Goal: Task Accomplishment & Management: Complete application form

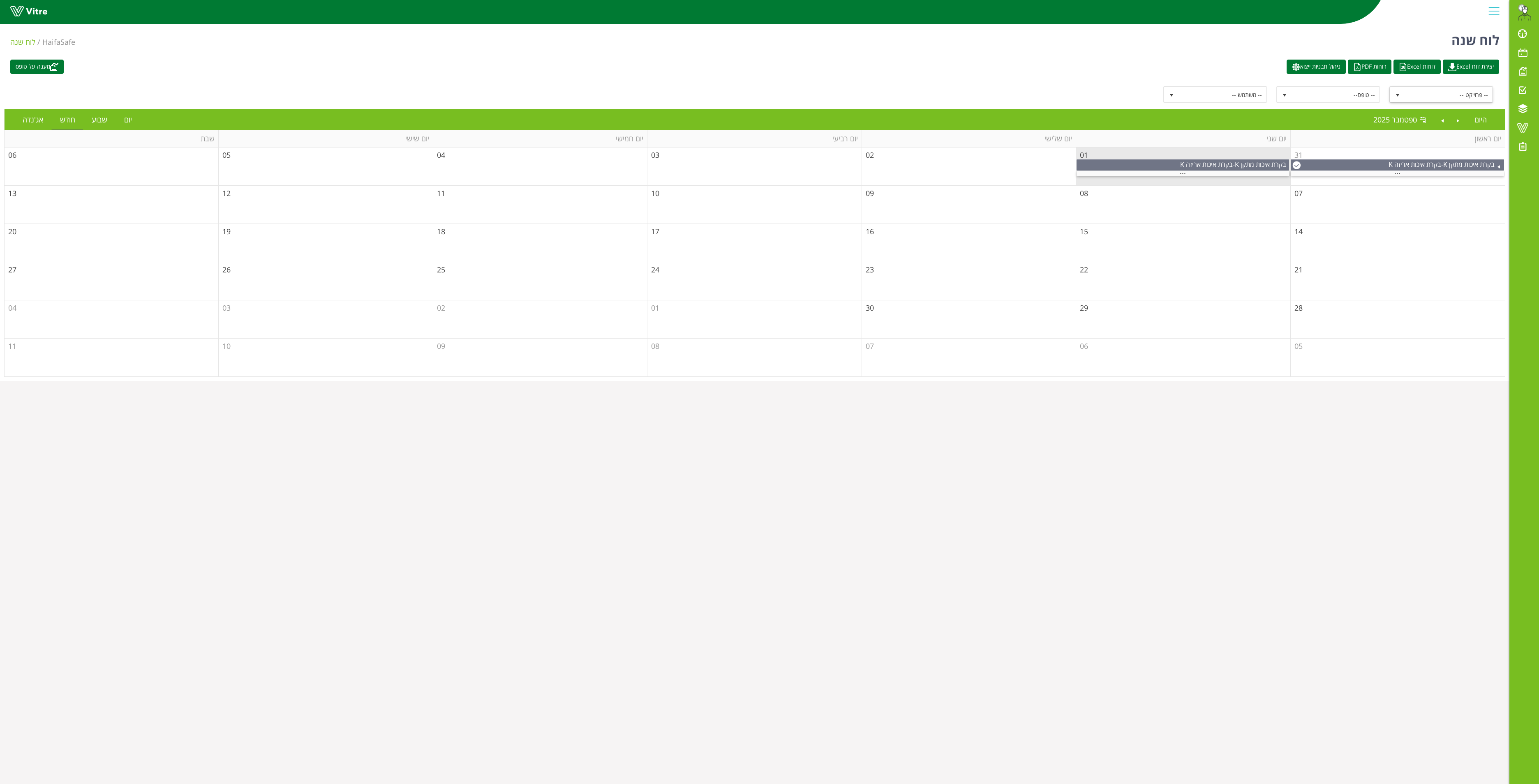
click at [1412, 98] on span "-- פרוייקט --" at bounding box center [1448, 94] width 88 height 15
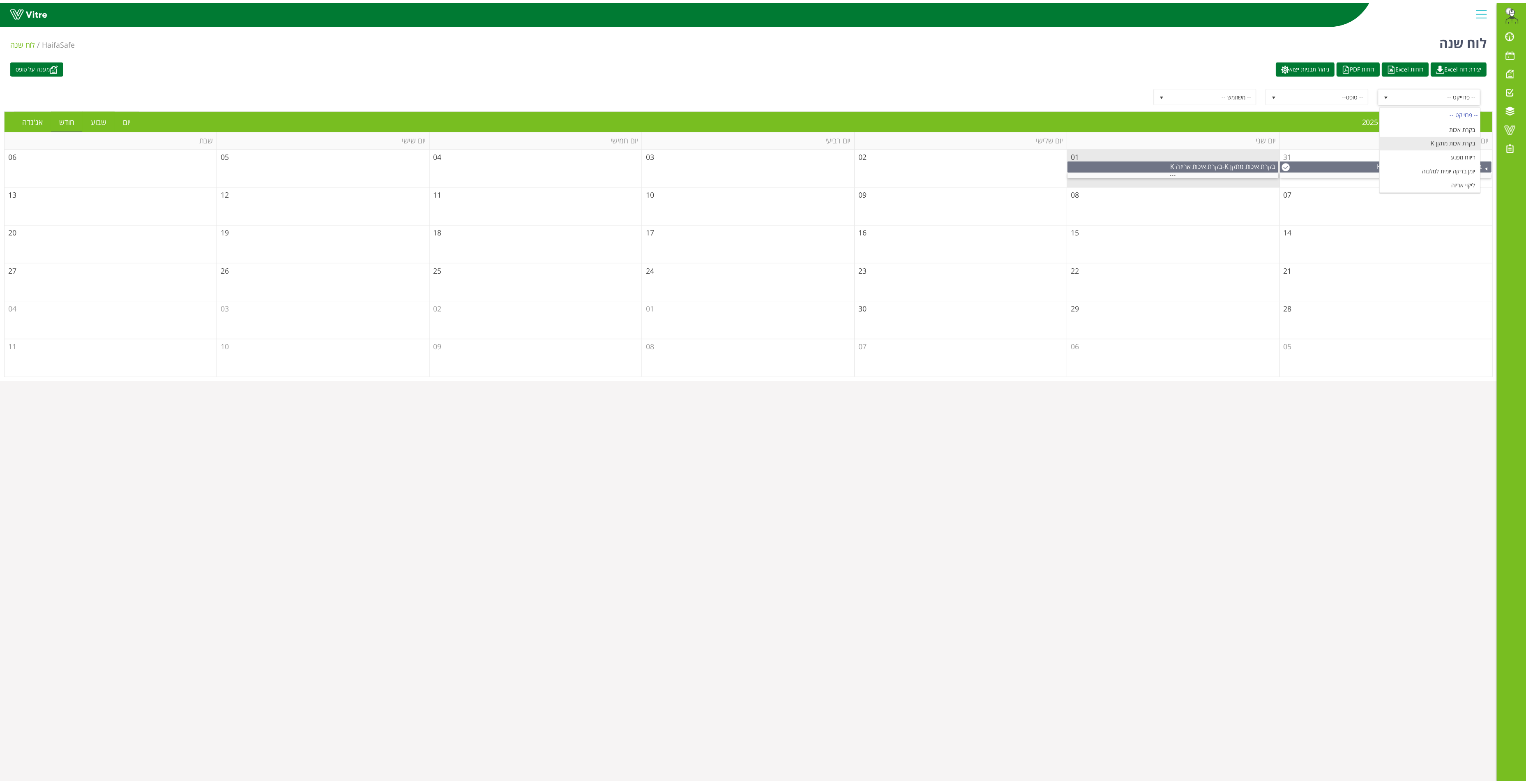
scroll to position [107, 0]
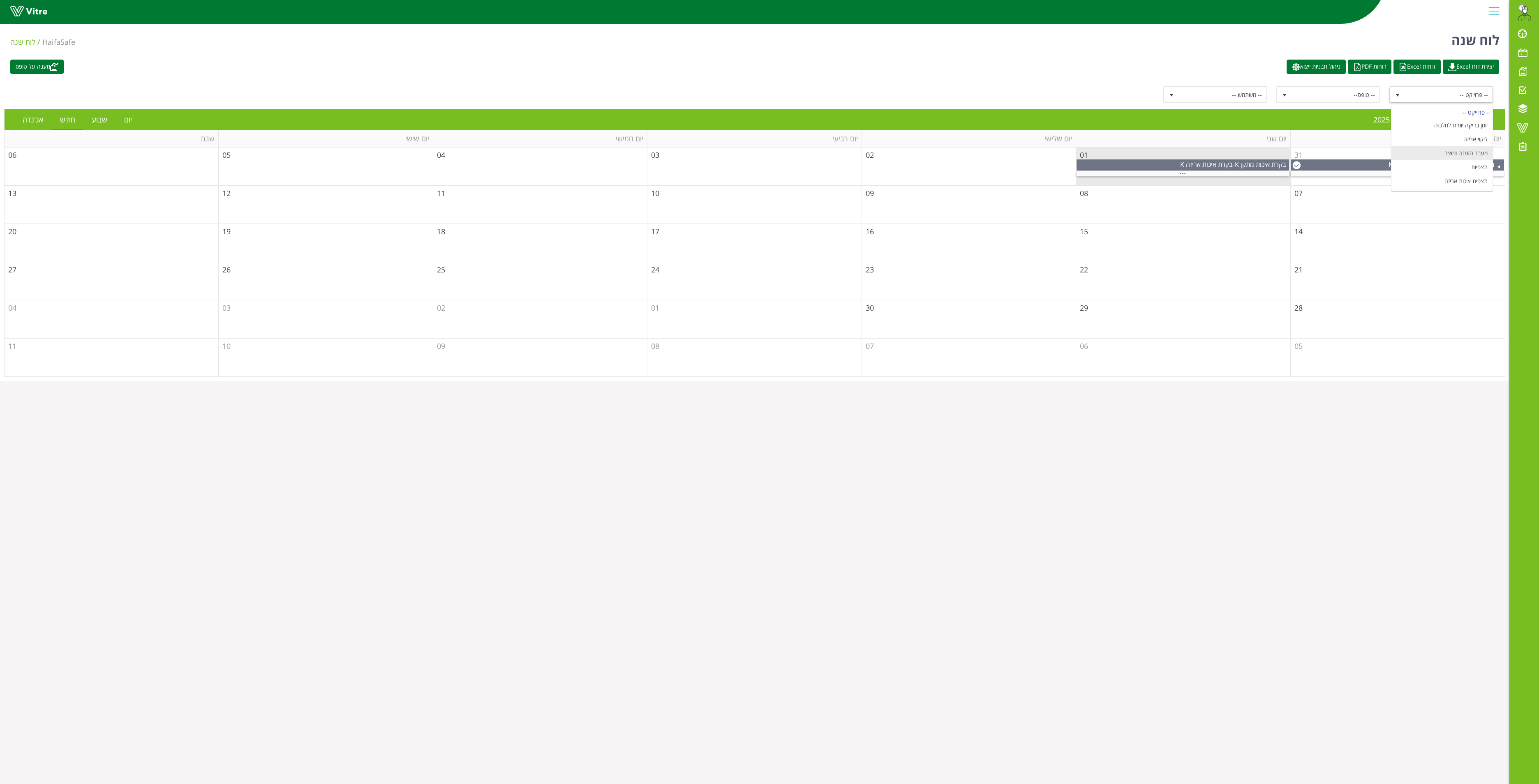
click at [1483, 152] on li "מעבר הזמנה ומוצר" at bounding box center [1442, 153] width 101 height 14
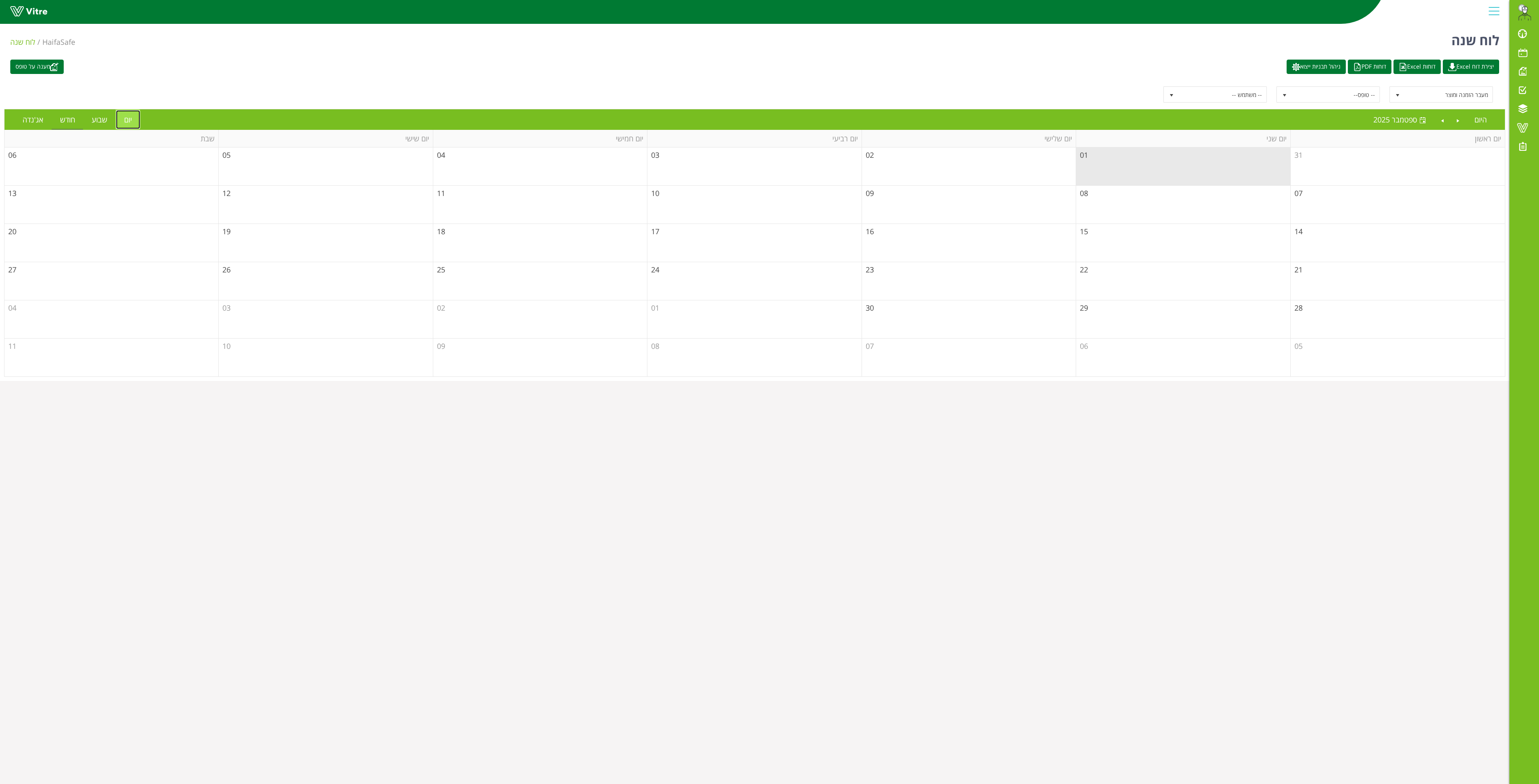
click at [125, 118] on link "יום" at bounding box center [128, 119] width 24 height 19
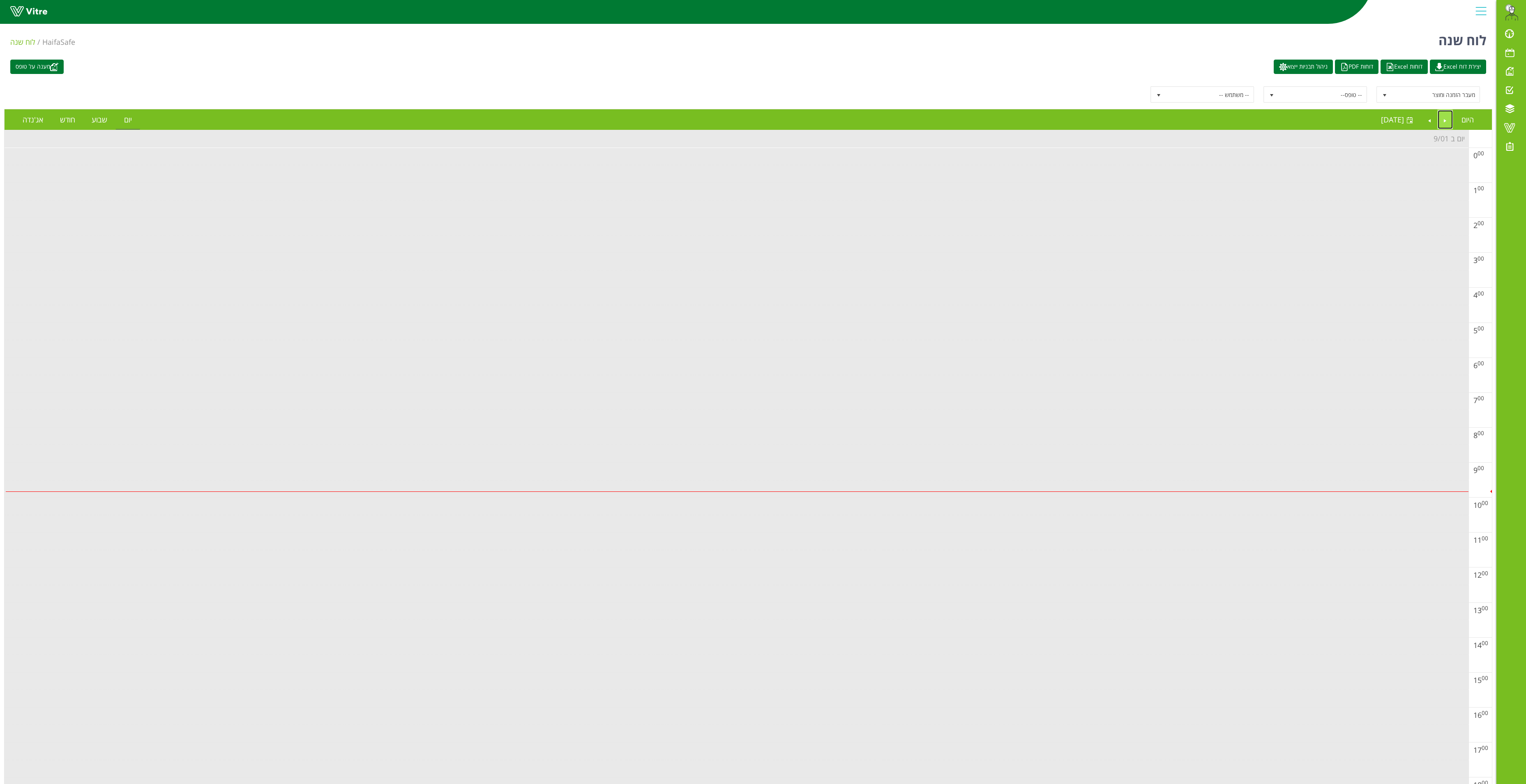
click at [1446, 119] on link "Previous" at bounding box center [1445, 119] width 16 height 19
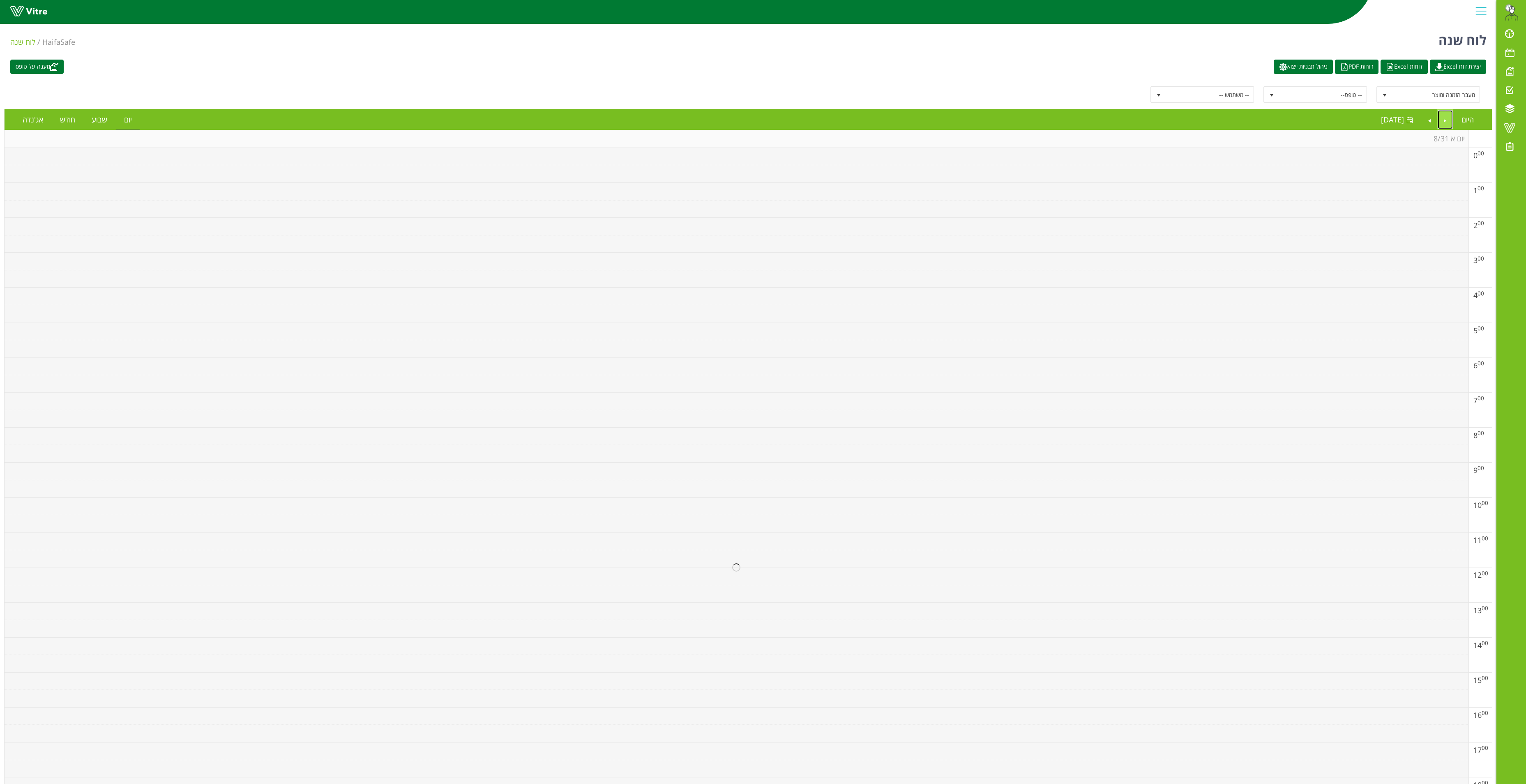
click at [1446, 119] on link "Previous" at bounding box center [1445, 119] width 16 height 19
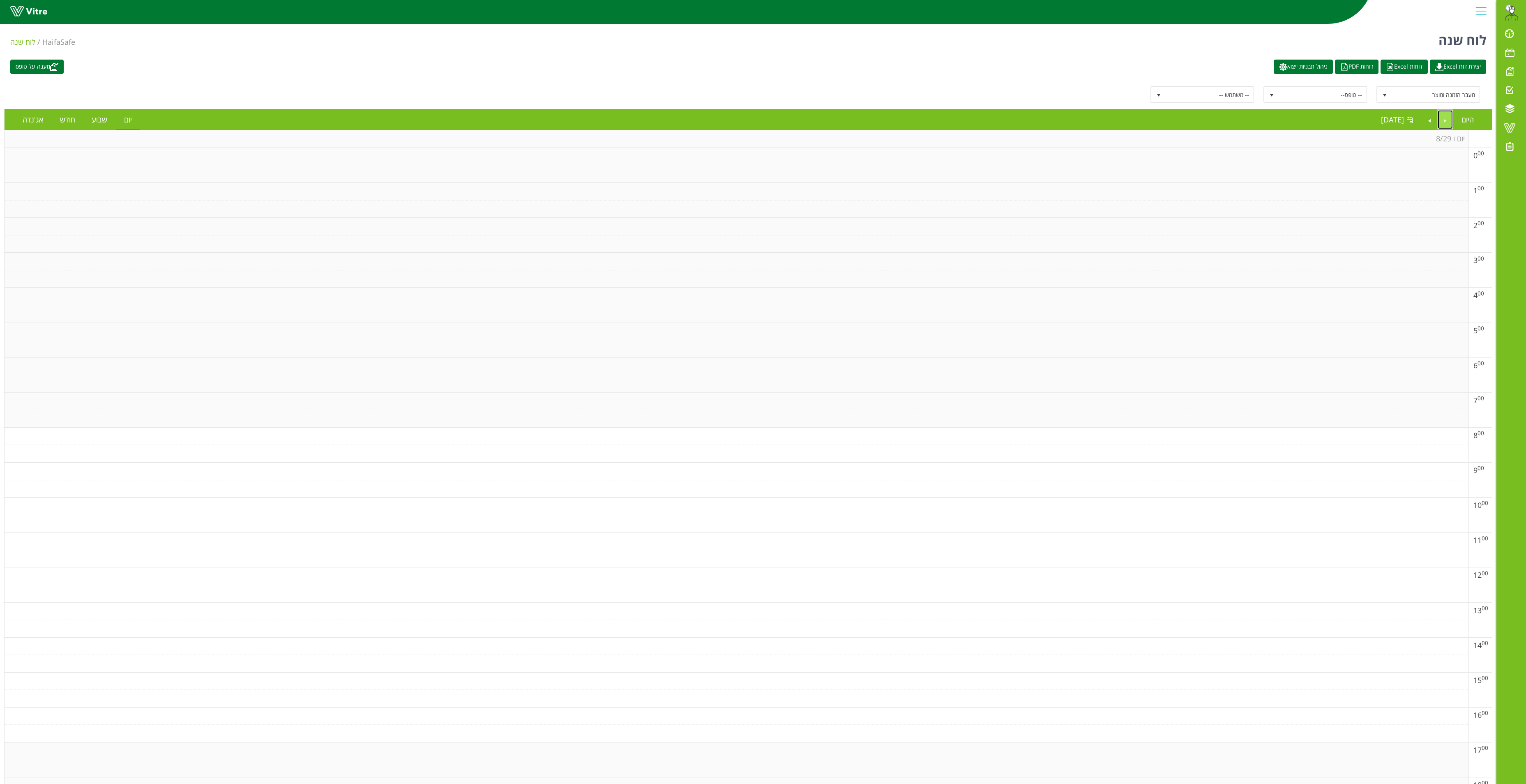
click at [1446, 119] on link "Previous" at bounding box center [1445, 119] width 16 height 19
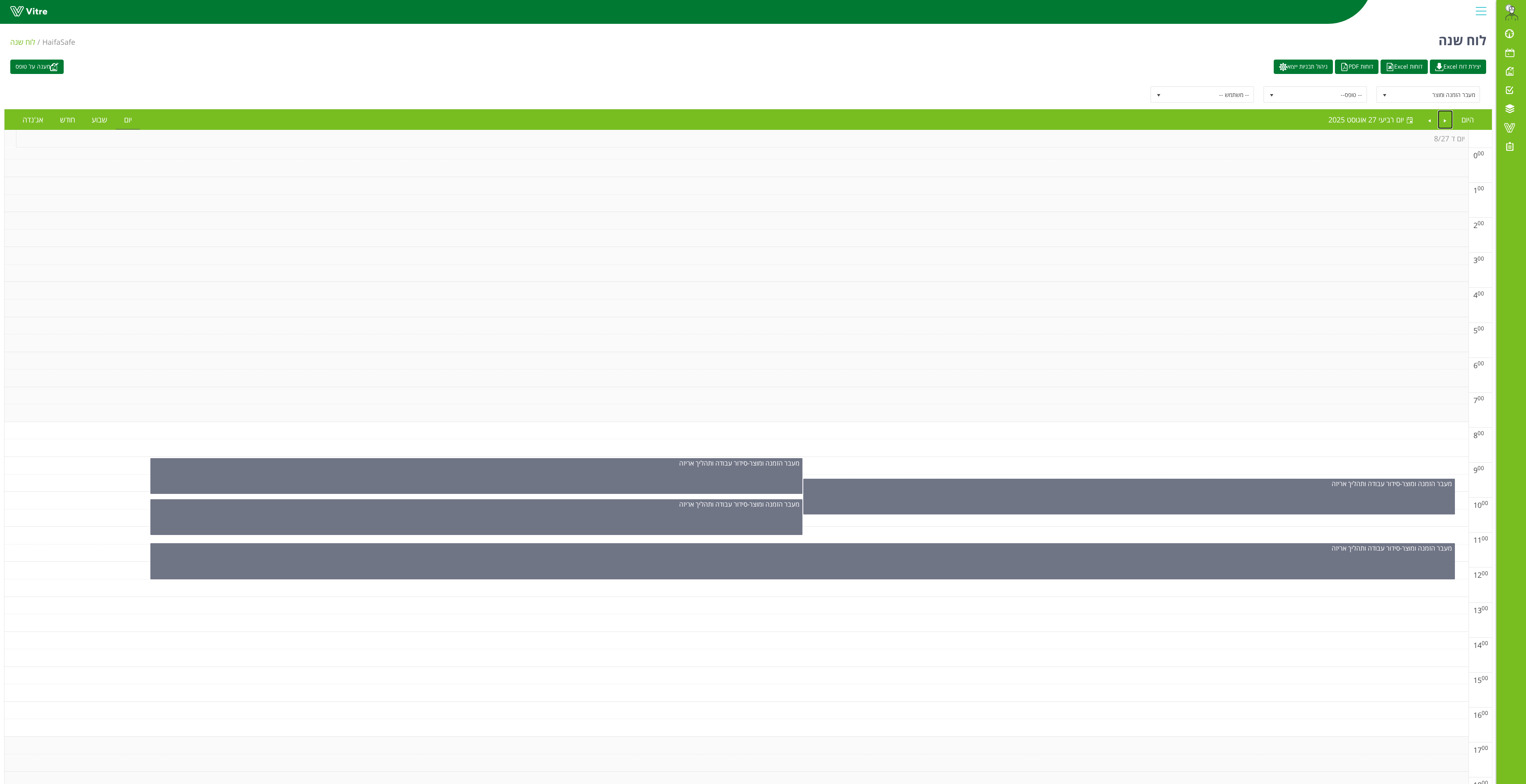
scroll to position [0, 0]
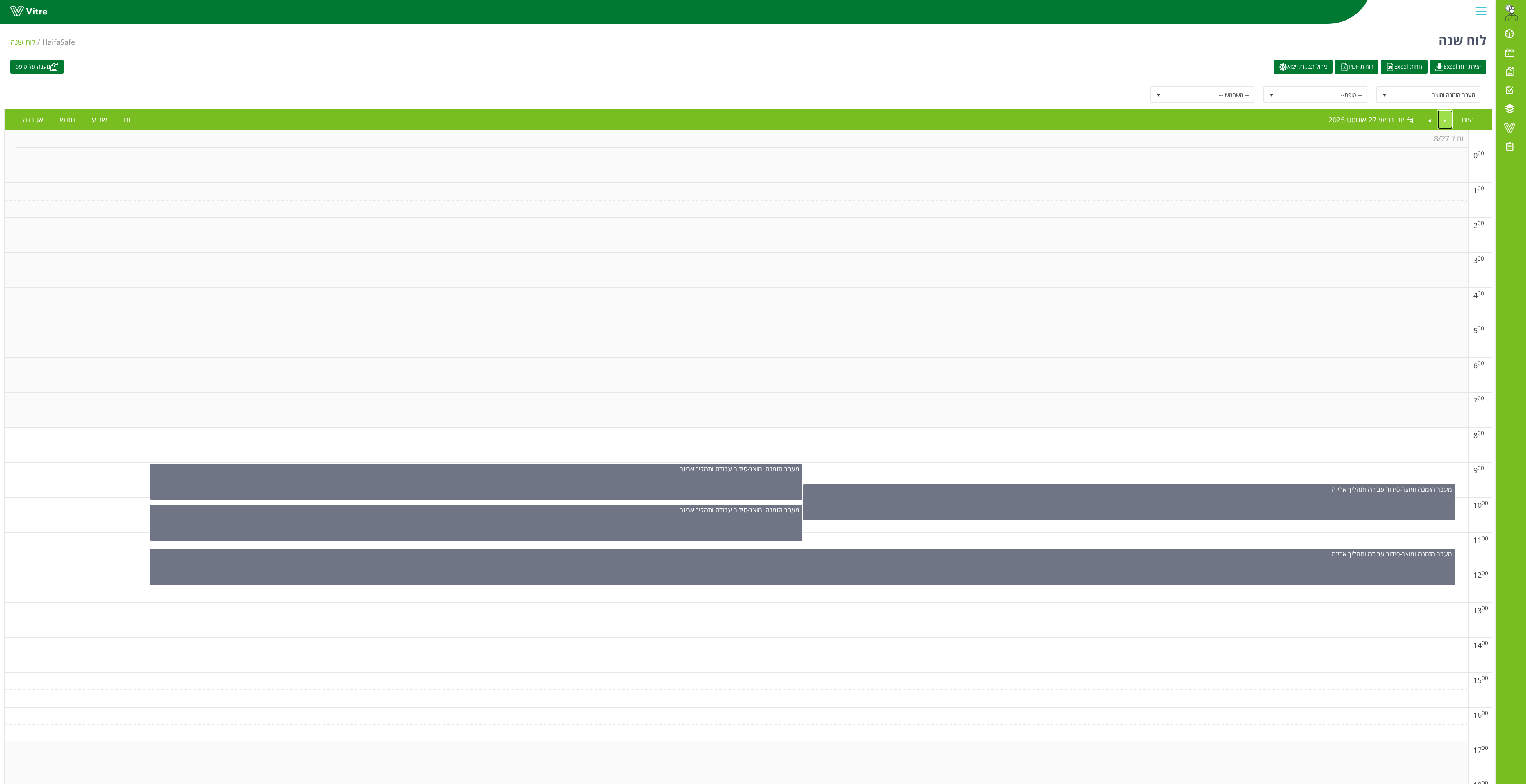
click at [1443, 118] on link "Previous" at bounding box center [1445, 119] width 16 height 19
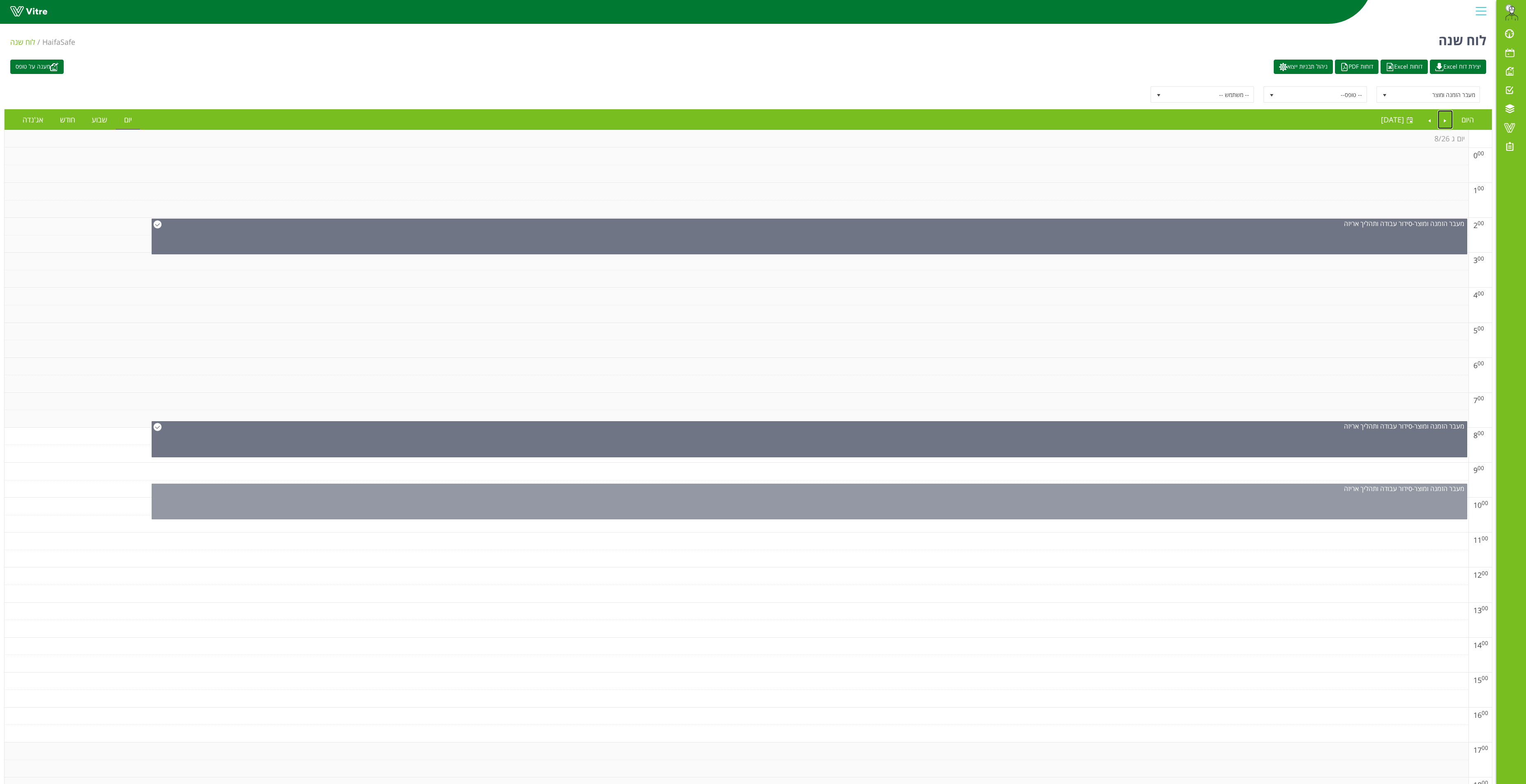
click at [1123, 518] on div "מעבר הזמנה ומוצר - סידור עבודה ותהליך אריזה" at bounding box center [809, 502] width 1316 height 36
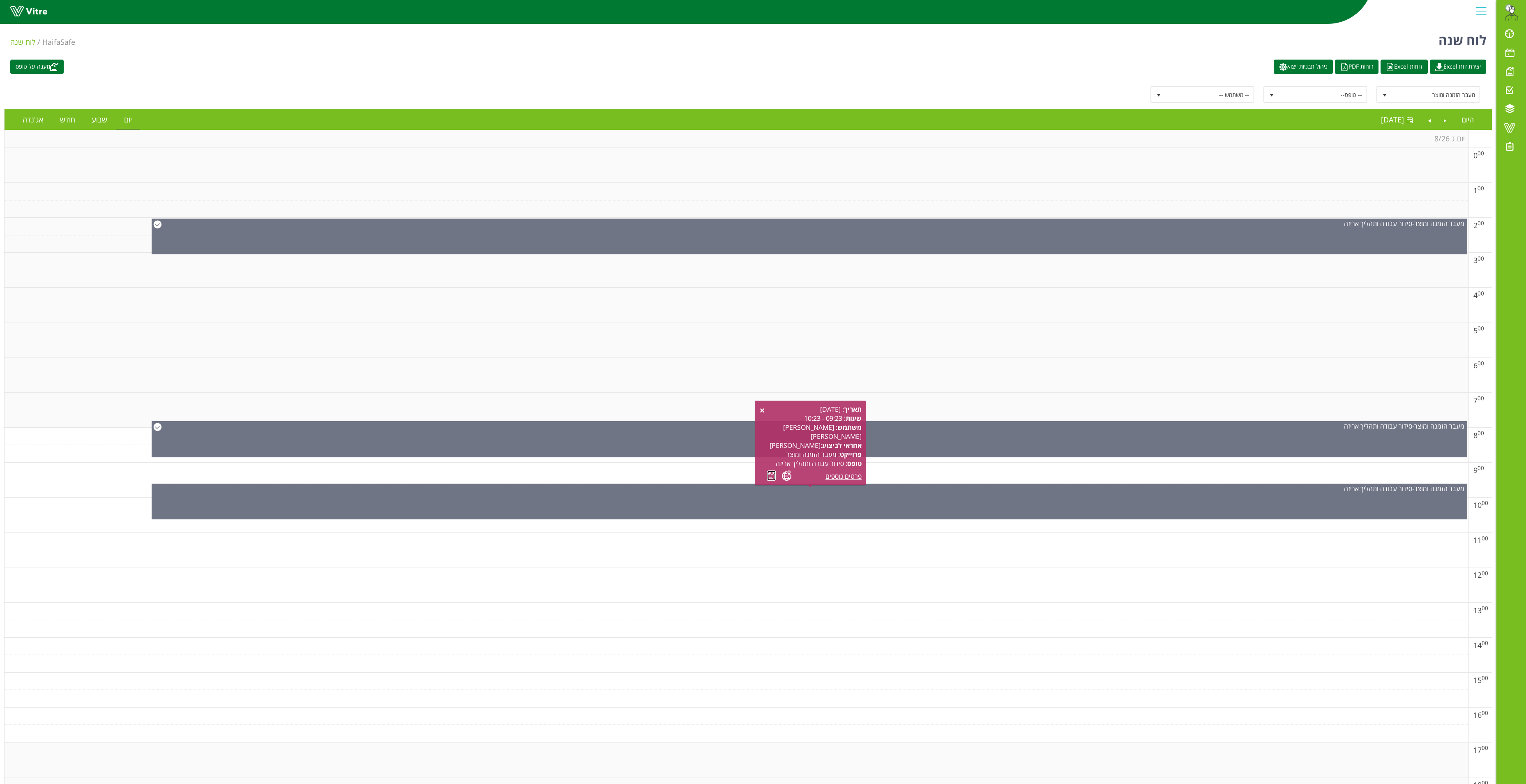
click at [772, 472] on link at bounding box center [772, 475] width 8 height 10
click at [1429, 125] on link "Next" at bounding box center [1430, 119] width 16 height 19
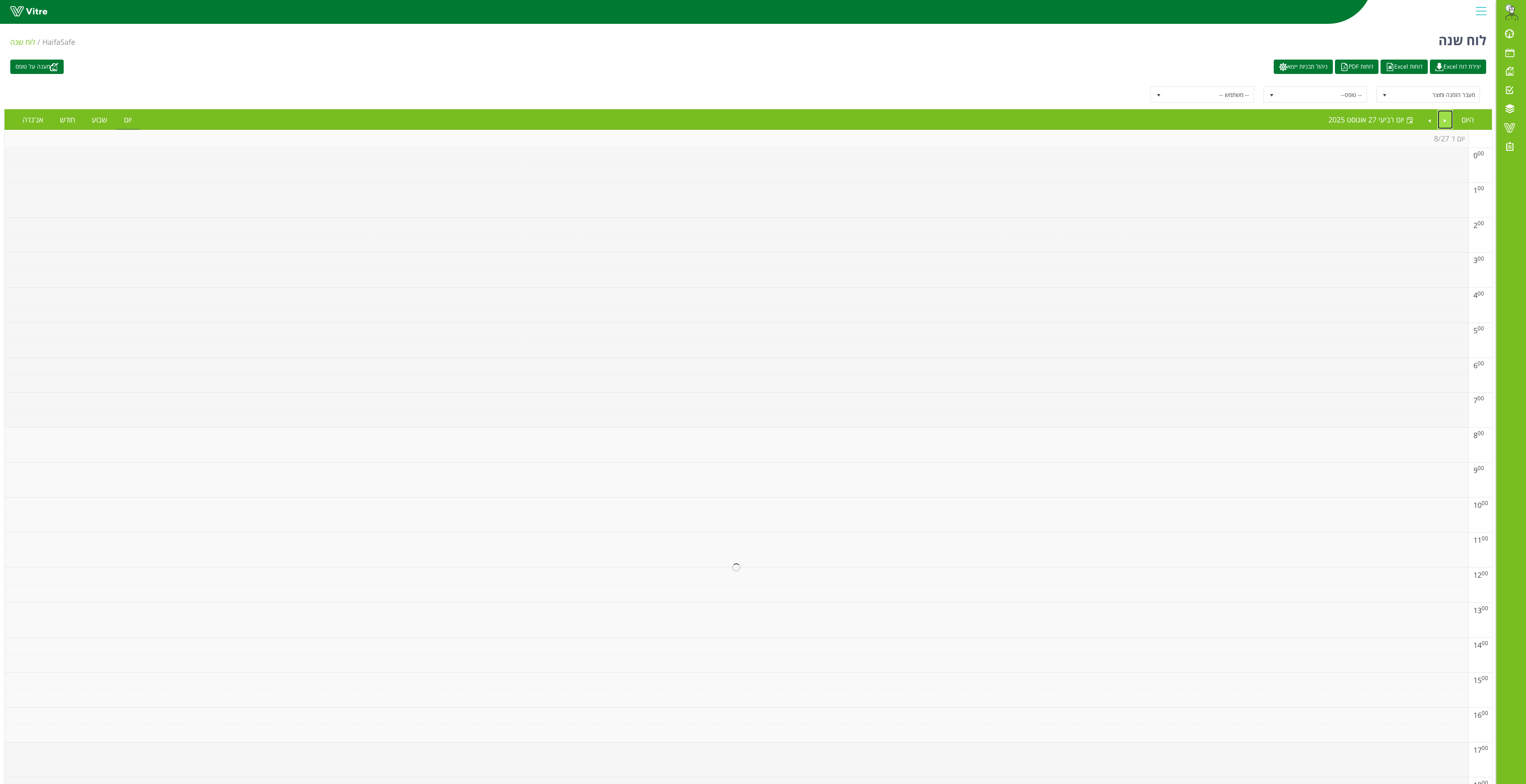
click at [1439, 122] on link "Previous" at bounding box center [1445, 119] width 16 height 19
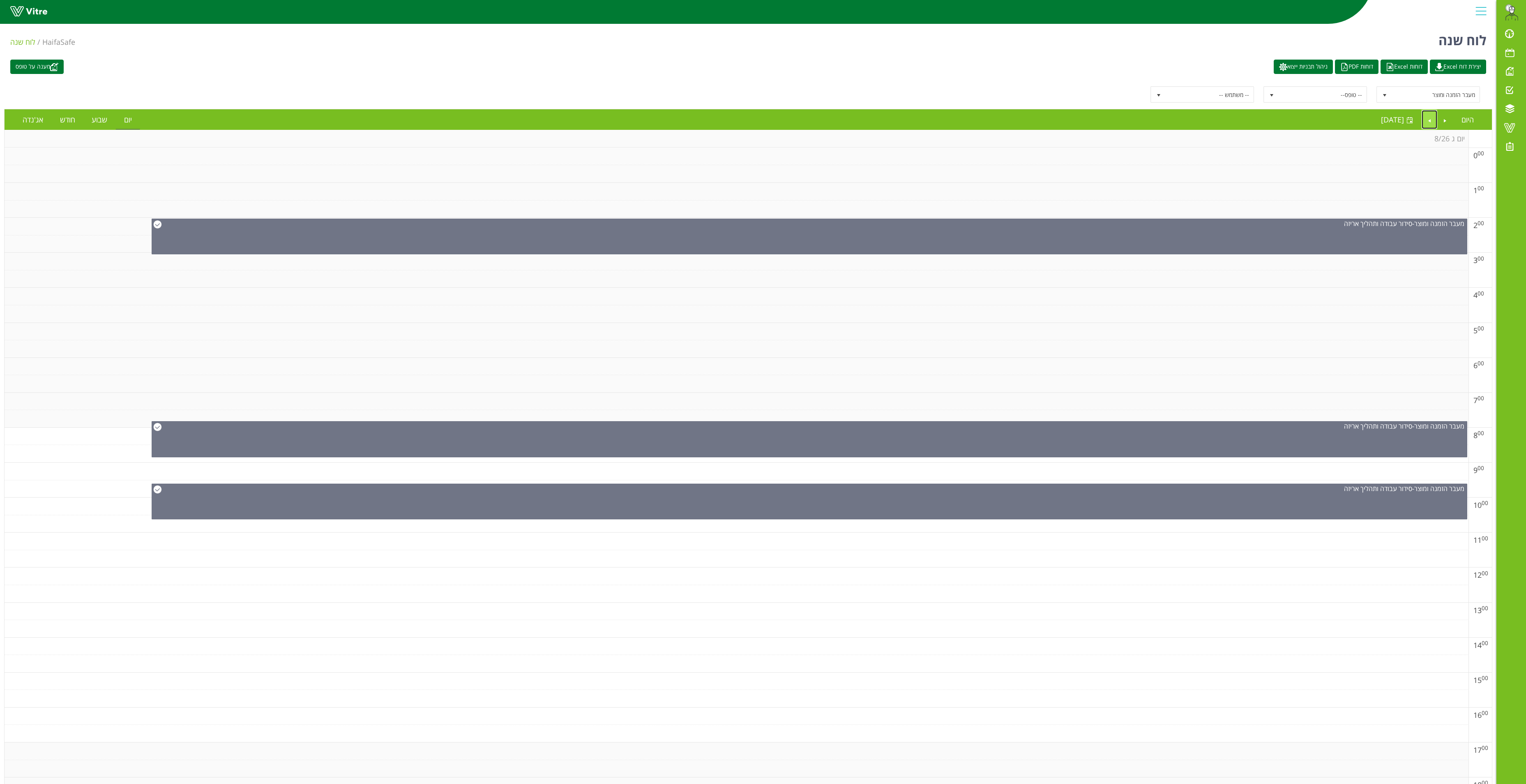
click at [1429, 121] on link "Next" at bounding box center [1430, 119] width 16 height 19
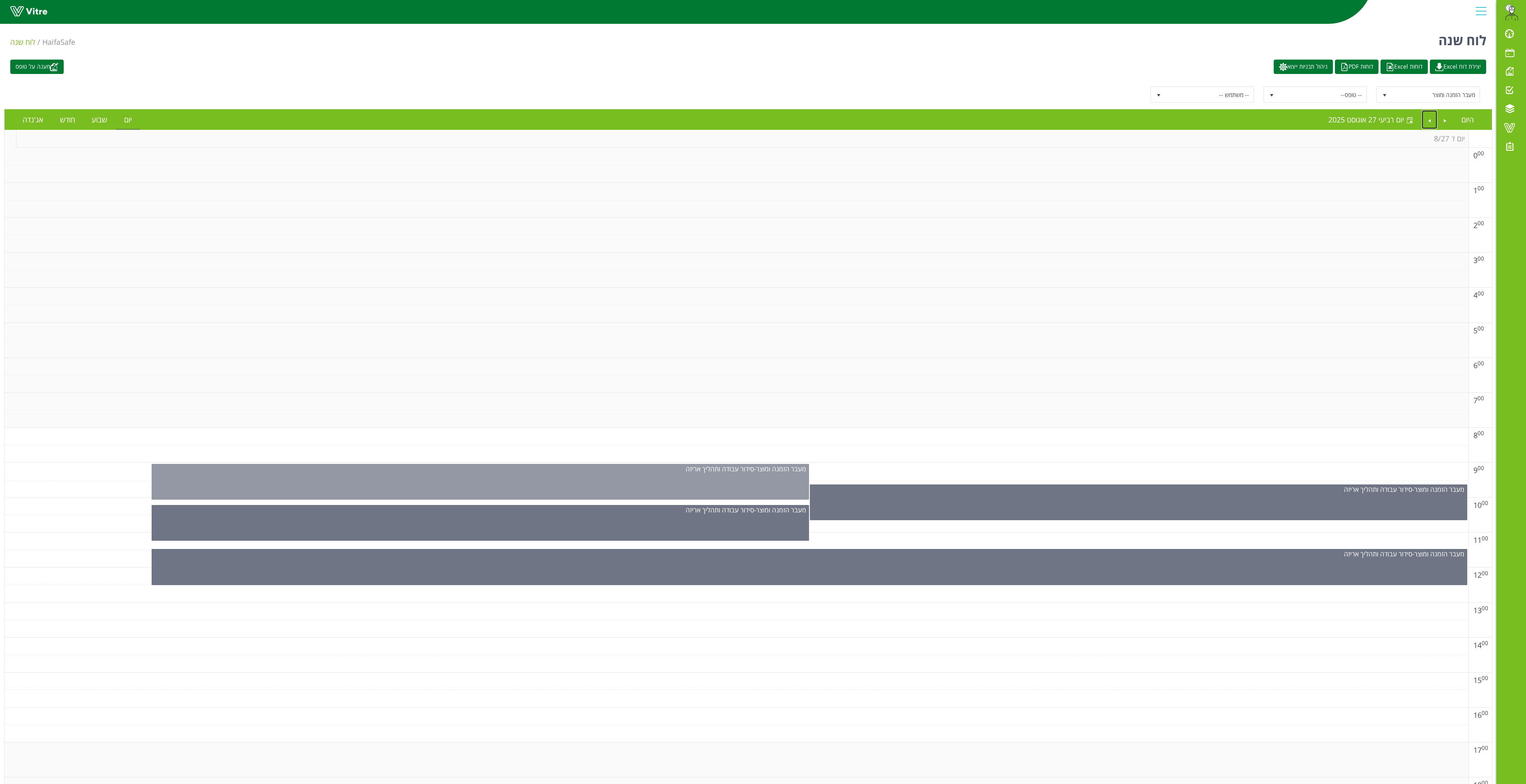
click at [686, 491] on div "מעבר הזמנה ומוצר - סידור עבודה ותהליך אריזה" at bounding box center [480, 482] width 658 height 36
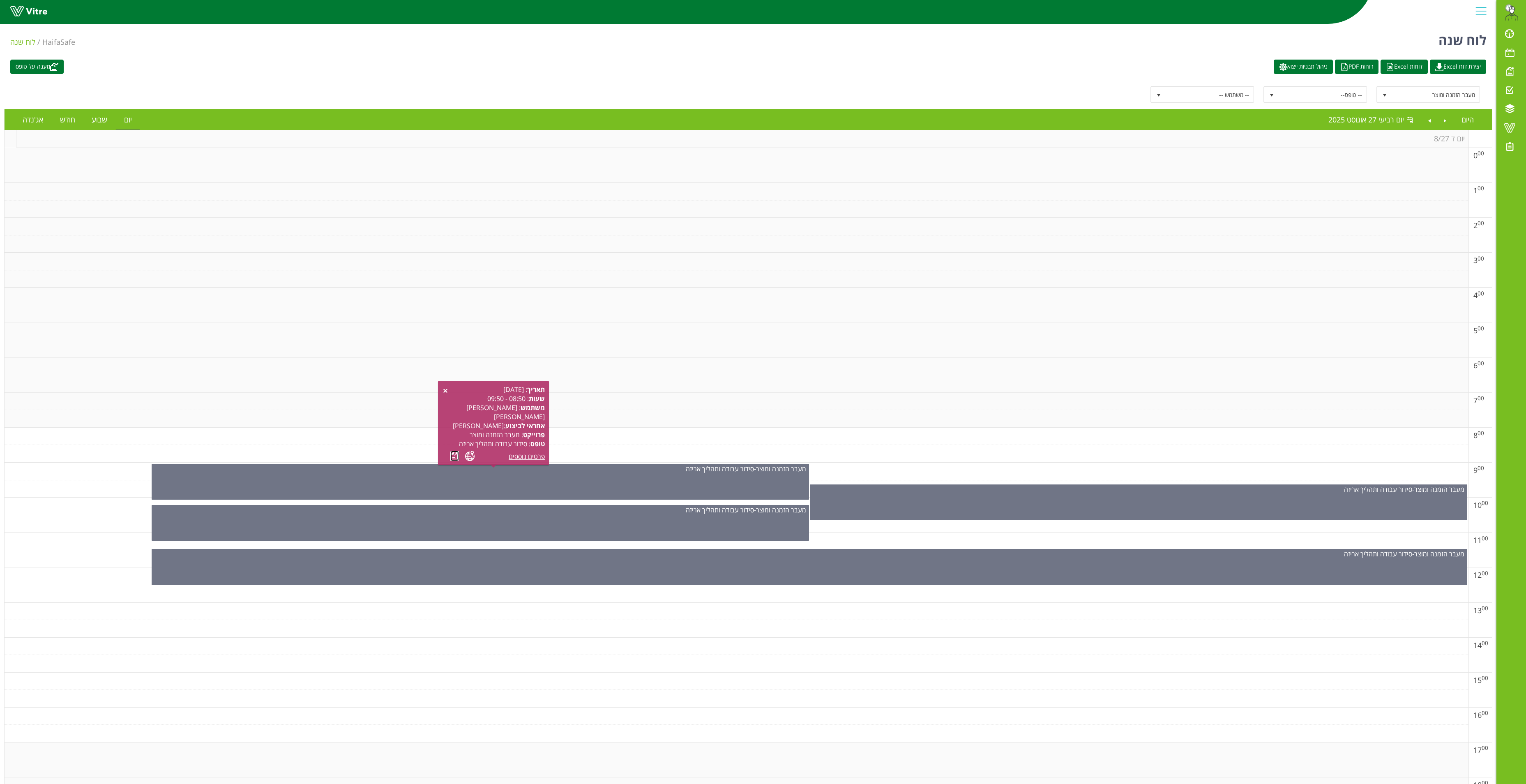
click at [450, 457] on link at bounding box center [455, 456] width 8 height 10
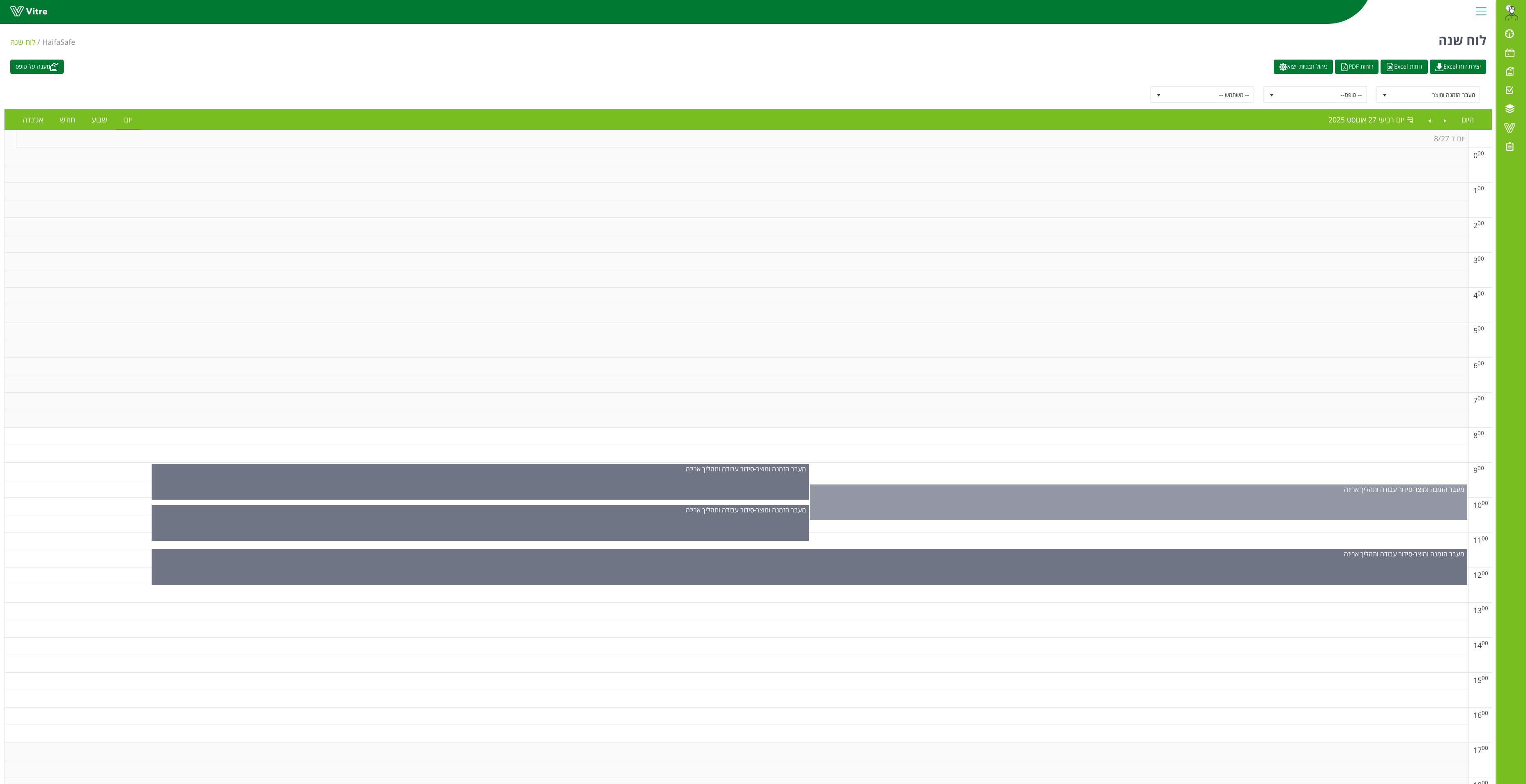
click at [948, 507] on div "מעבר הזמנה ומוצר - סידור עבודה ותהליך אריזה" at bounding box center [1138, 502] width 658 height 36
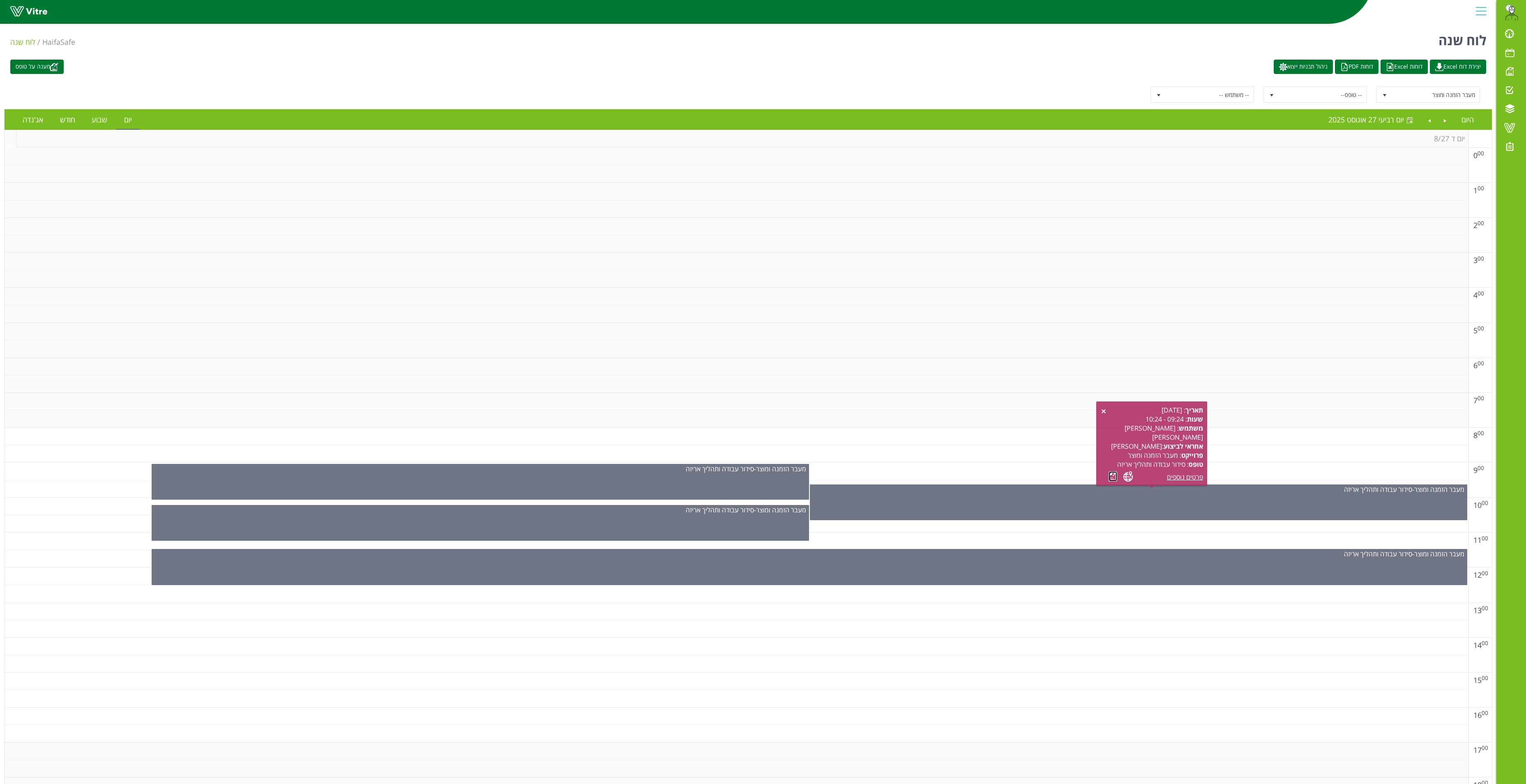
click at [1111, 478] on link at bounding box center [1113, 476] width 8 height 10
click at [1438, 118] on link "Previous" at bounding box center [1445, 119] width 16 height 19
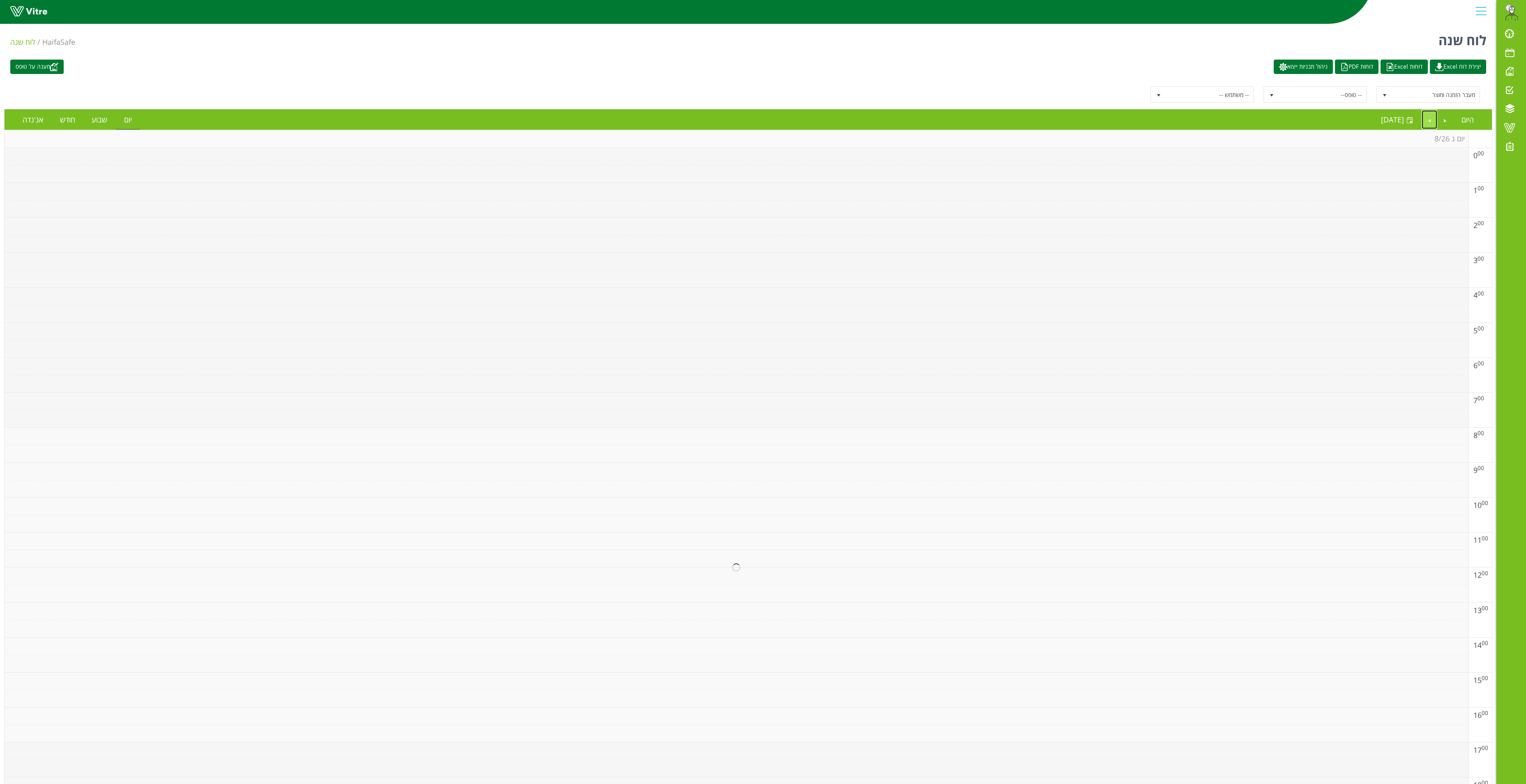
click at [1423, 118] on link "Next" at bounding box center [1430, 119] width 16 height 19
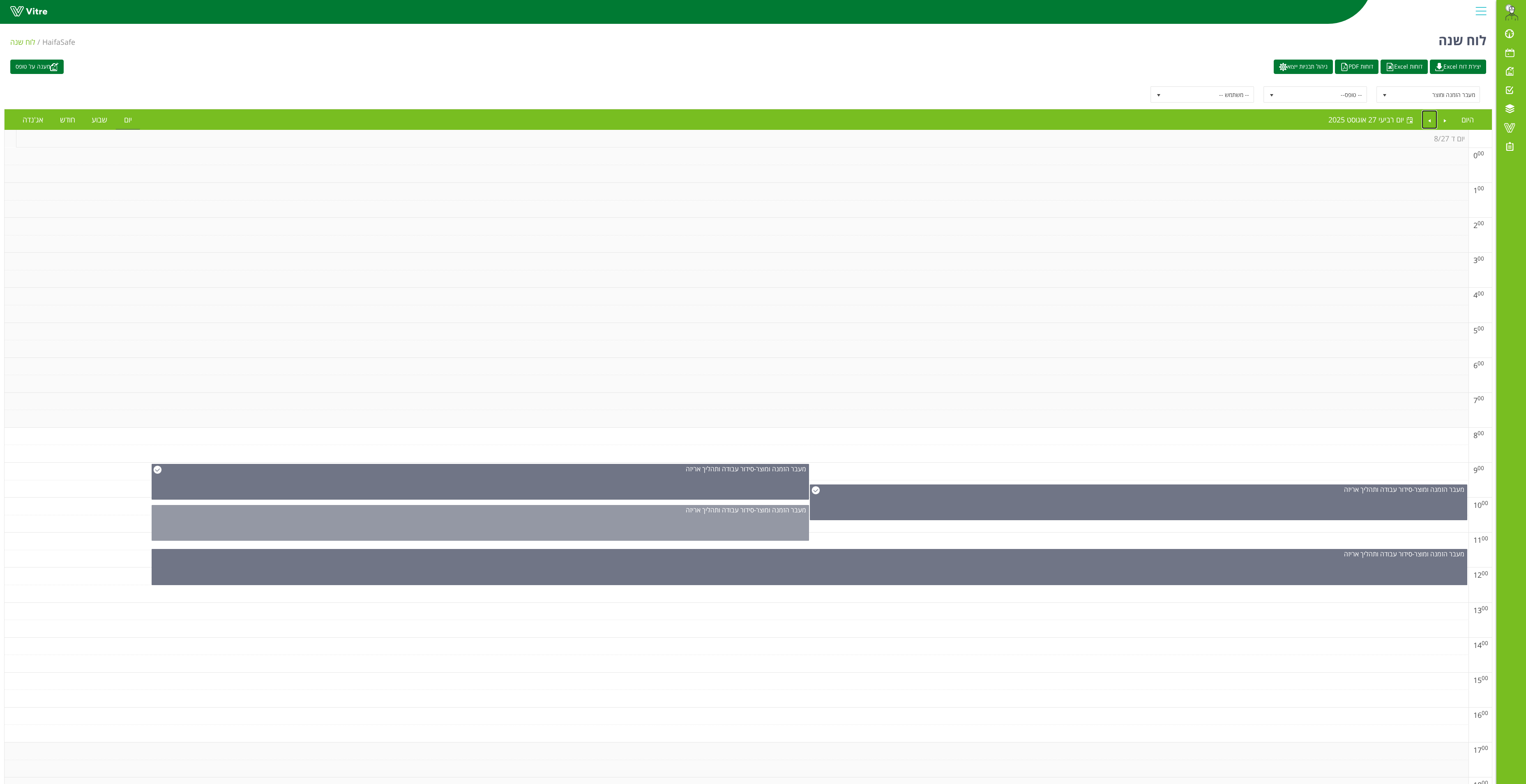
click at [459, 522] on div "מעבר הזמנה ומוצר - סידור עבודה ותהליך אריזה" at bounding box center [480, 523] width 658 height 36
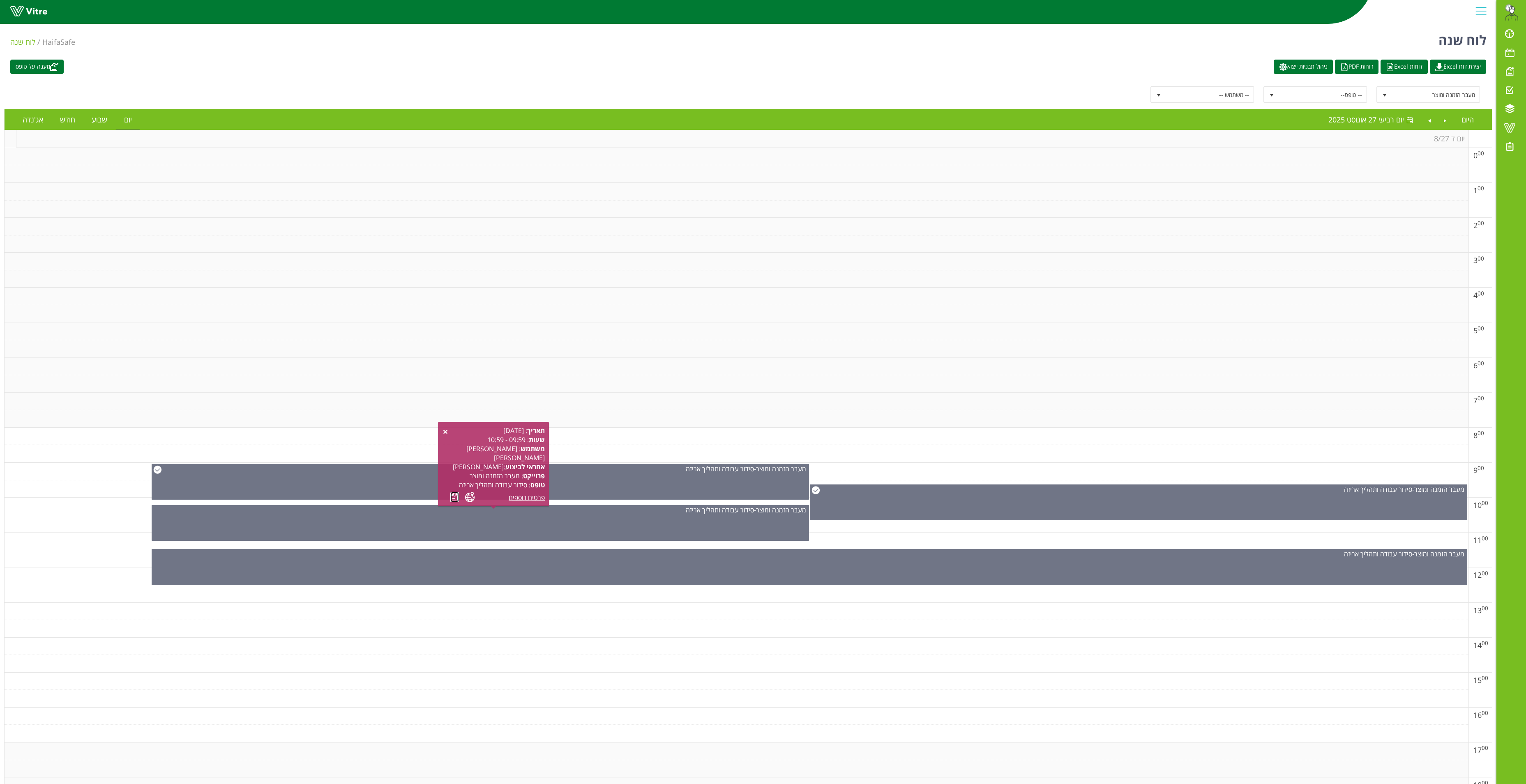
click at [452, 500] on link at bounding box center [455, 497] width 8 height 10
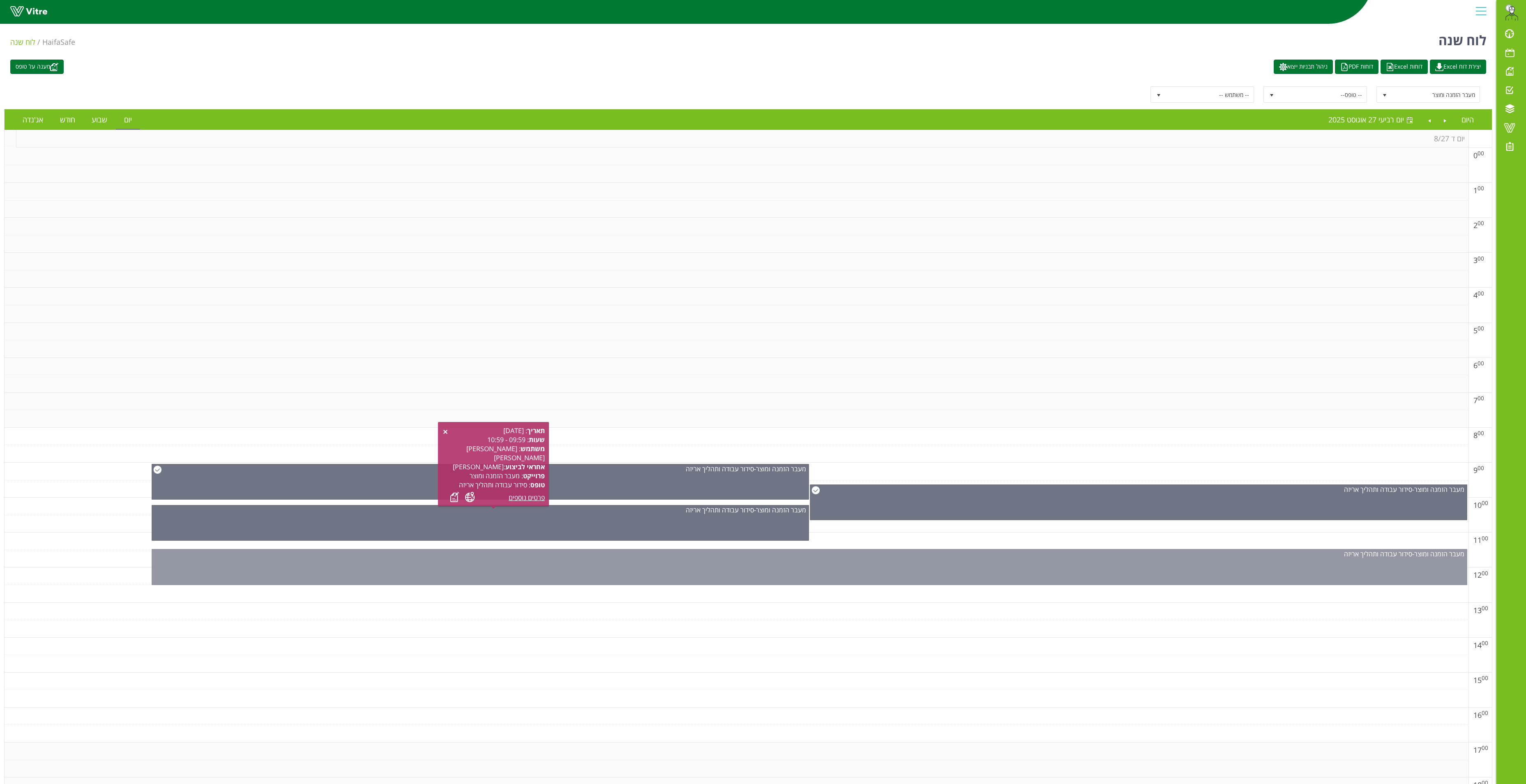
click at [935, 565] on div "מעבר הזמנה ומוצר - סידור עבודה ותהליך אריזה" at bounding box center [809, 567] width 1316 height 36
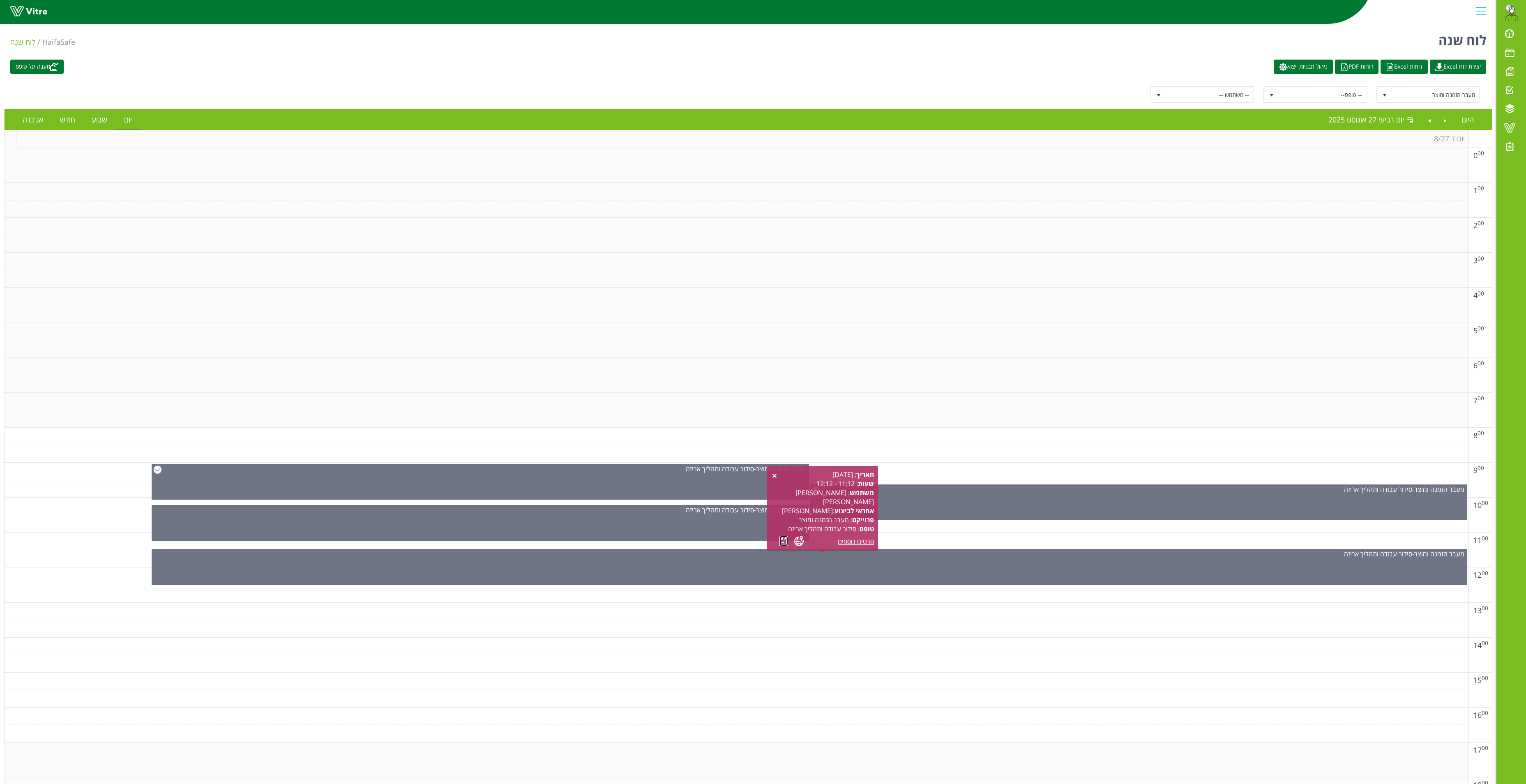
click at [782, 539] on link at bounding box center [784, 540] width 8 height 10
click at [1446, 122] on link "Previous" at bounding box center [1445, 119] width 16 height 19
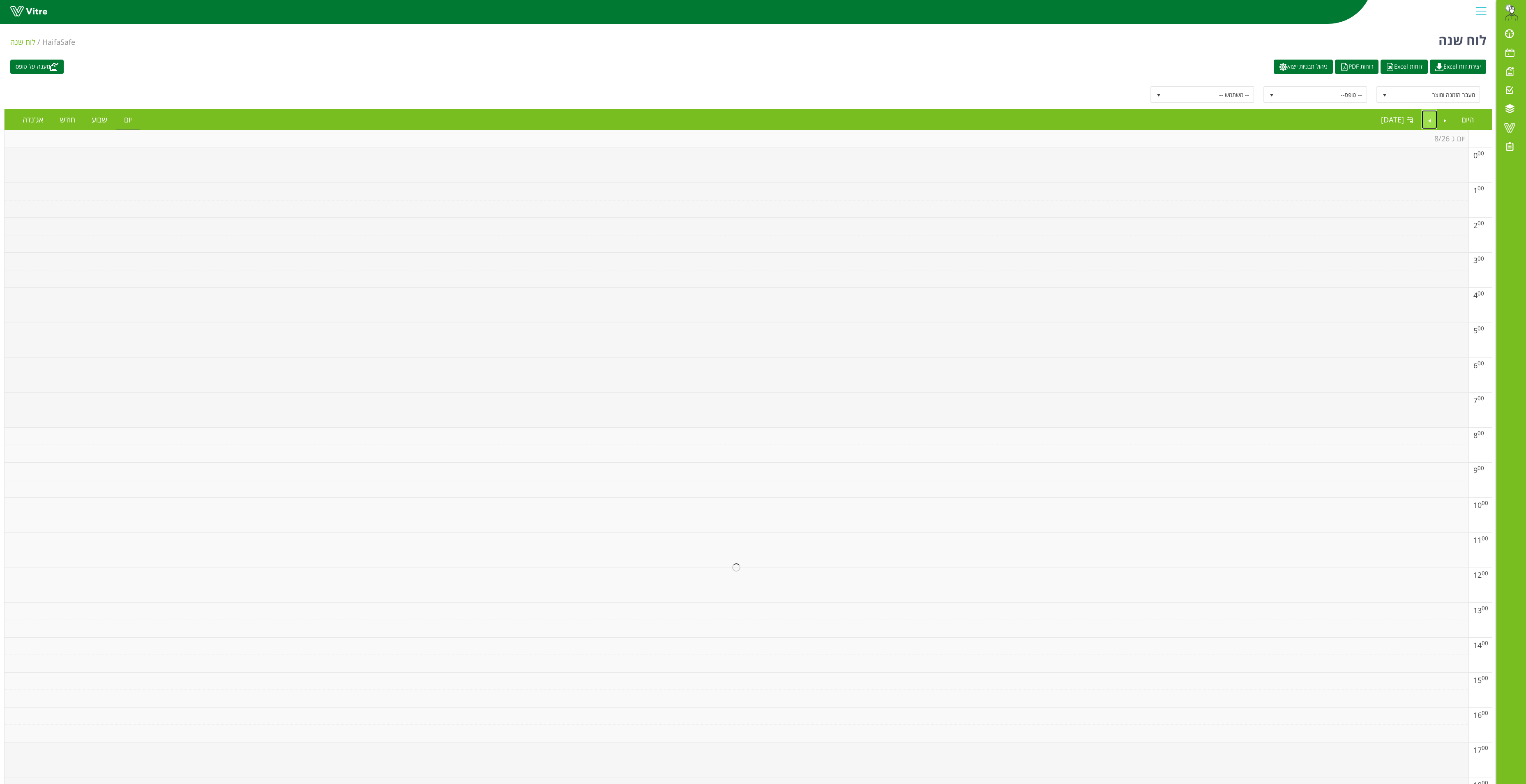
click at [1432, 122] on link "Next" at bounding box center [1430, 119] width 16 height 19
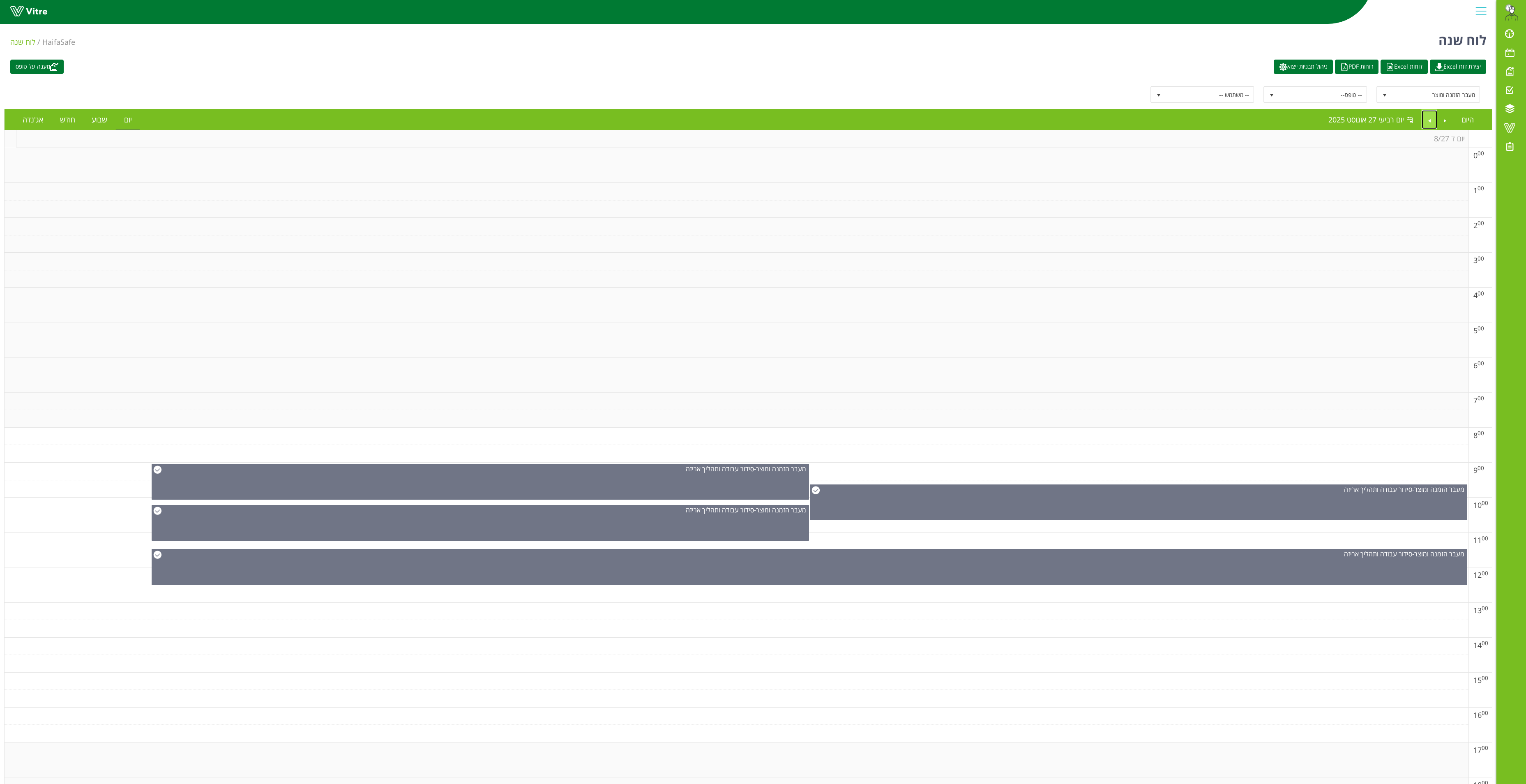
click at [1427, 122] on link "Next" at bounding box center [1430, 119] width 16 height 19
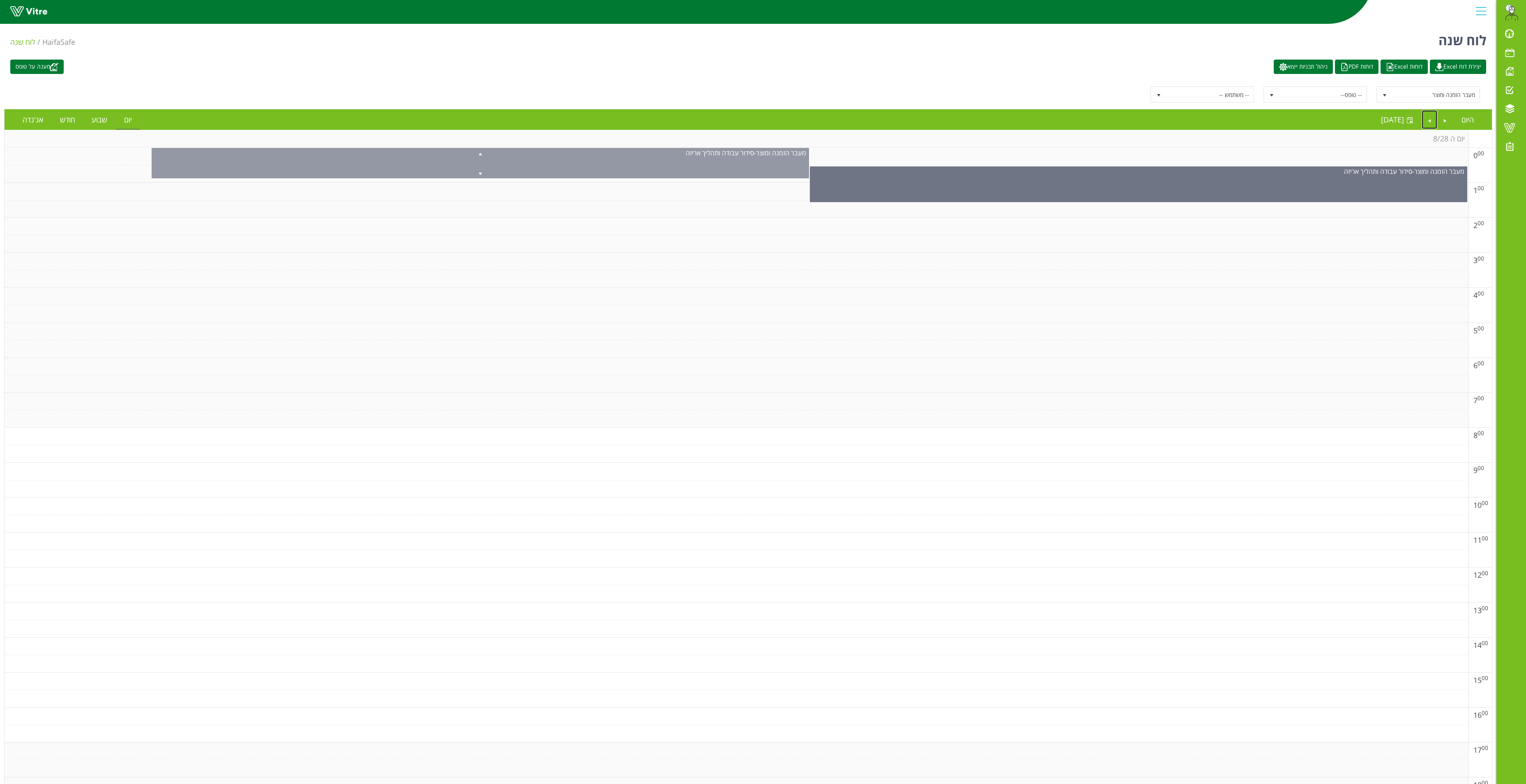
click at [708, 165] on div "מעבר הזמנה ומוצר - סידור עבודה ותהליך אריזה" at bounding box center [480, 163] width 658 height 30
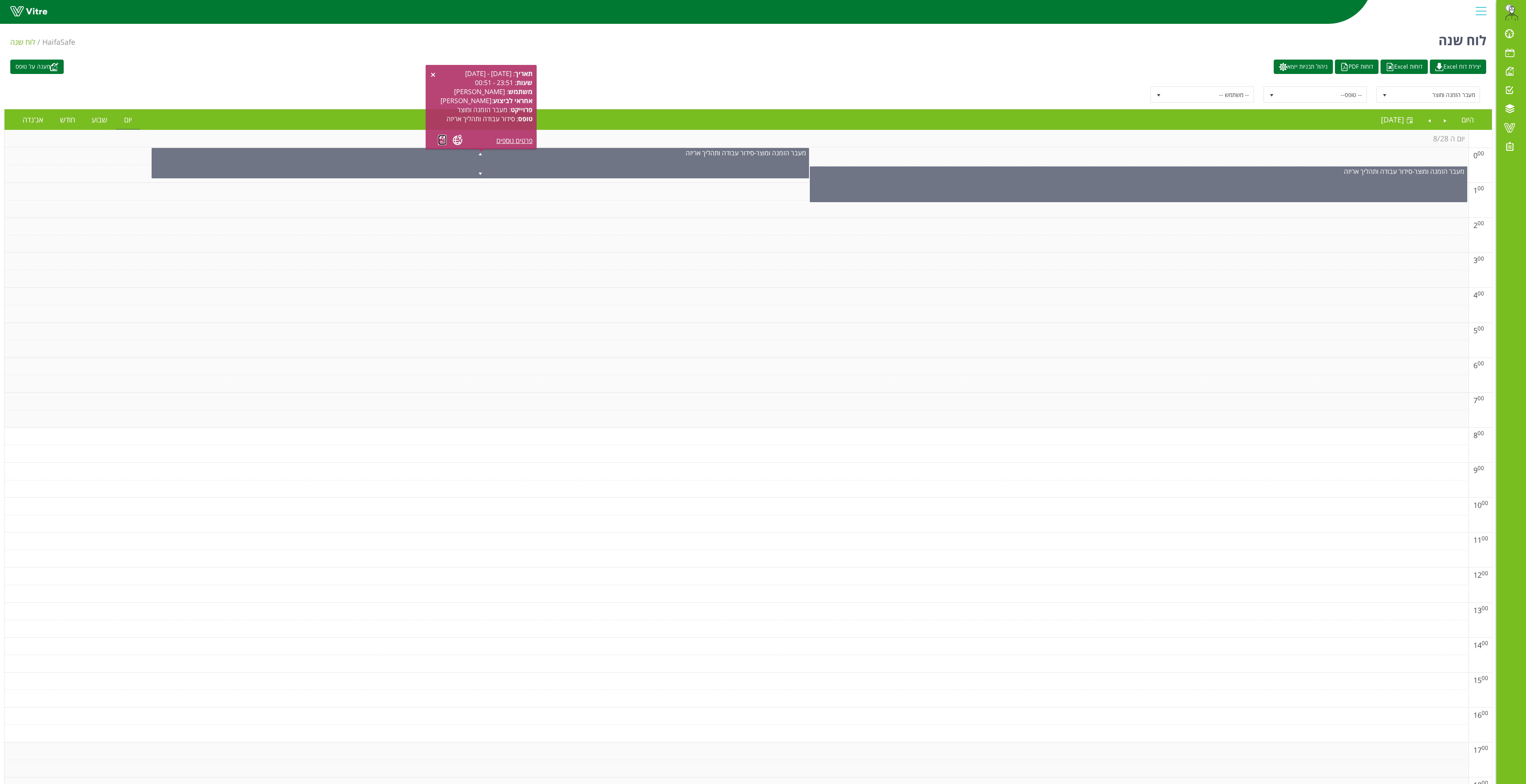
click at [440, 137] on link at bounding box center [442, 140] width 8 height 10
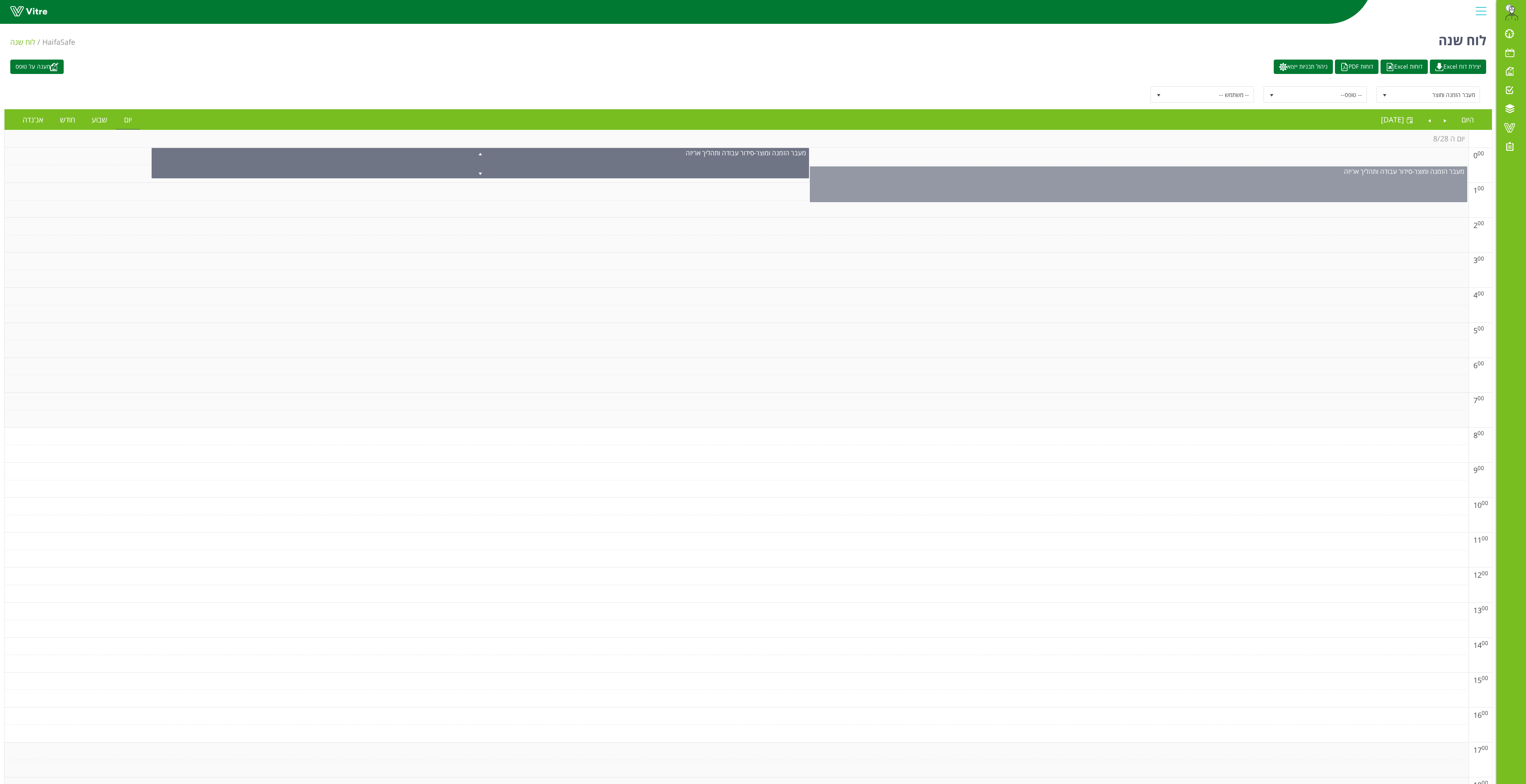
click at [960, 194] on div "מעבר הזמנה ומוצר - סידור עבודה ותהליך אריזה" at bounding box center [1138, 185] width 658 height 36
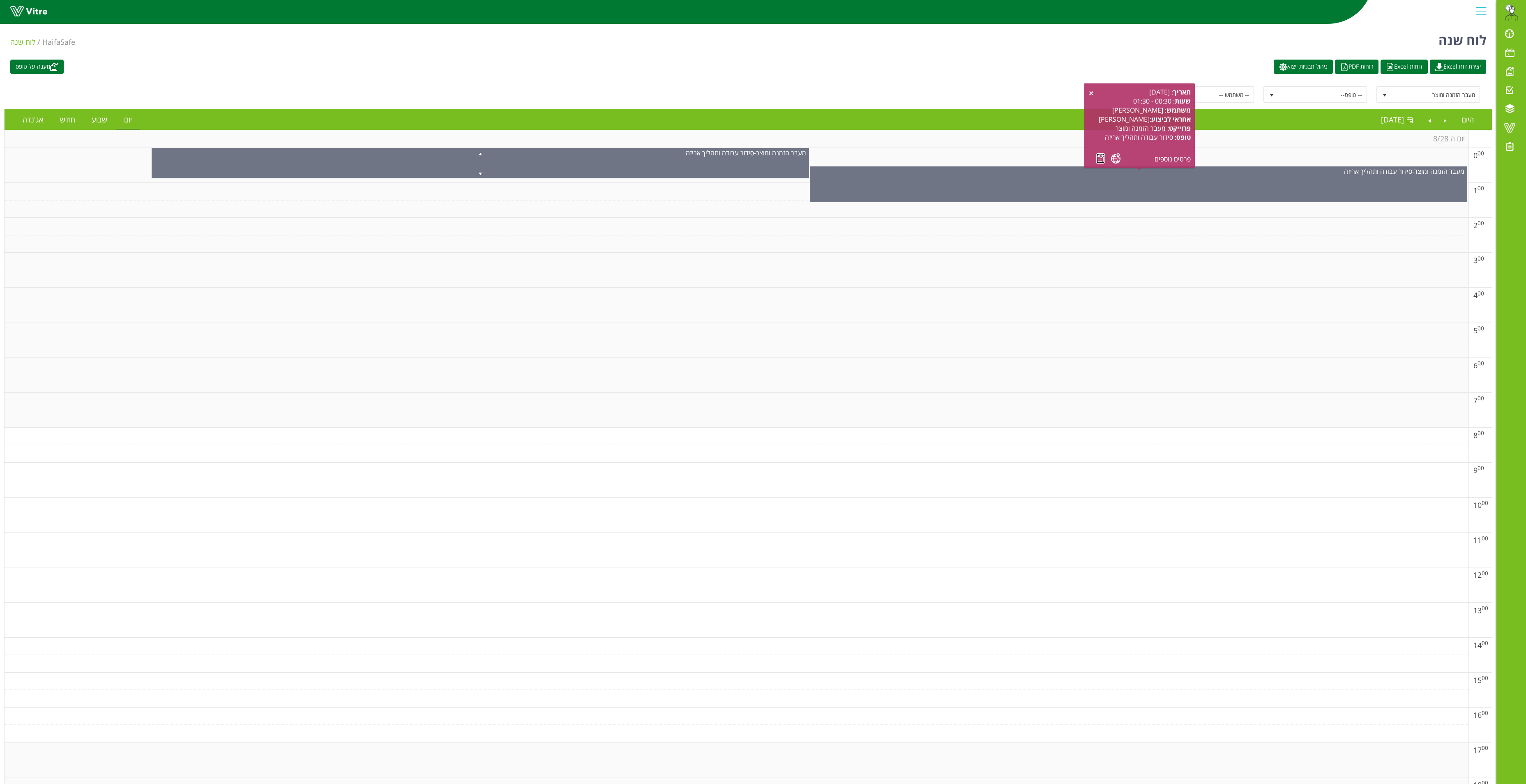
click at [1100, 158] on link at bounding box center [1101, 158] width 8 height 10
click at [1447, 125] on link "Previous" at bounding box center [1445, 119] width 16 height 19
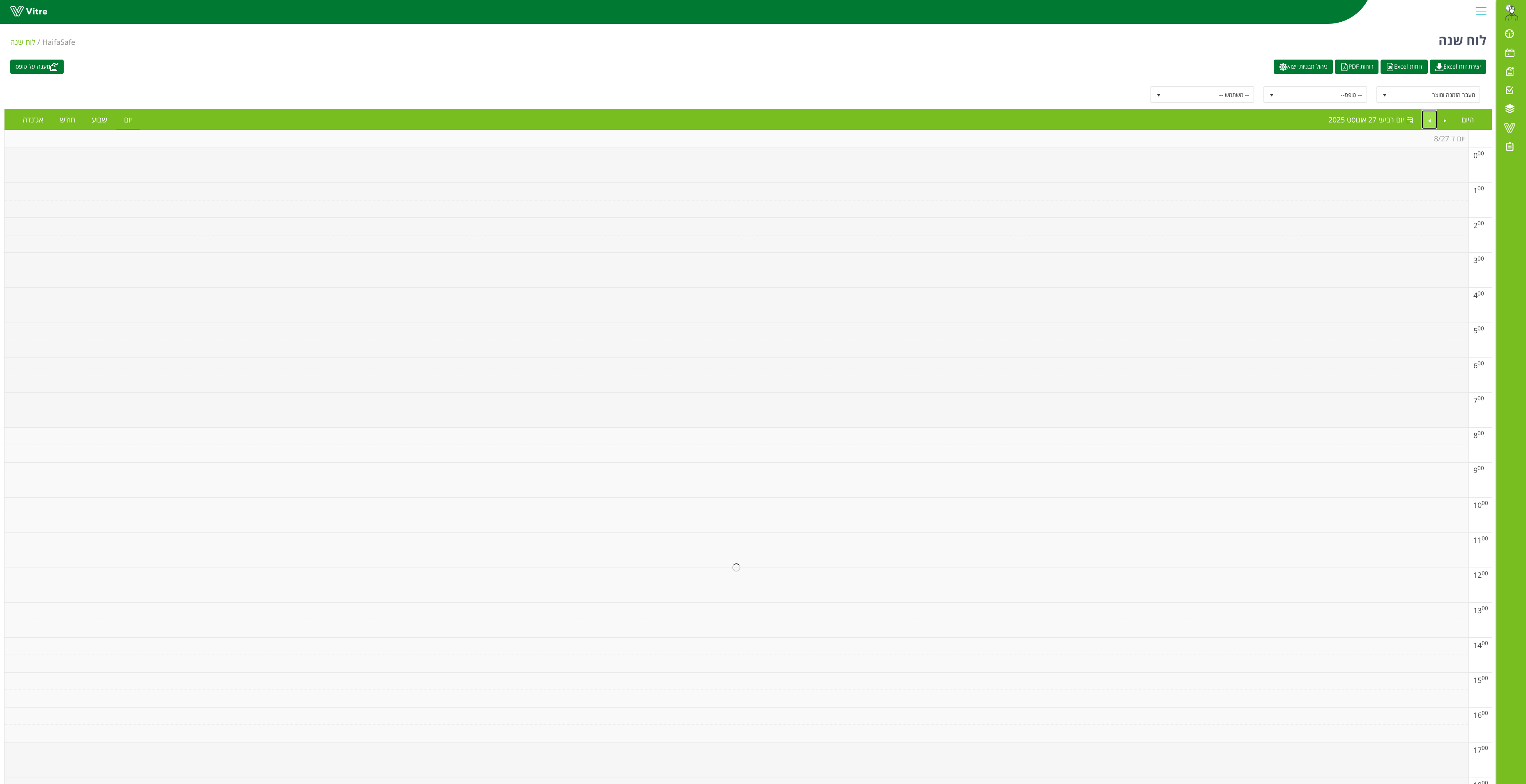
click at [1429, 122] on link "Next" at bounding box center [1430, 119] width 16 height 19
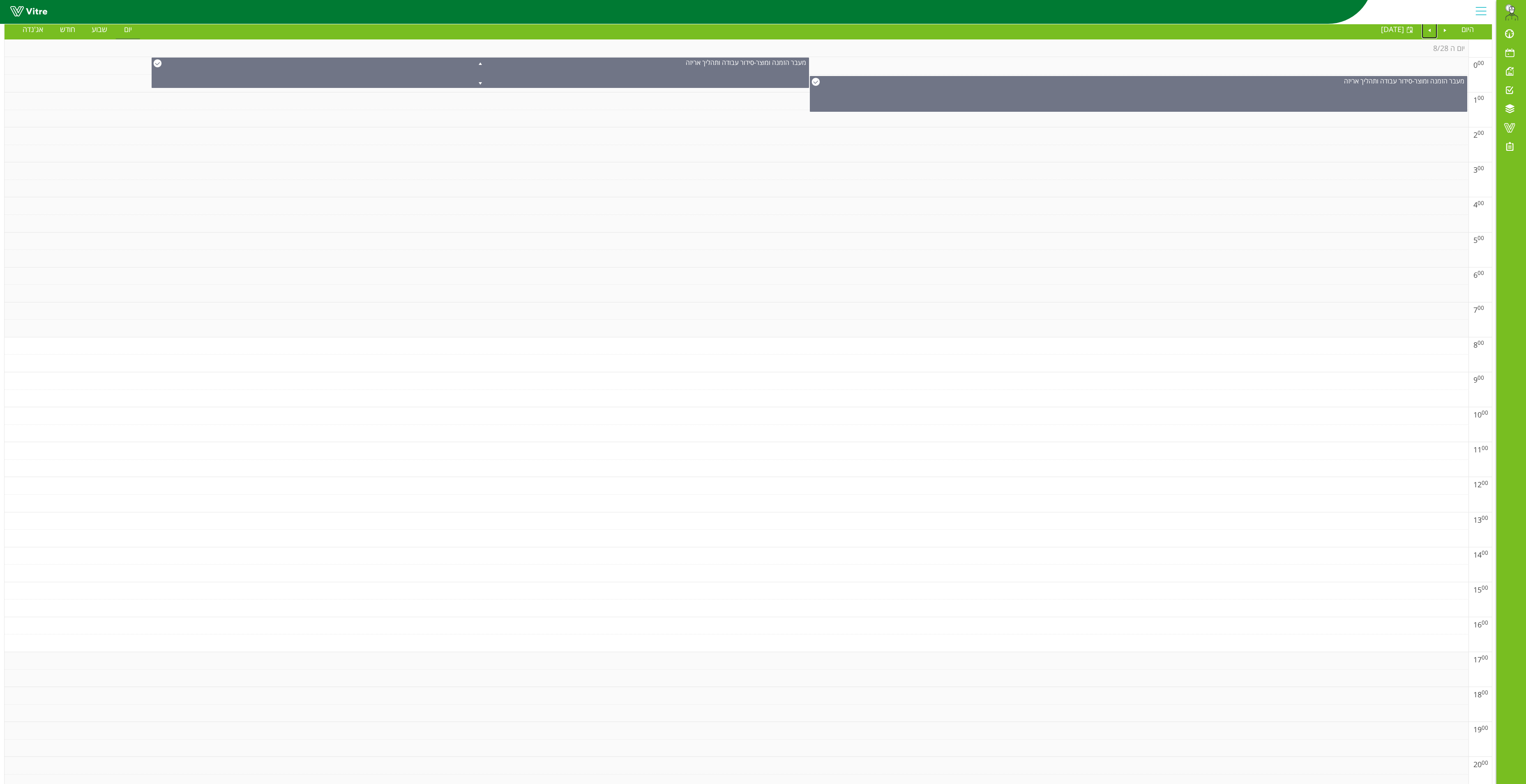
scroll to position [230, 0]
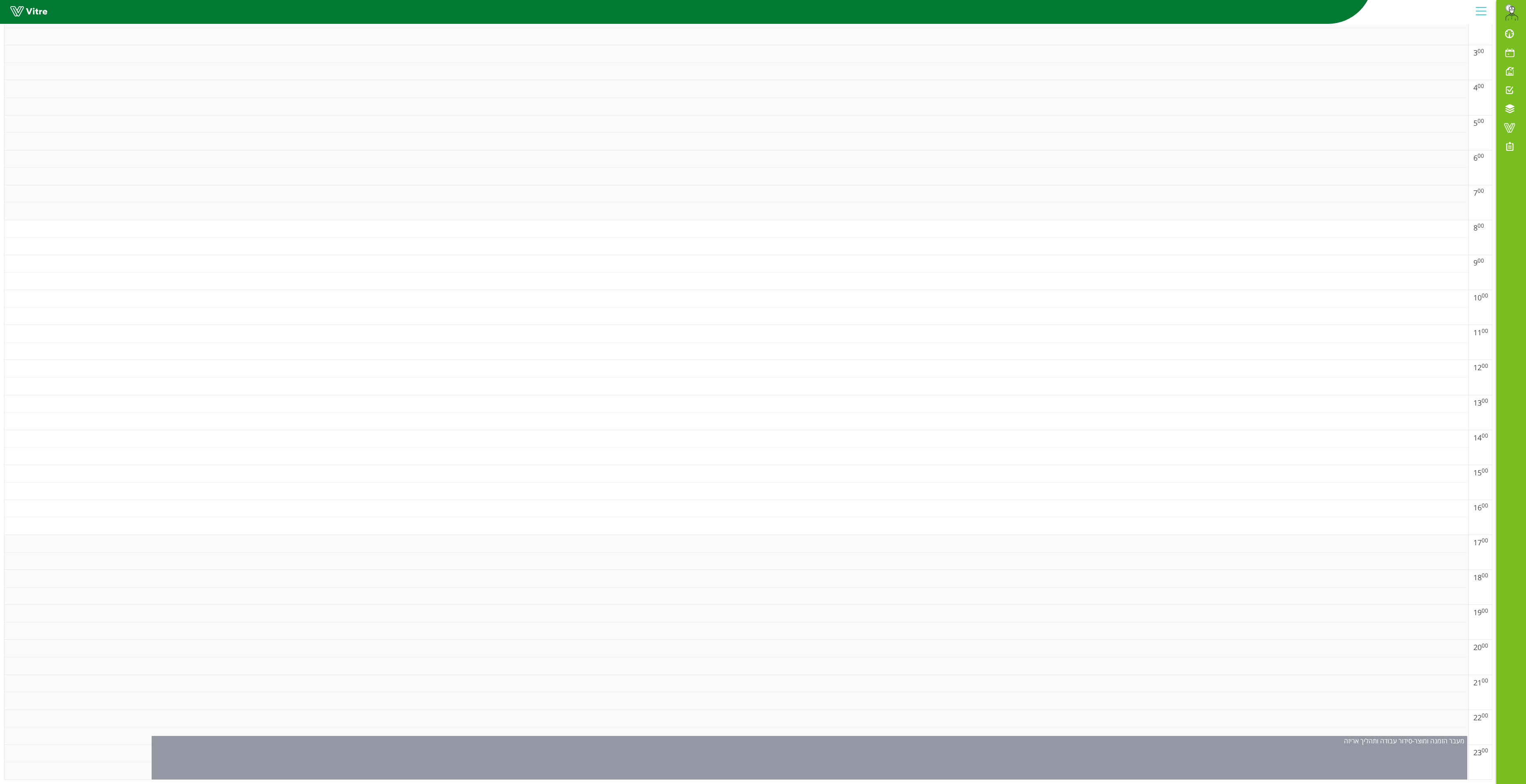
drag, startPoint x: 819, startPoint y: 732, endPoint x: 816, endPoint y: 738, distance: 6.7
click at [816, 736] on div "מעבר הזמנה ומוצר - סידור עבודה ותהליך אריזה" at bounding box center [809, 767] width 1316 height 63
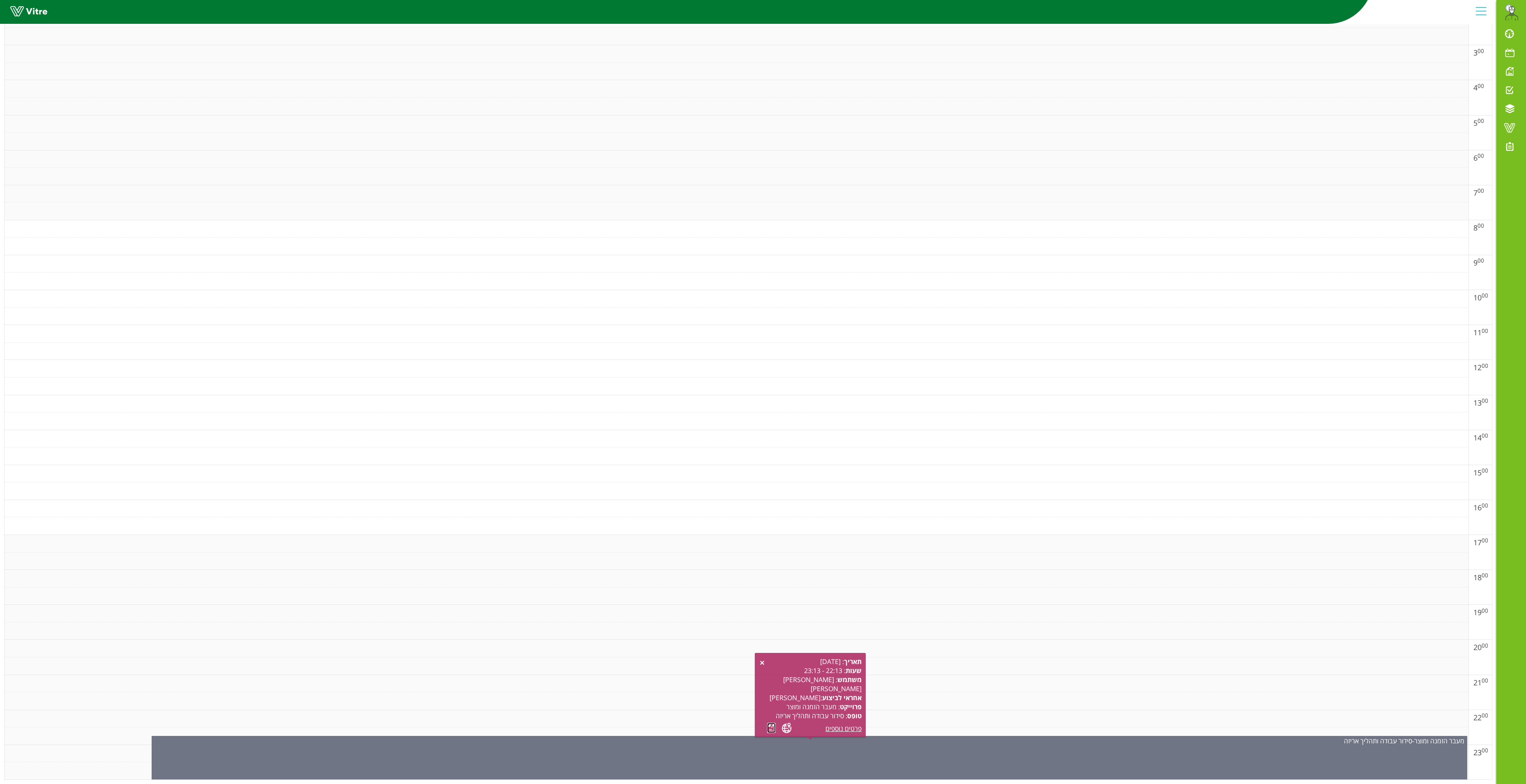
click at [771, 722] on link at bounding box center [772, 727] width 8 height 10
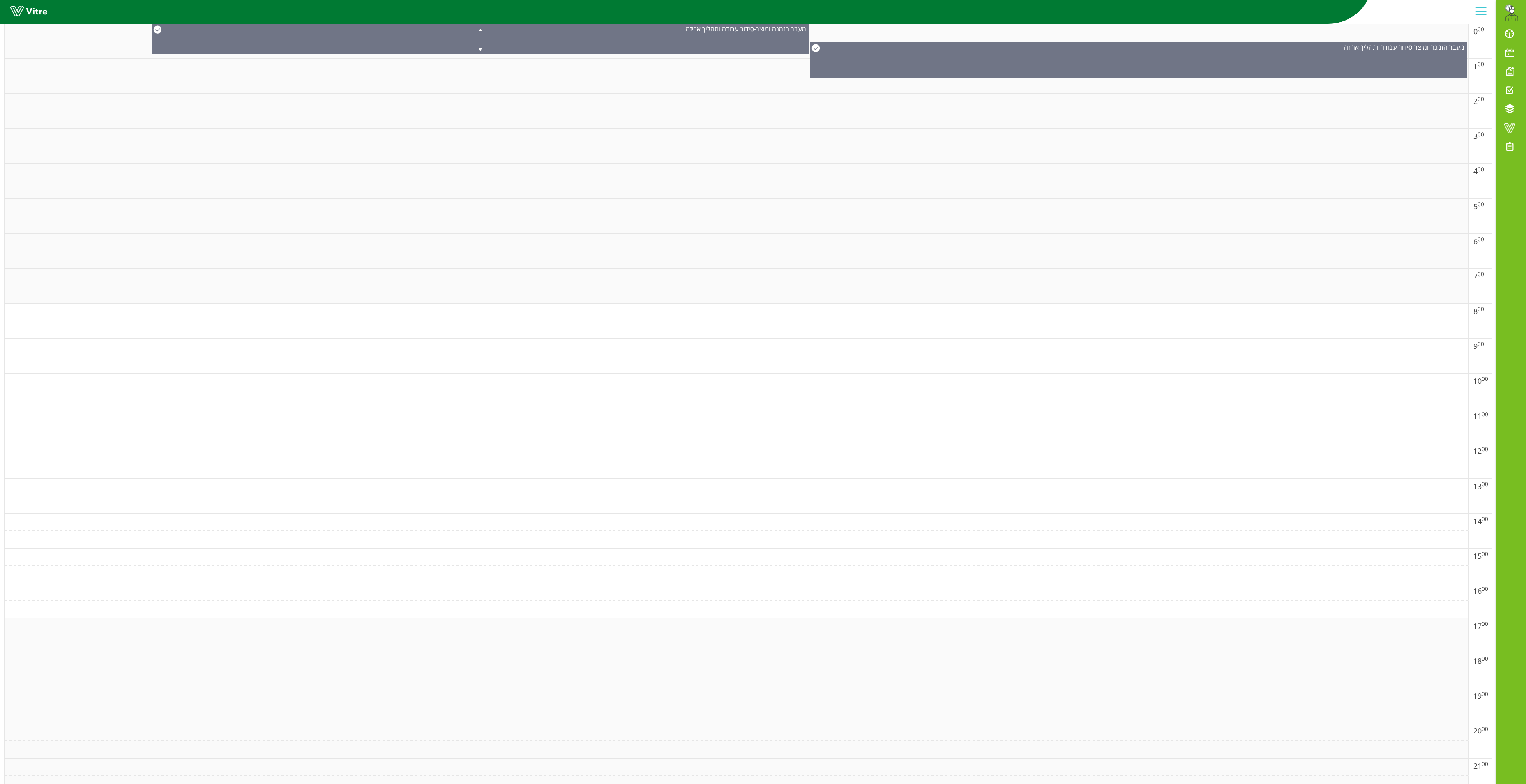
scroll to position [0, 0]
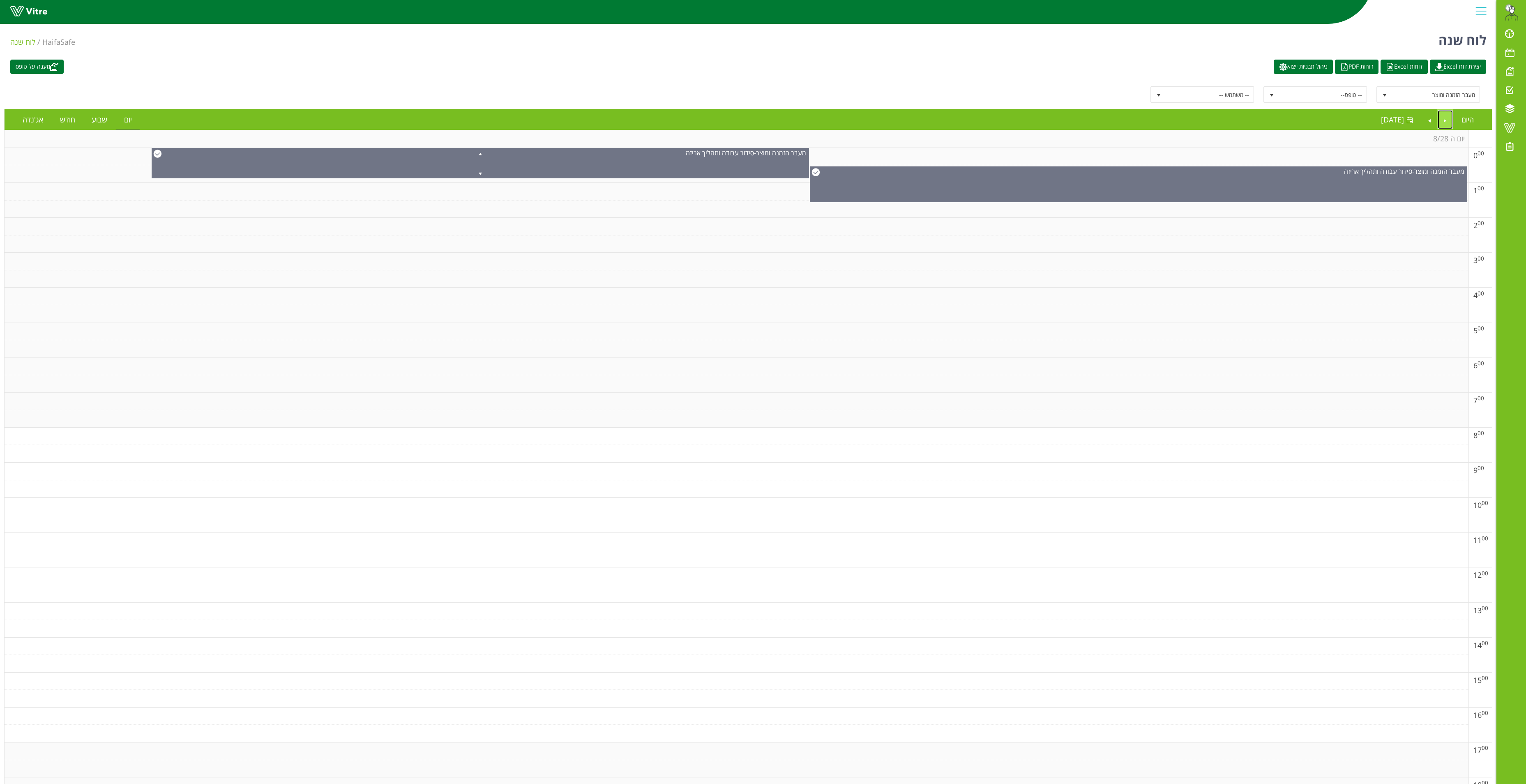
click at [1438, 126] on link "Previous" at bounding box center [1445, 119] width 16 height 19
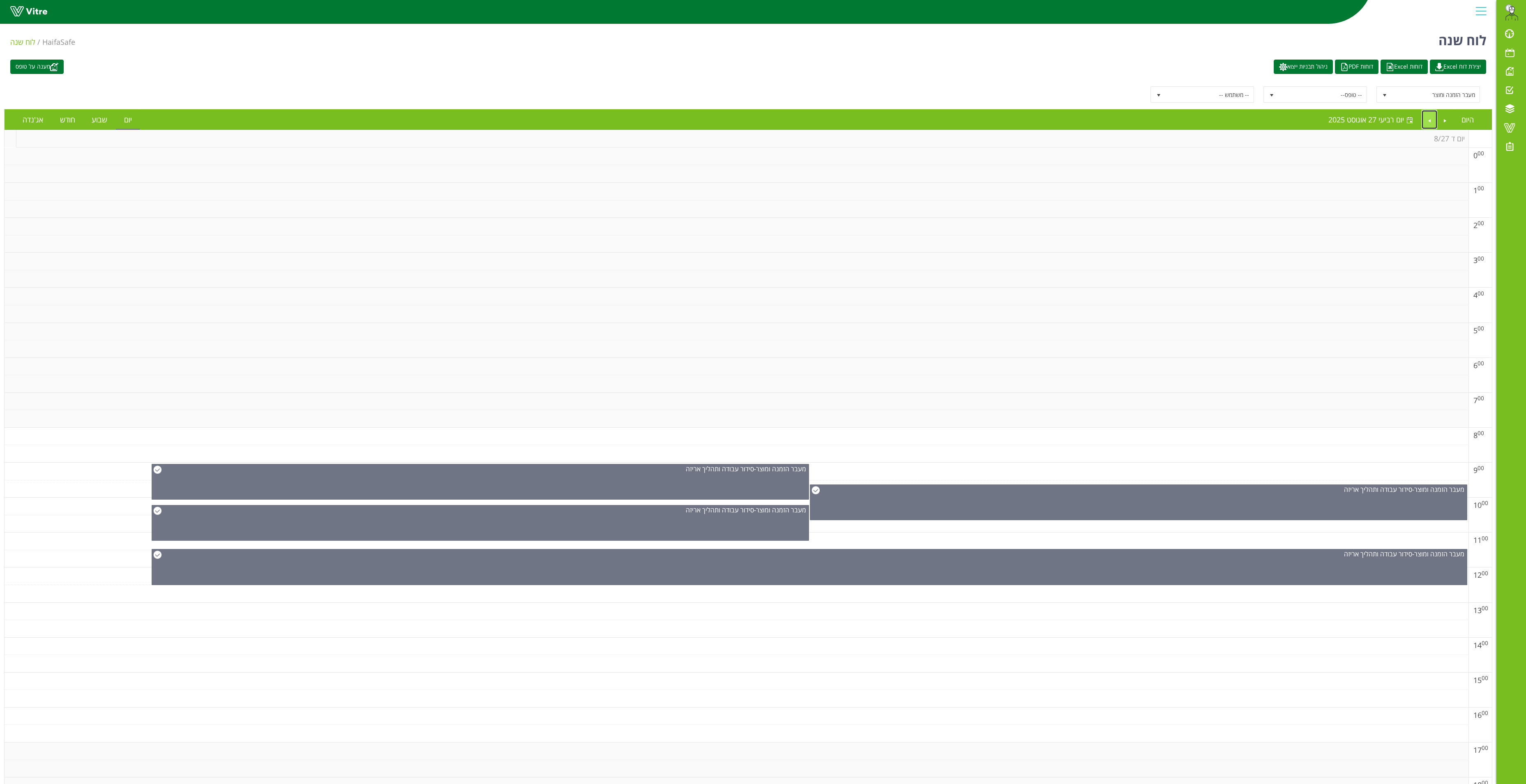
click at [1422, 119] on link "Next" at bounding box center [1430, 119] width 16 height 19
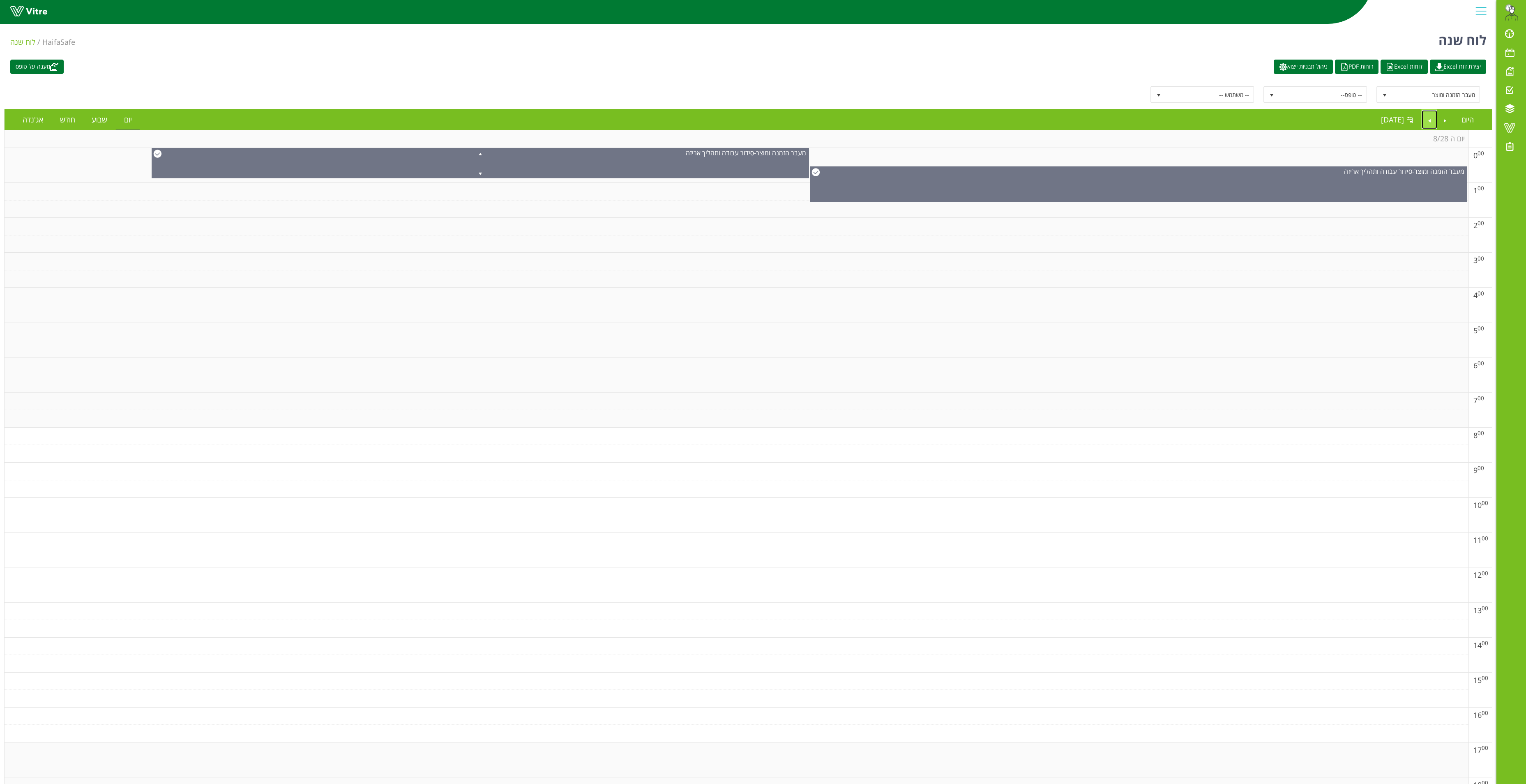
click at [1426, 120] on link "Next" at bounding box center [1430, 119] width 16 height 19
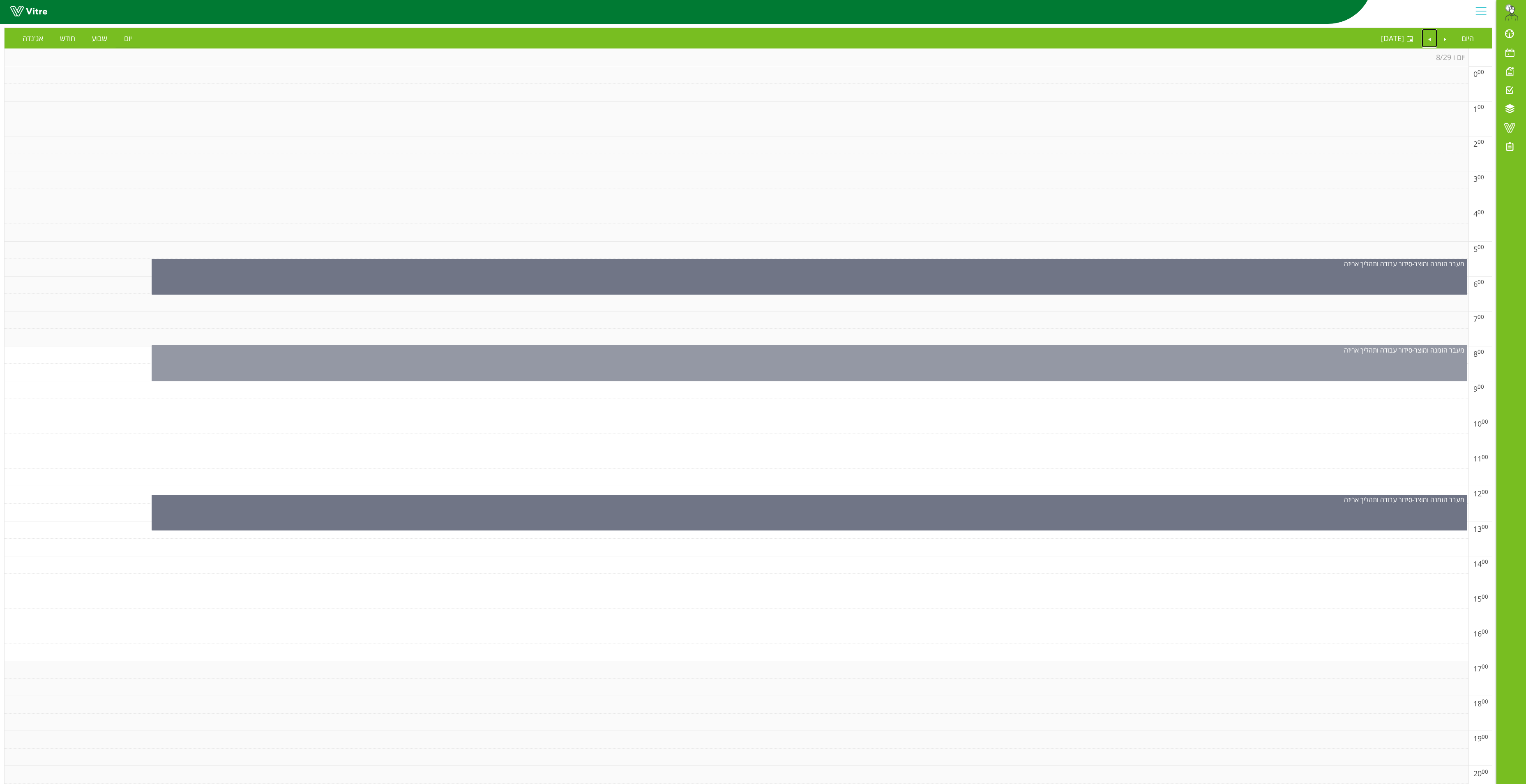
scroll to position [230, 0]
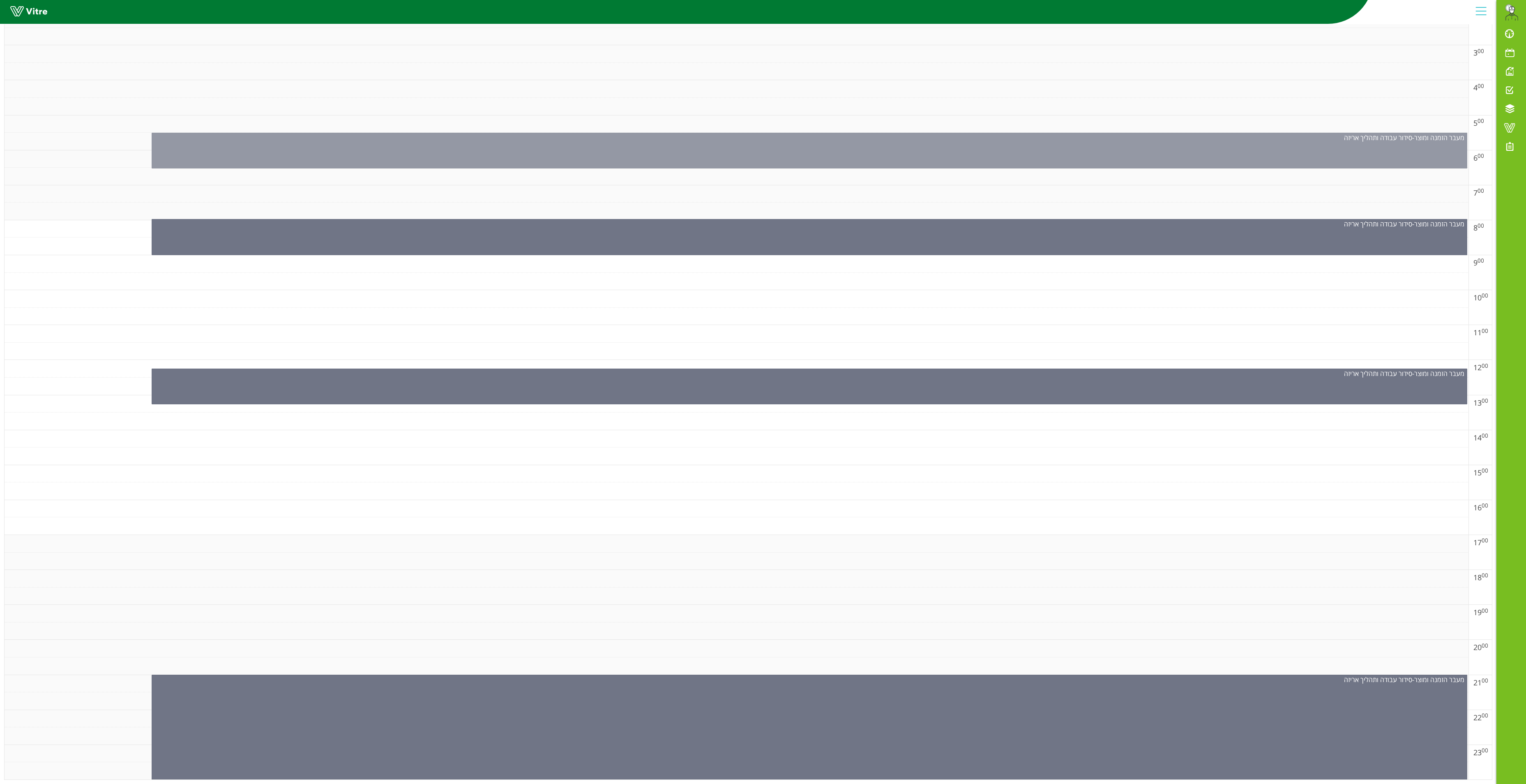
click at [950, 137] on div "מעבר הזמנה ומוצר - סידור עבודה ותהליך אריזה" at bounding box center [809, 150] width 1316 height 36
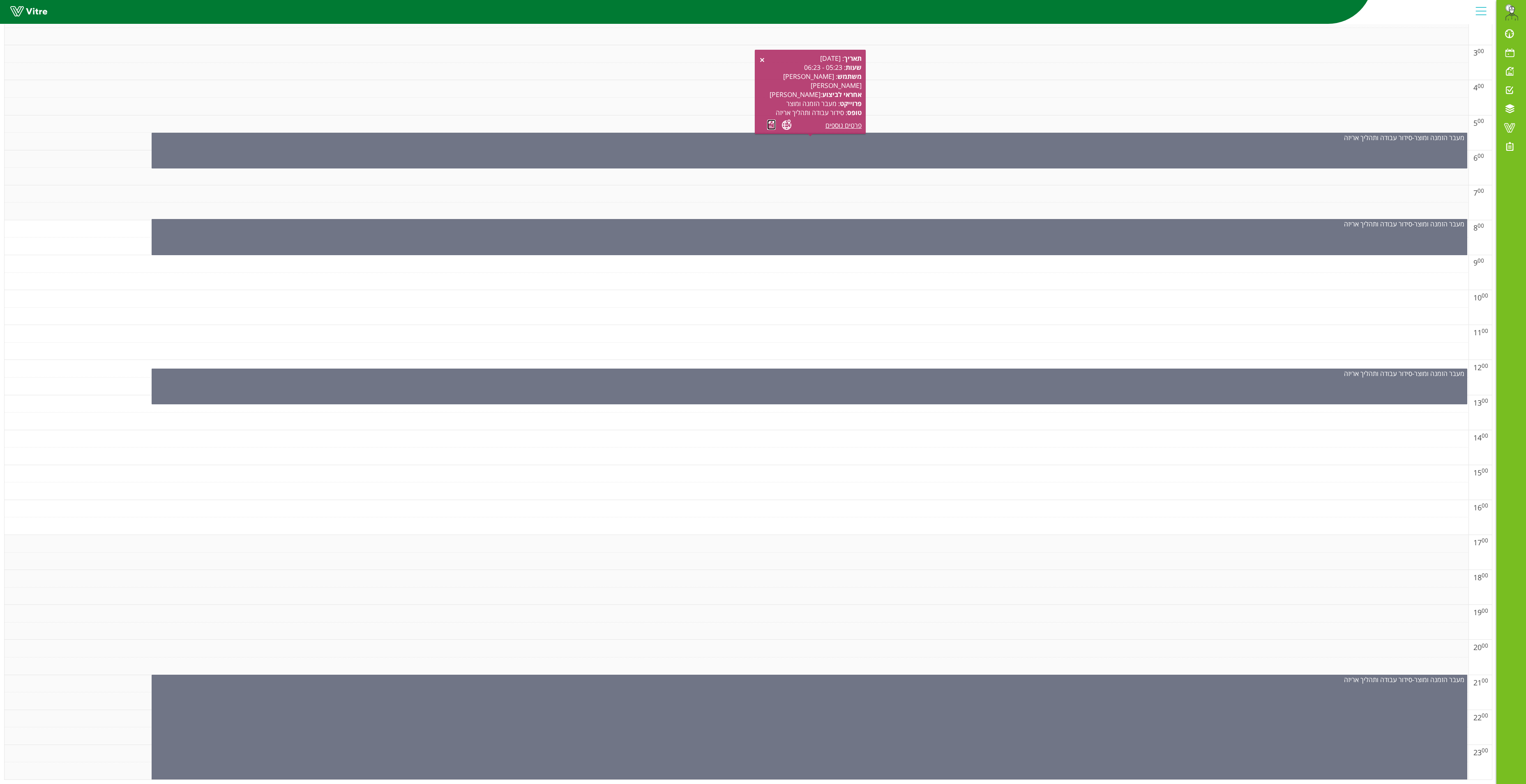
click at [769, 119] on link at bounding box center [772, 124] width 8 height 10
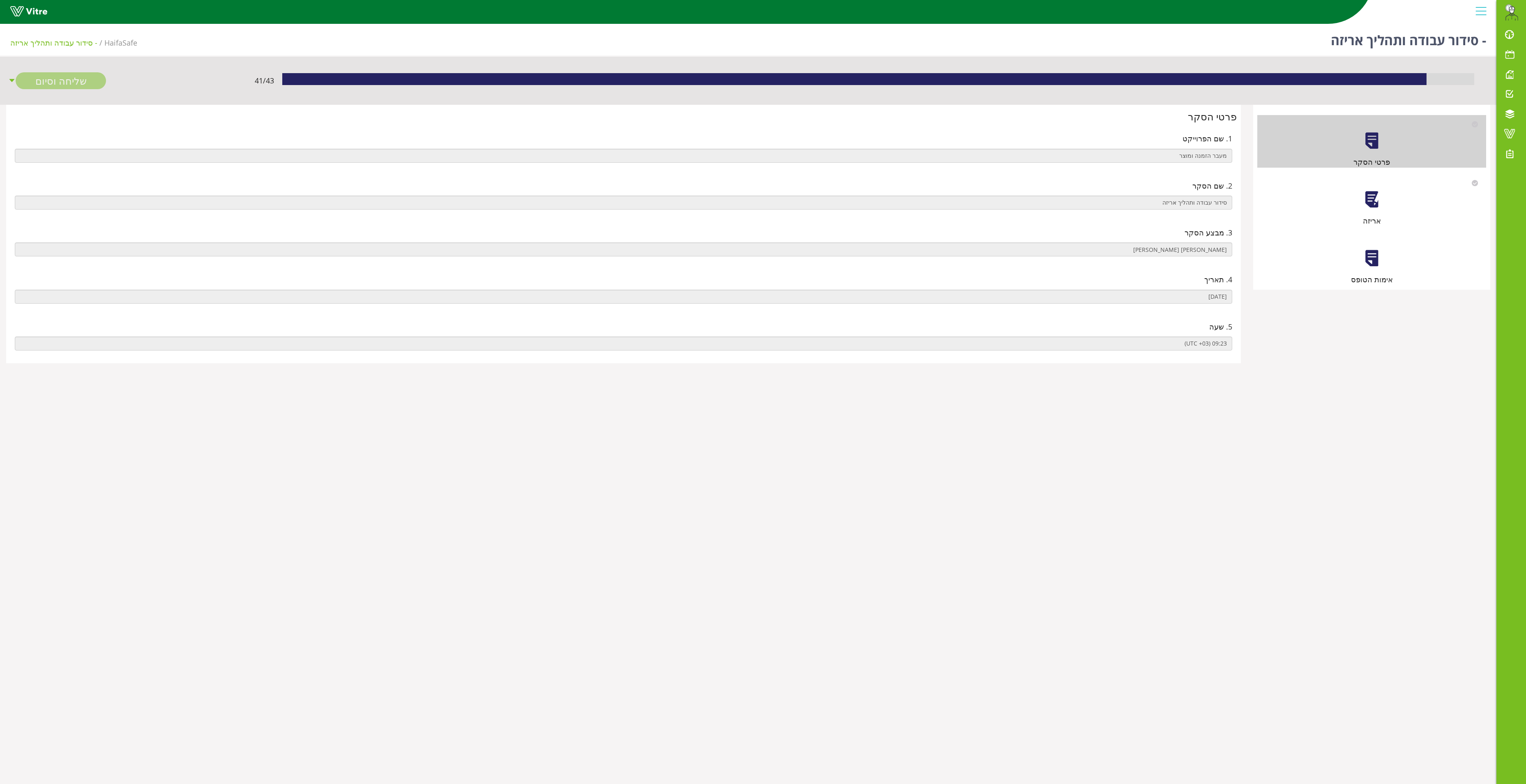
click at [1378, 196] on div at bounding box center [1372, 199] width 19 height 19
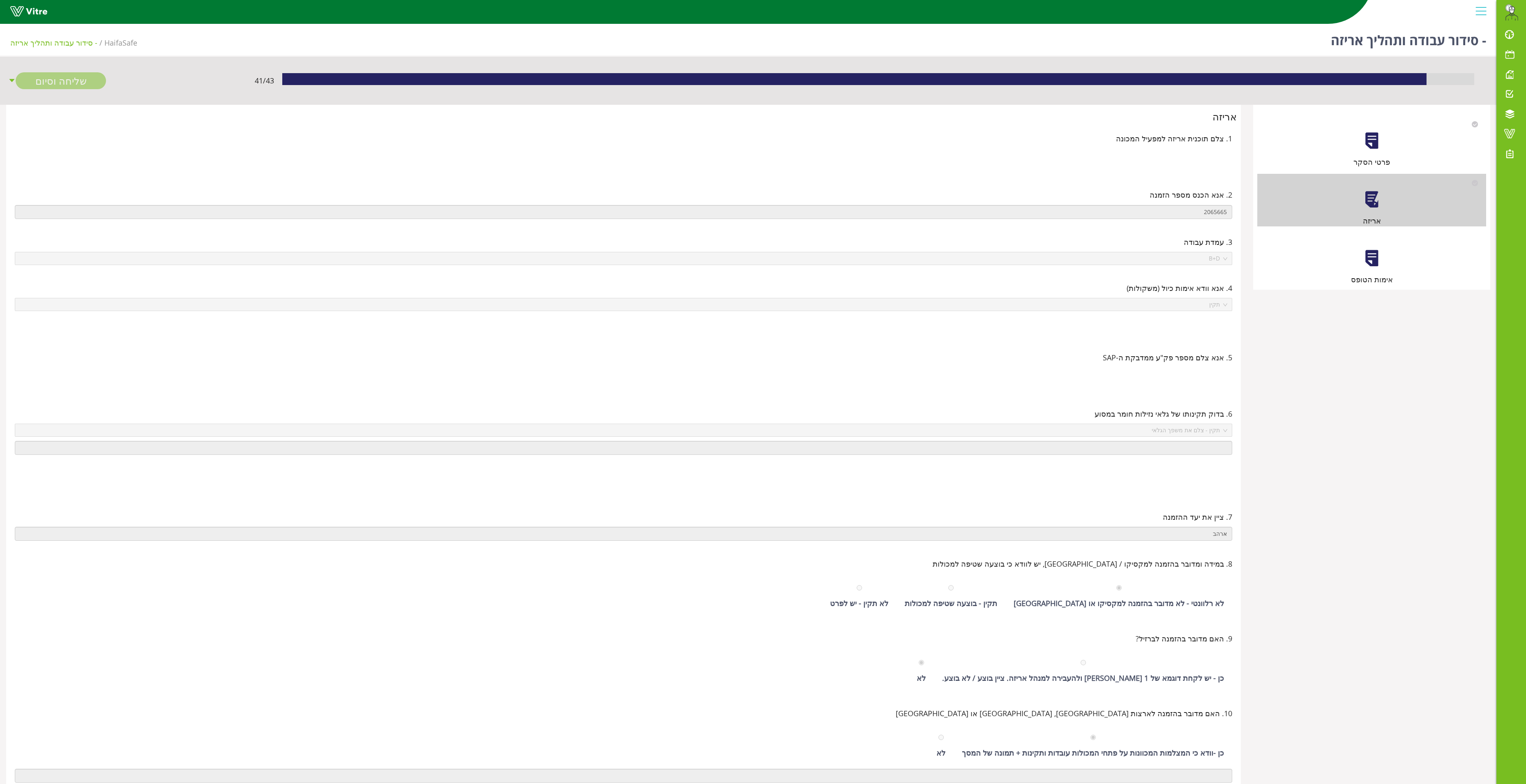
click at [1396, 254] on div "אימות הטופס" at bounding box center [1371, 259] width 229 height 53
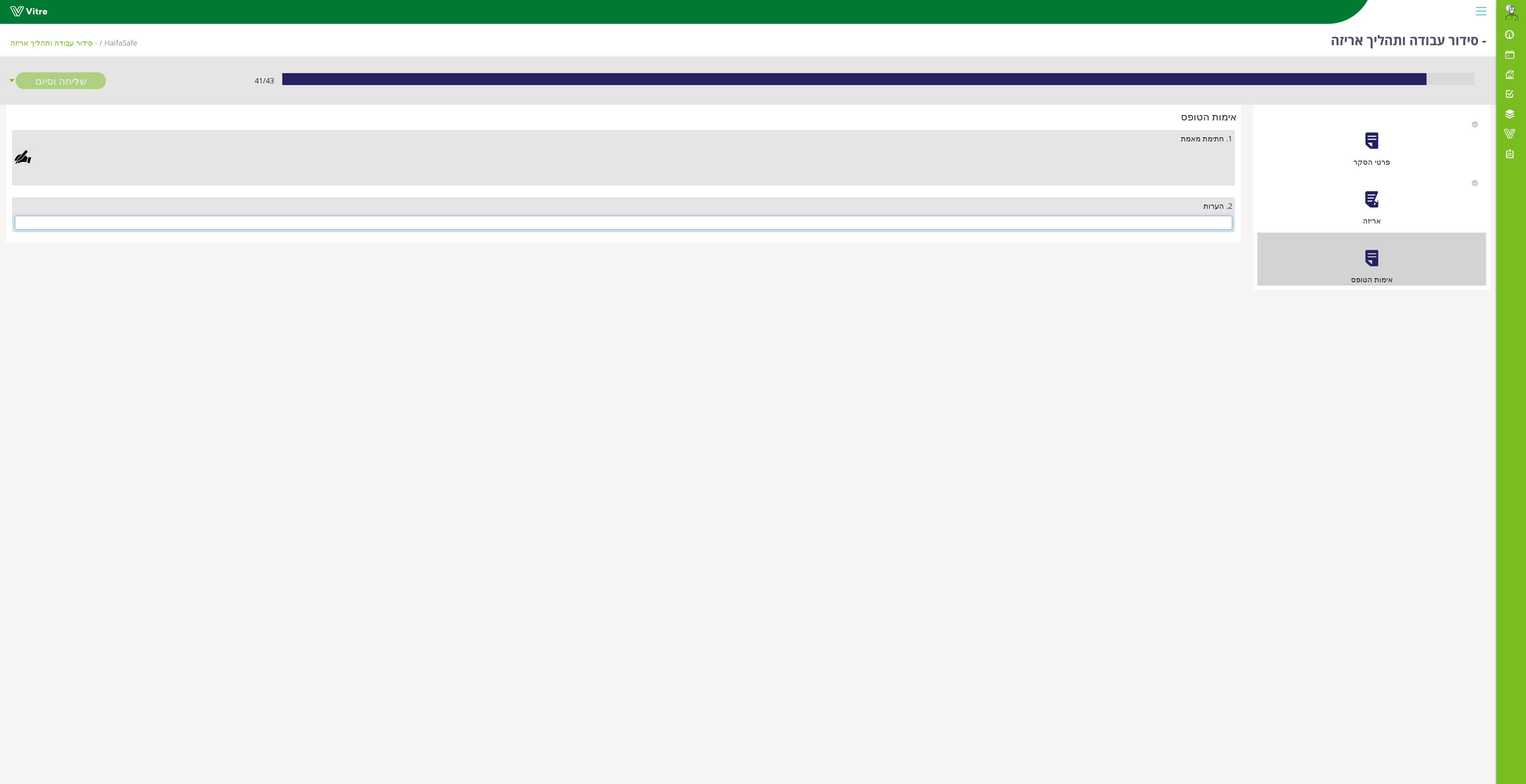
click at [1146, 227] on input "text" at bounding box center [624, 222] width 1218 height 14
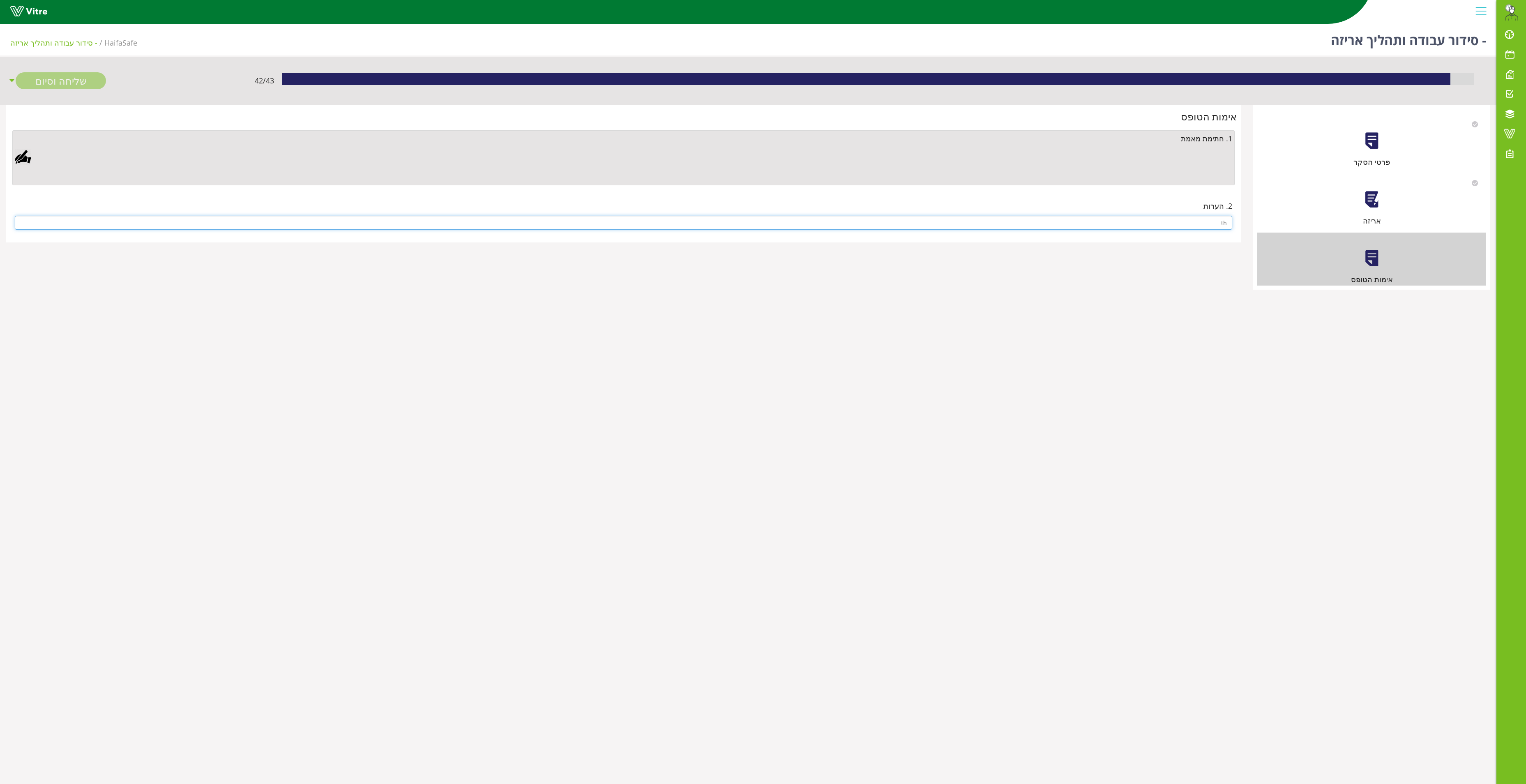
type input "t"
type input "אין"
click at [19, 158] on div at bounding box center [23, 157] width 17 height 17
click at [441, 363] on link "Save" at bounding box center [437, 368] width 23 height 14
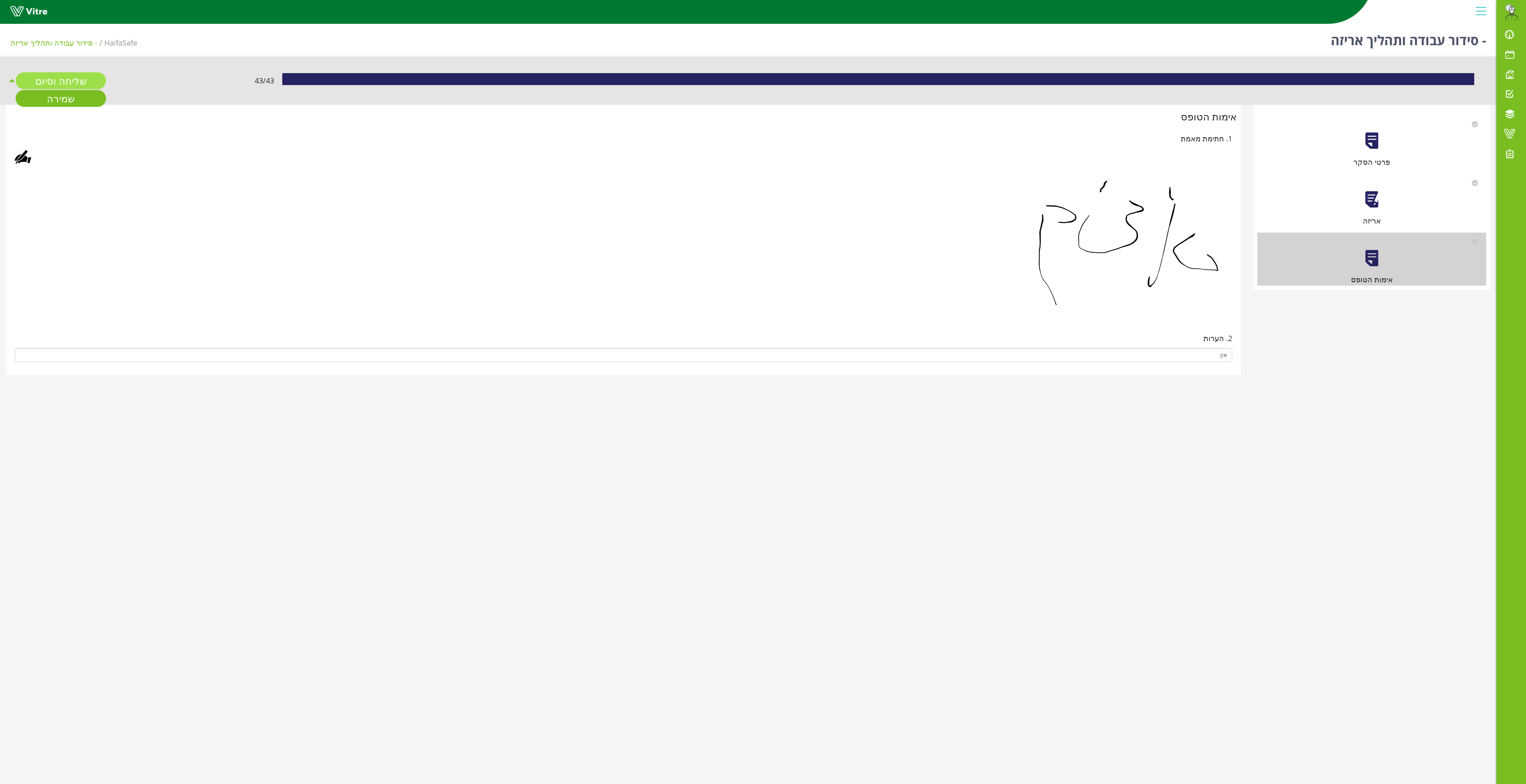
click at [96, 74] on link "שליחה וסיום" at bounding box center [60, 81] width 90 height 17
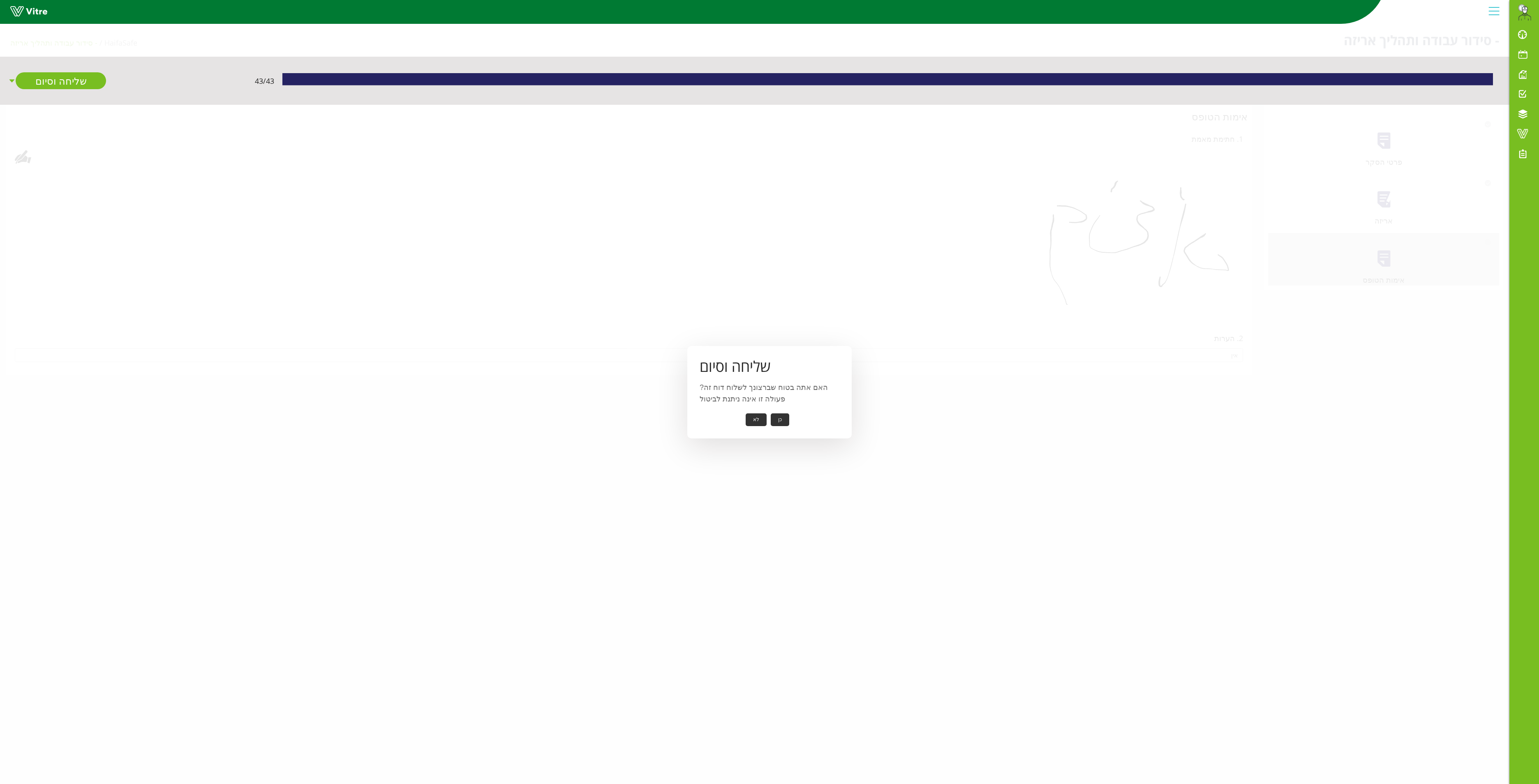
click at [775, 419] on button "כן" at bounding box center [780, 419] width 19 height 13
click at [774, 413] on button "אישור" at bounding box center [767, 414] width 27 height 13
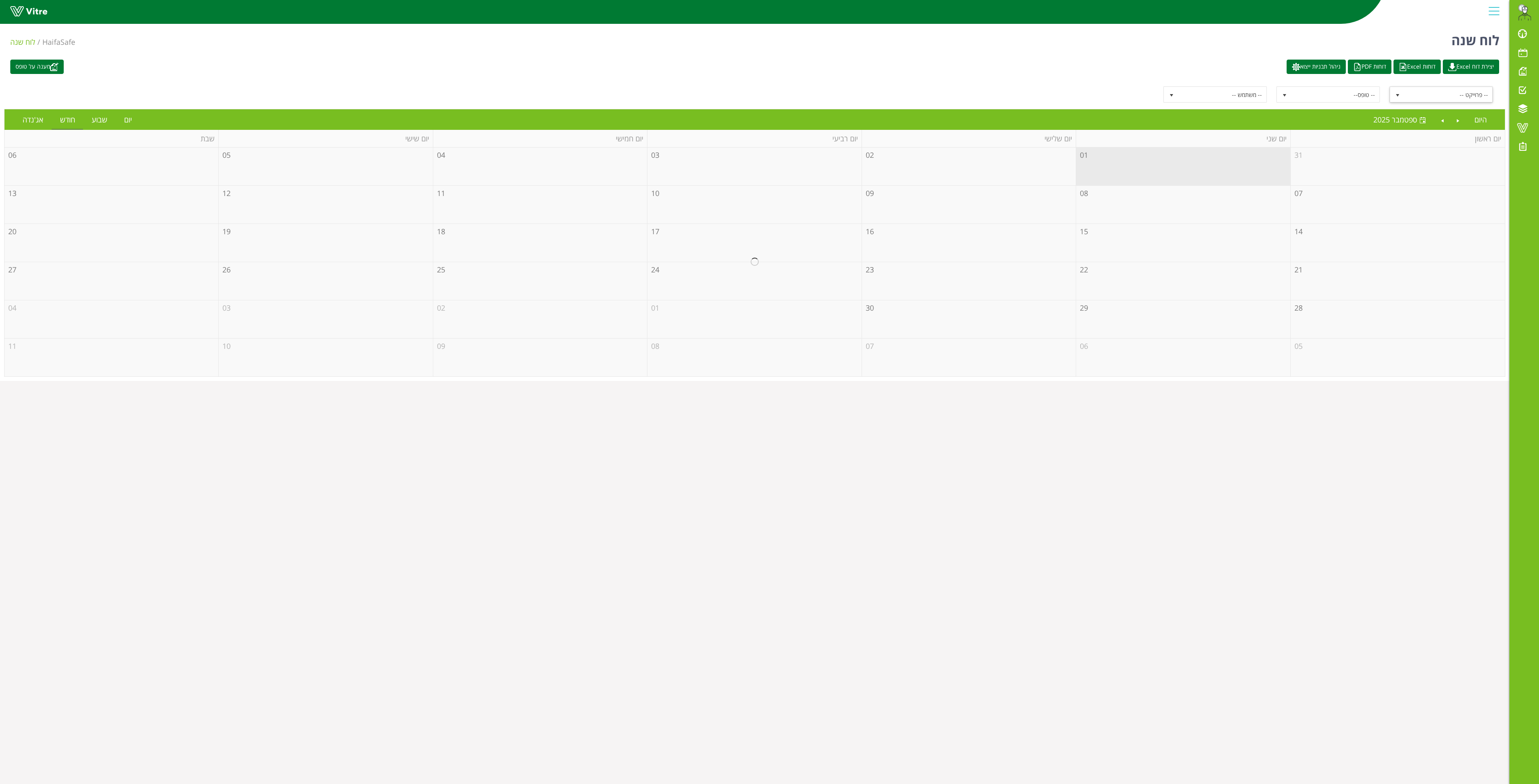
click at [1430, 99] on span "-- פרוייקט --" at bounding box center [1448, 94] width 88 height 15
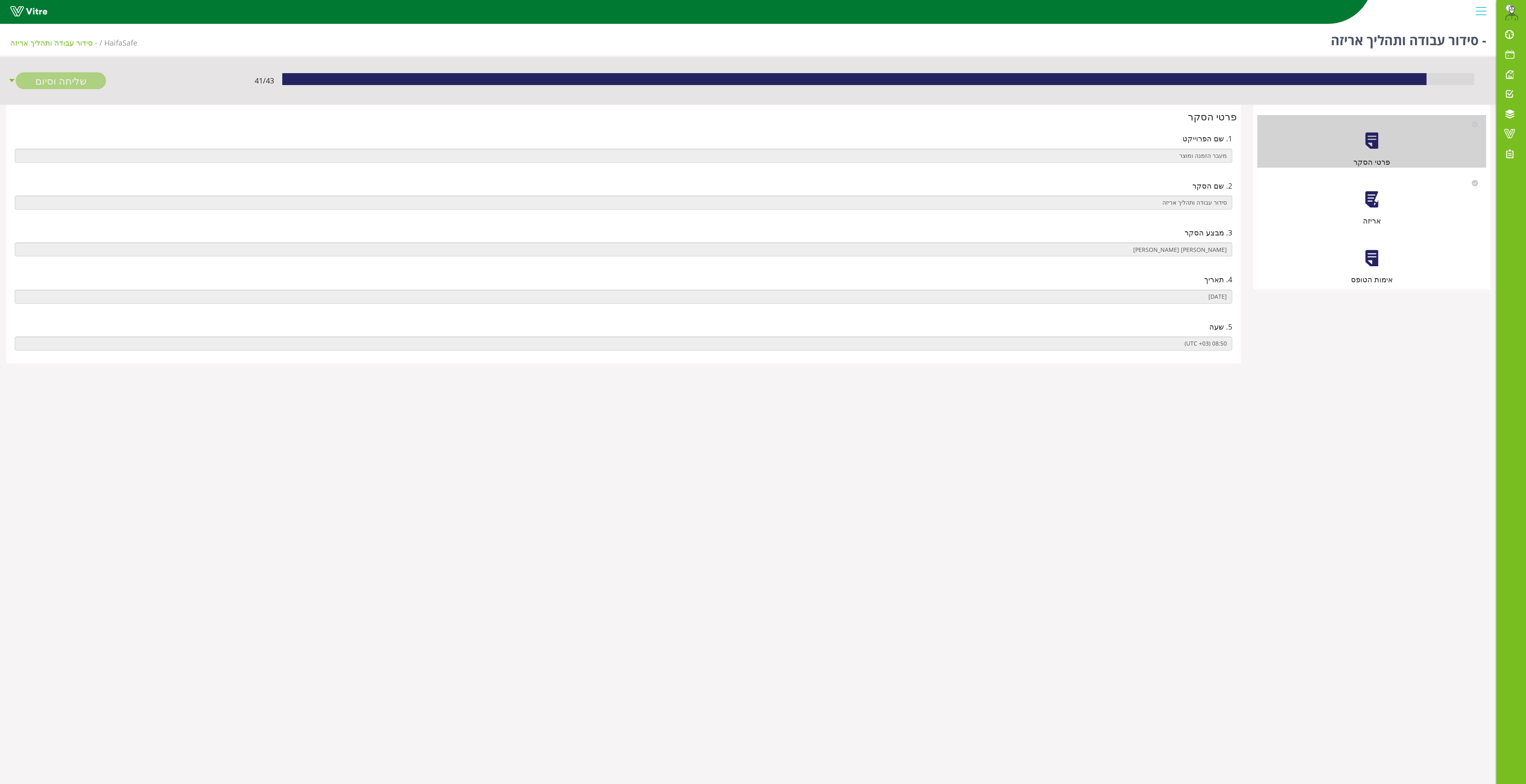
click at [1359, 206] on div "אריזה" at bounding box center [1371, 200] width 229 height 53
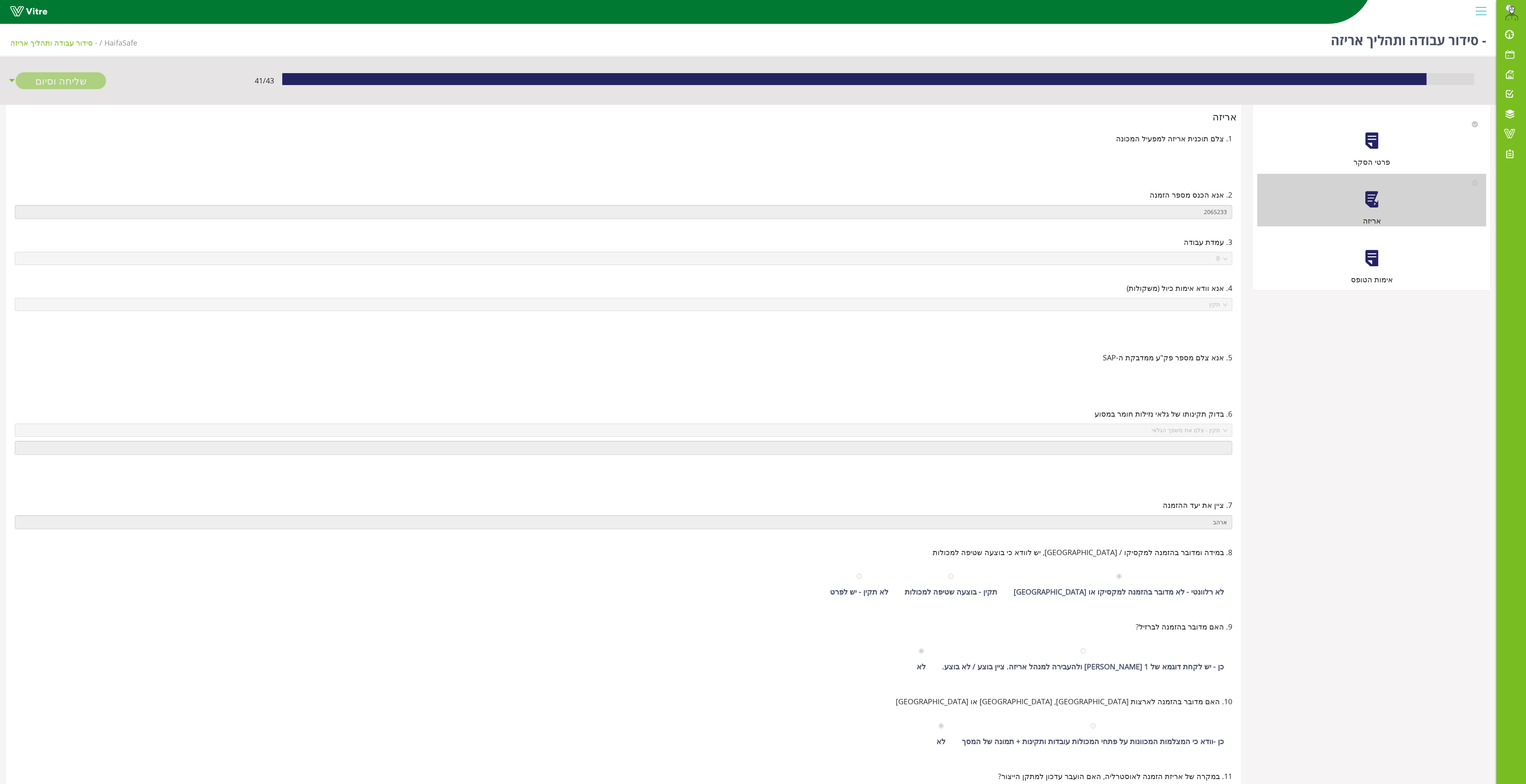
click at [1370, 271] on div "אימות הטופס" at bounding box center [1371, 259] width 229 height 53
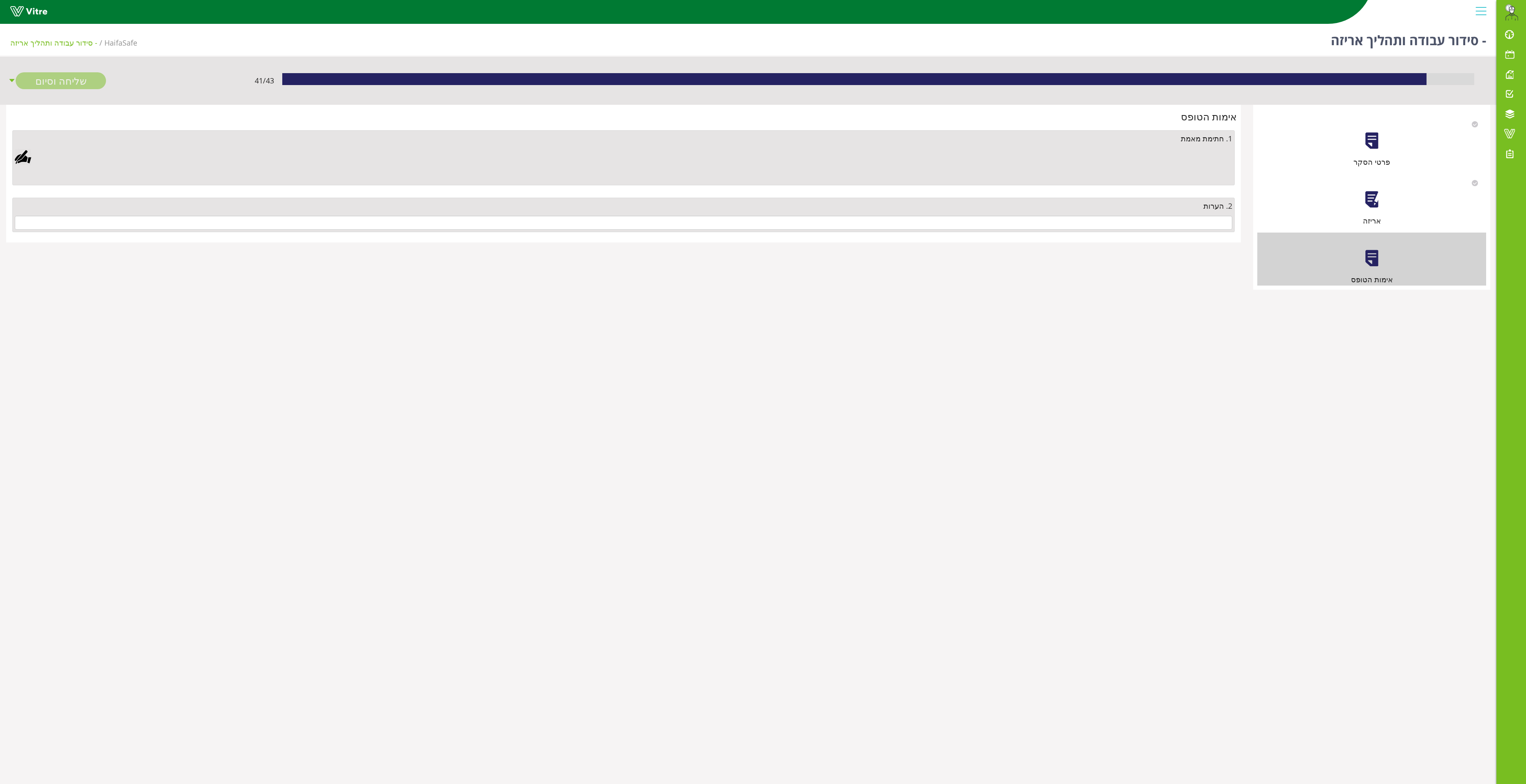
drag, startPoint x: 1169, startPoint y: 238, endPoint x: 1174, endPoint y: 232, distance: 7.8
click at [1174, 232] on div "2. הערות" at bounding box center [624, 215] width 1227 height 47
click at [1174, 232] on div "2. הערות" at bounding box center [624, 215] width 1223 height 35
click at [1178, 223] on input "text" at bounding box center [624, 222] width 1218 height 14
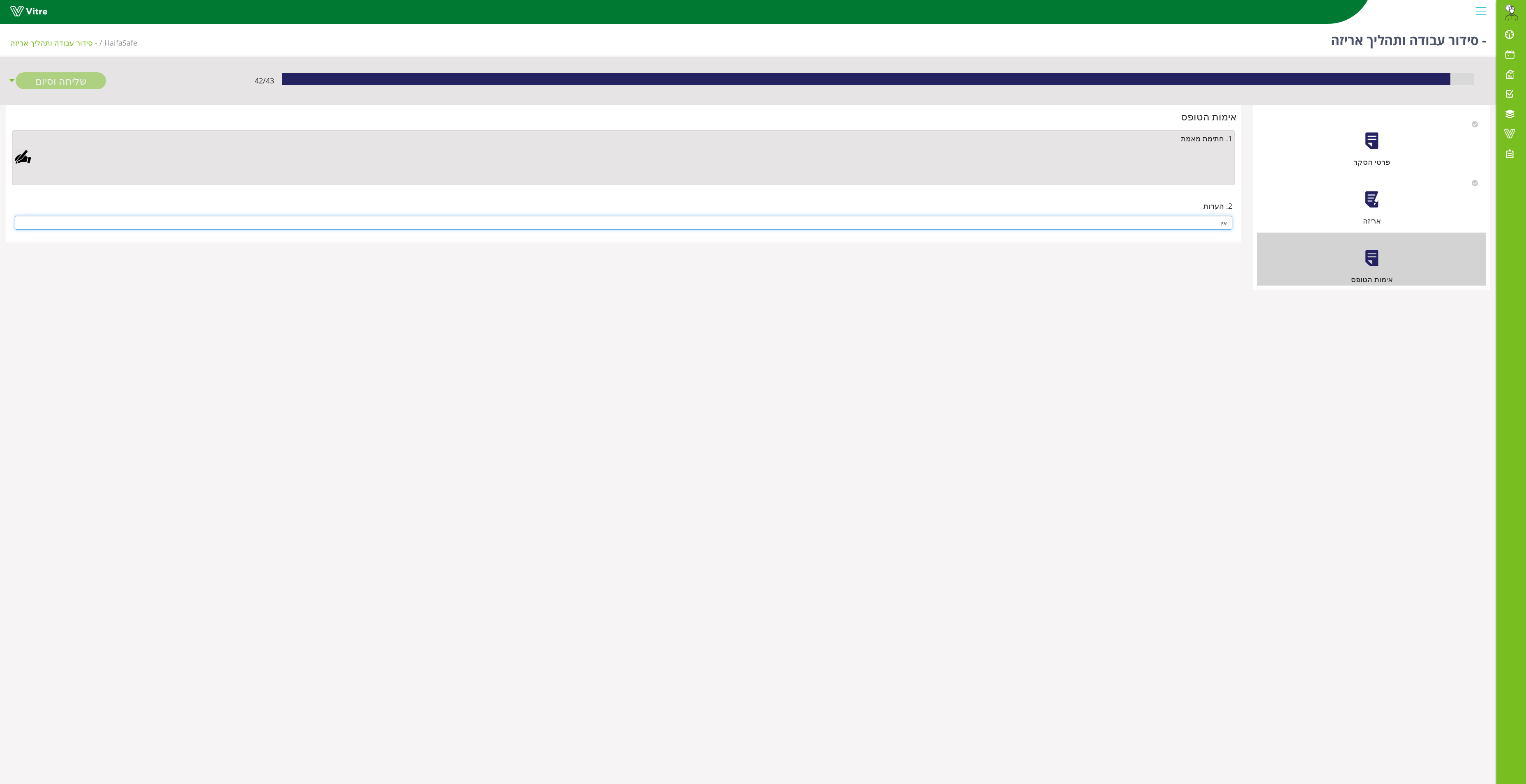
type input "אין"
click at [26, 155] on div at bounding box center [23, 157] width 17 height 17
click at [434, 365] on link "Save" at bounding box center [437, 368] width 23 height 14
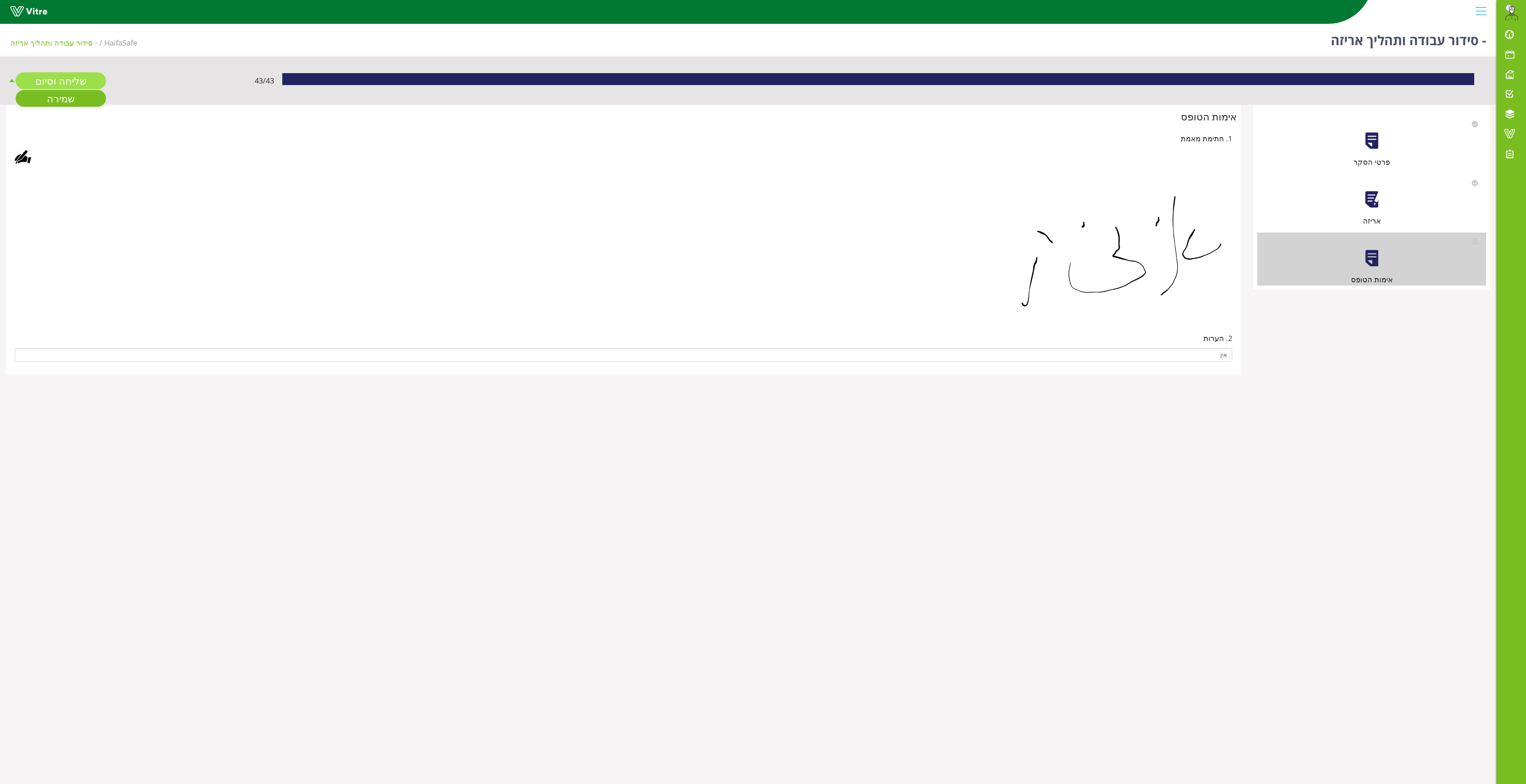
click at [76, 73] on link "שליחה וסיום" at bounding box center [60, 81] width 90 height 17
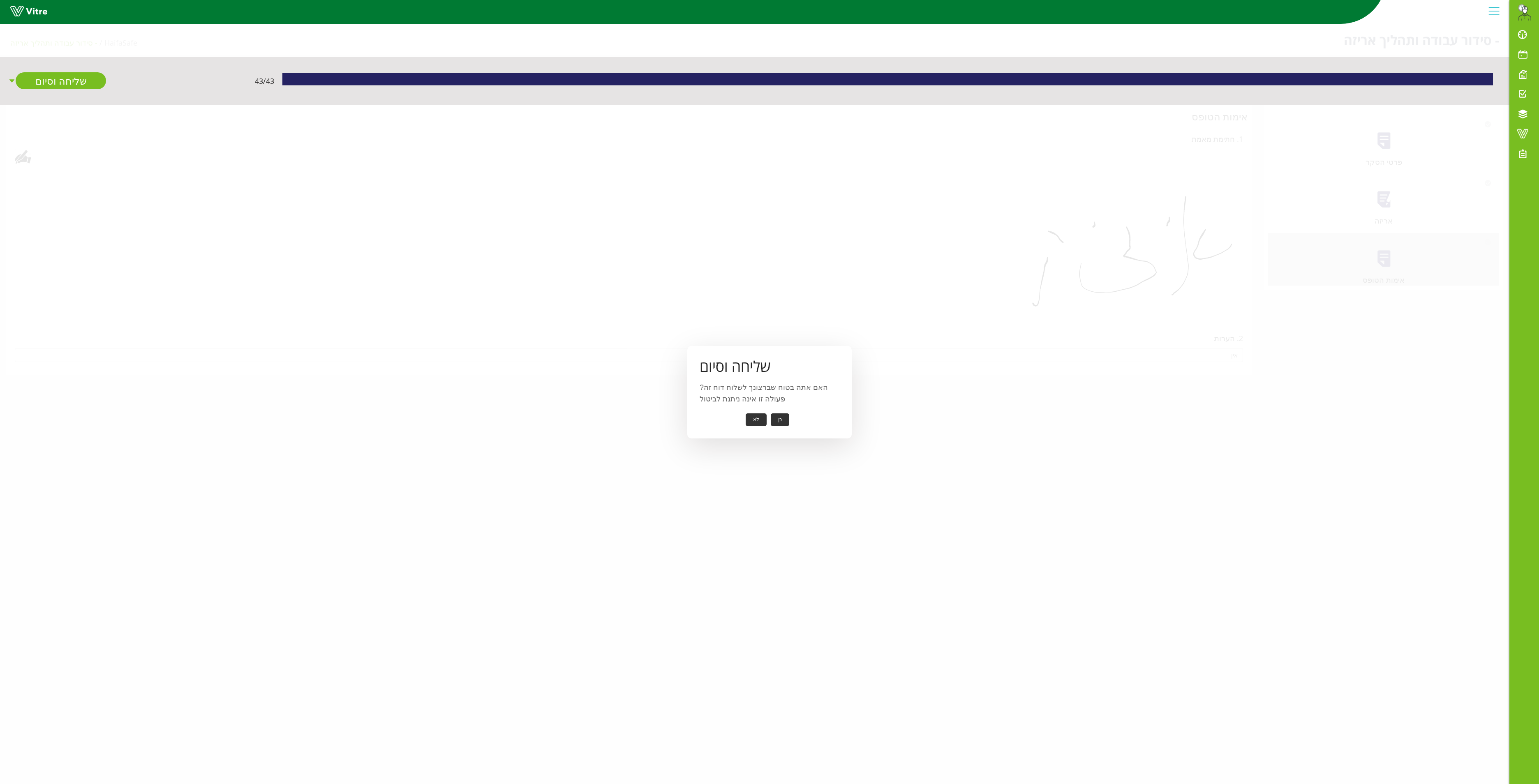
click at [778, 417] on button "כן" at bounding box center [780, 419] width 19 height 13
click at [774, 411] on button "אישור" at bounding box center [767, 414] width 27 height 13
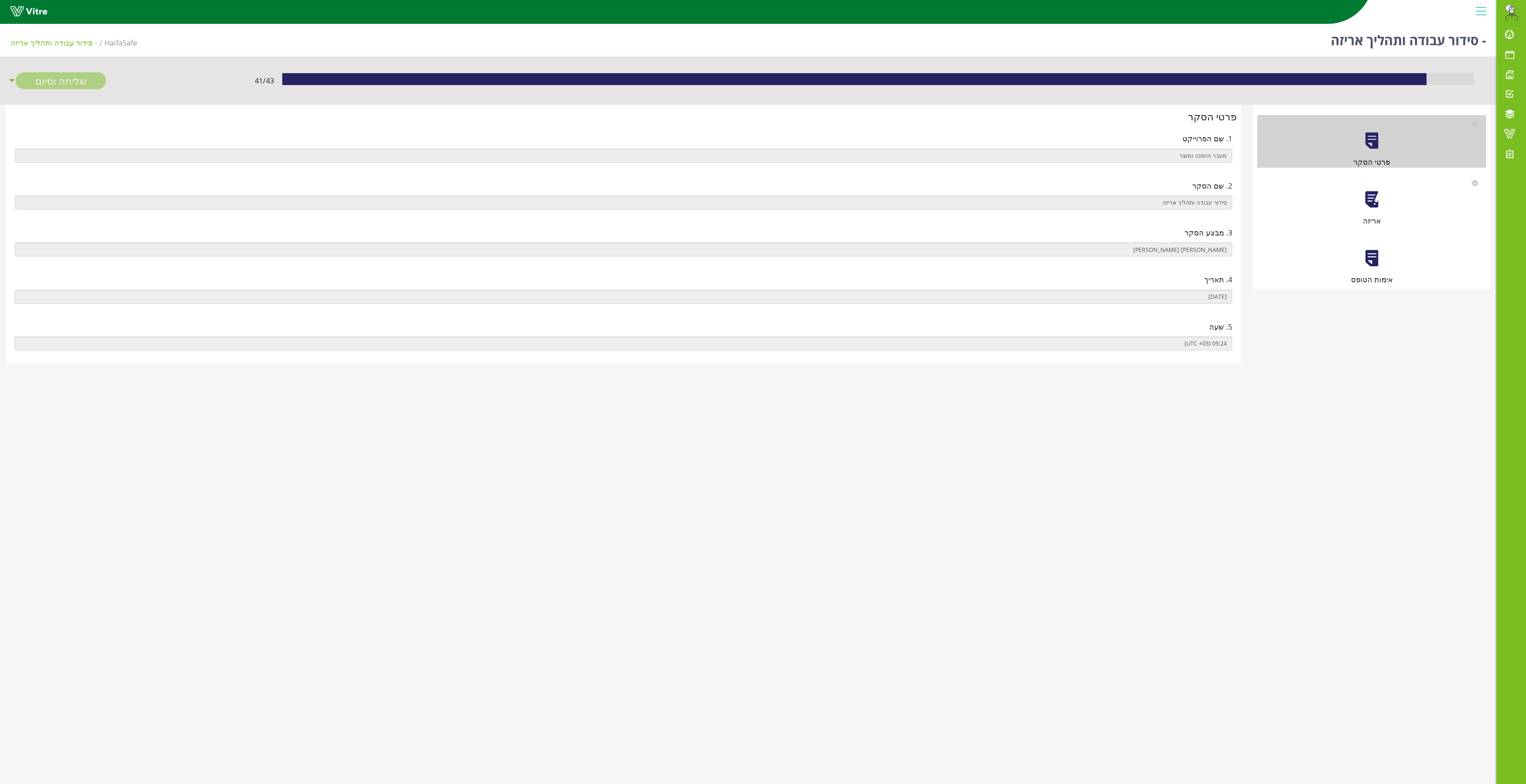
click at [1374, 207] on div at bounding box center [1372, 199] width 19 height 19
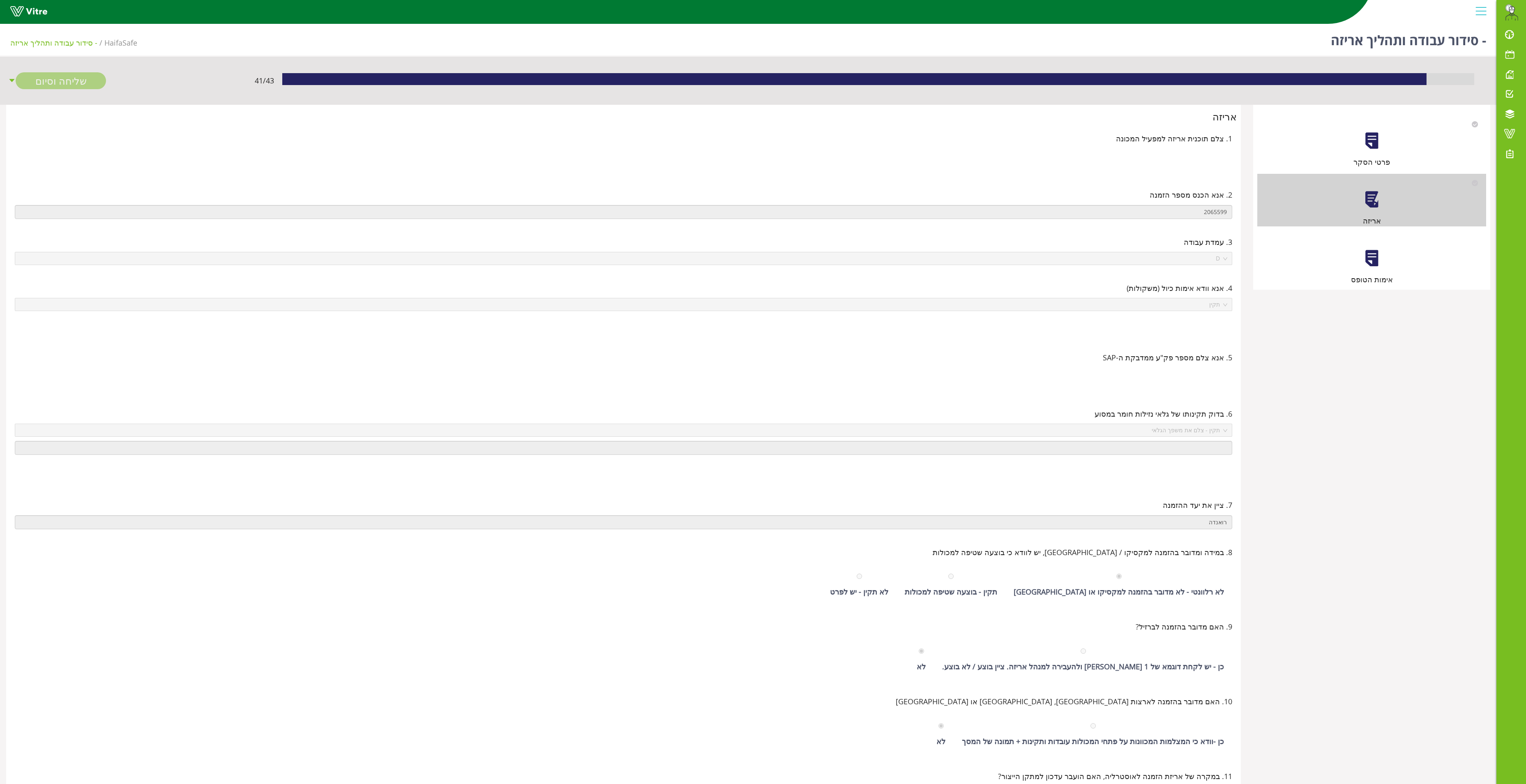
click at [1383, 265] on div "אימות הטופס" at bounding box center [1371, 259] width 229 height 53
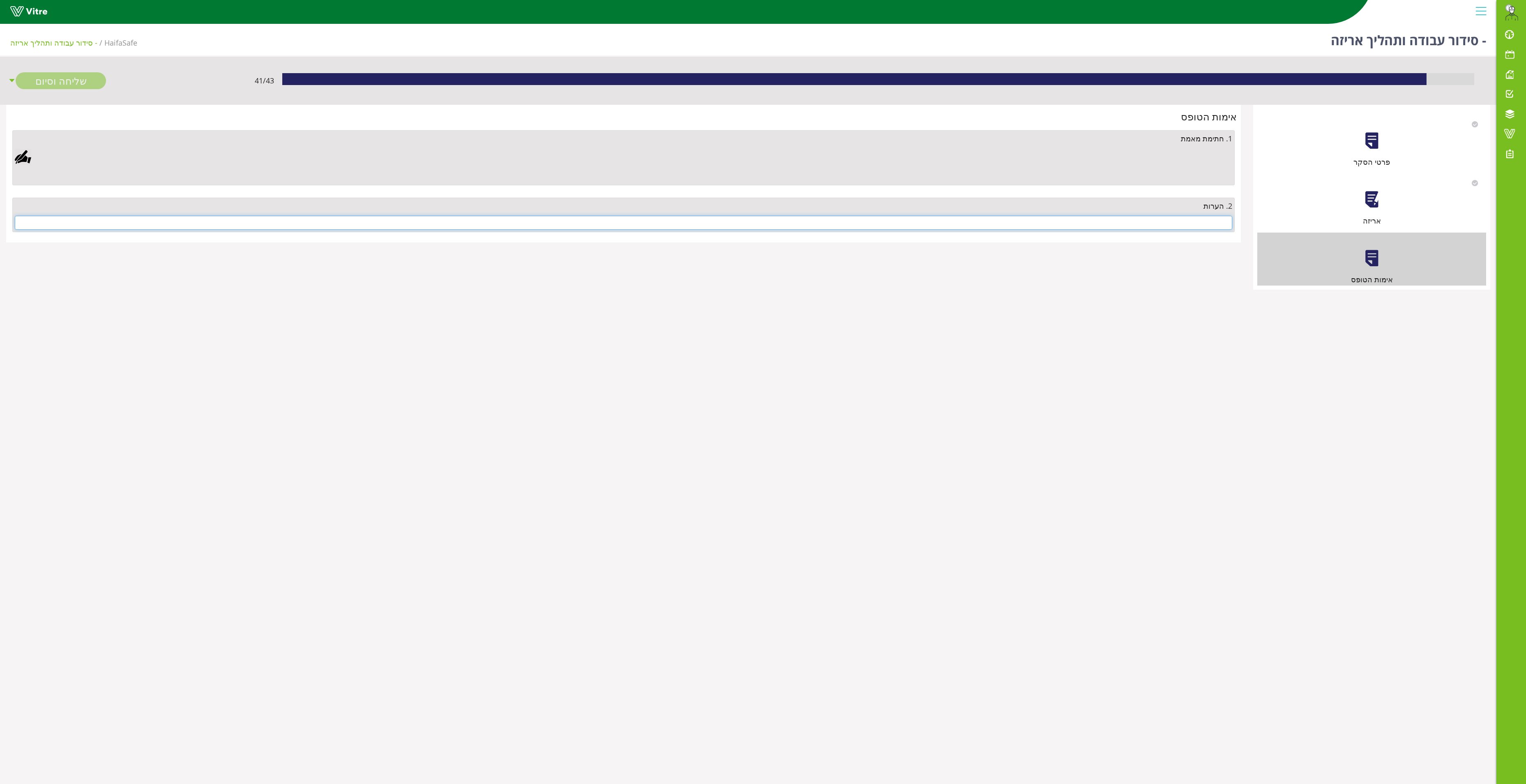
click at [1204, 225] on input "text" at bounding box center [624, 222] width 1218 height 14
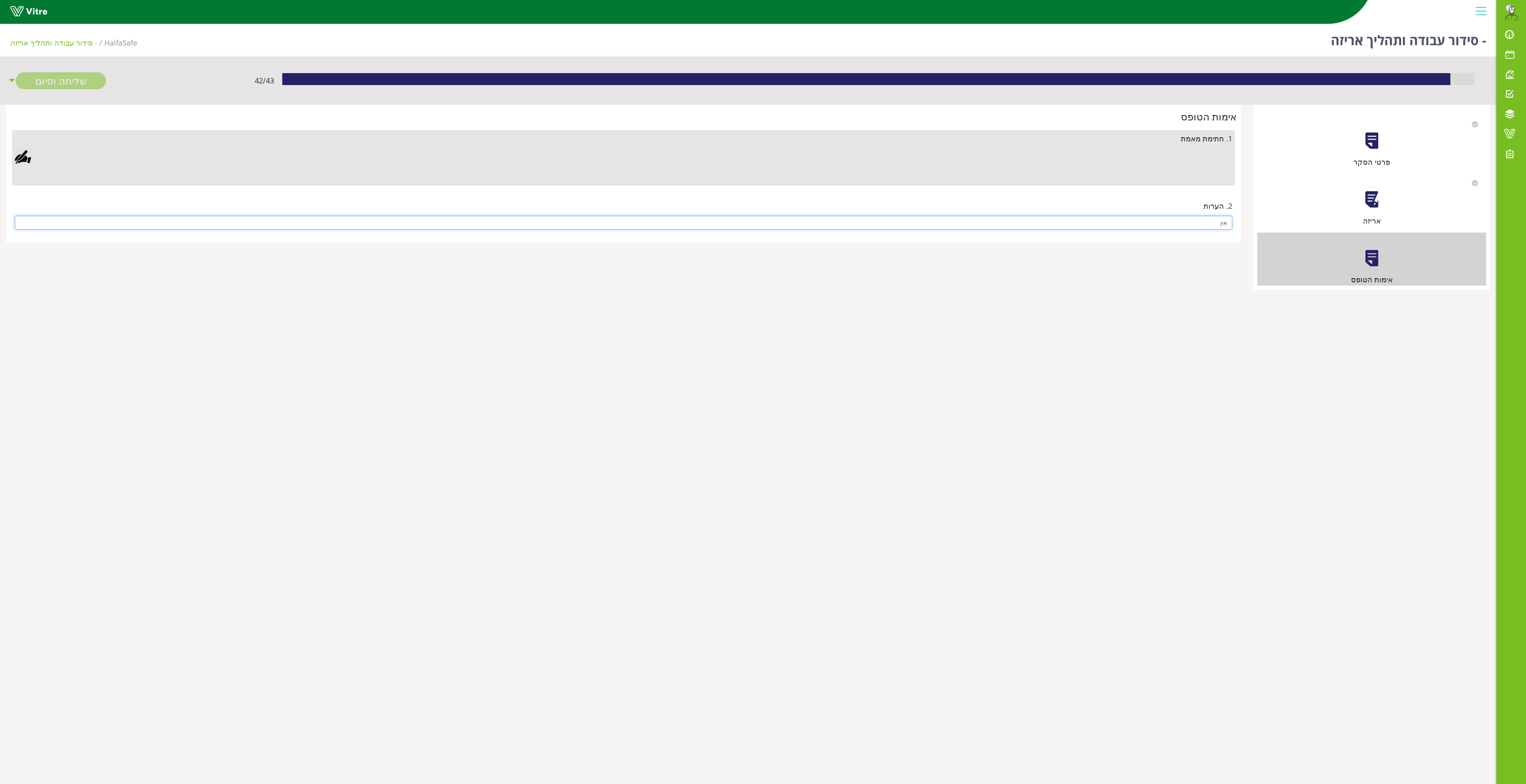
type input "אין"
click at [24, 146] on div "1. חתימת מאמת" at bounding box center [624, 158] width 1223 height 55
click at [19, 167] on div at bounding box center [624, 165] width 1218 height 34
click at [22, 157] on div at bounding box center [23, 157] width 17 height 17
drag, startPoint x: 437, startPoint y: 373, endPoint x: 437, endPoint y: 367, distance: 6.0
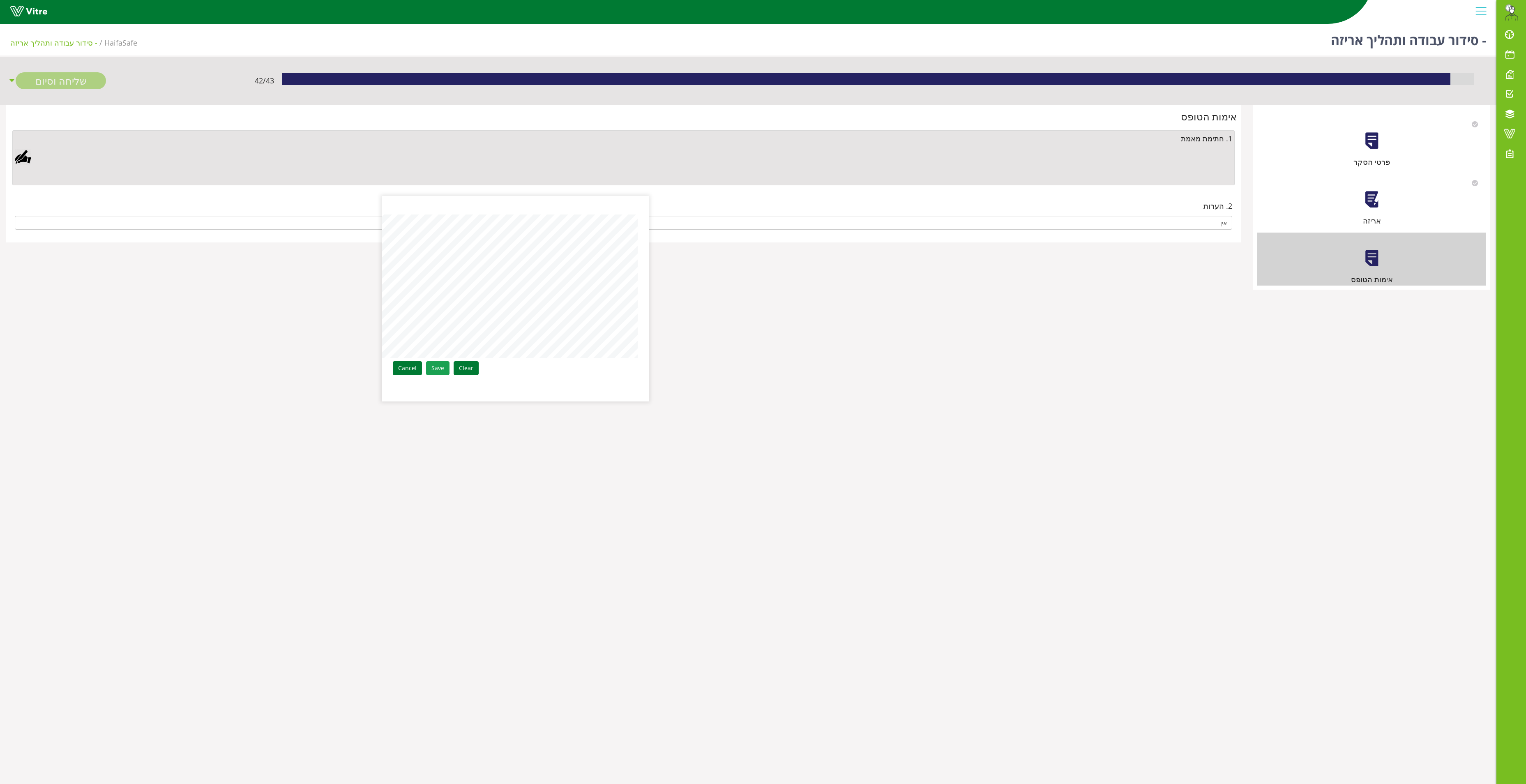
click at [437, 367] on link "Save" at bounding box center [437, 368] width 23 height 14
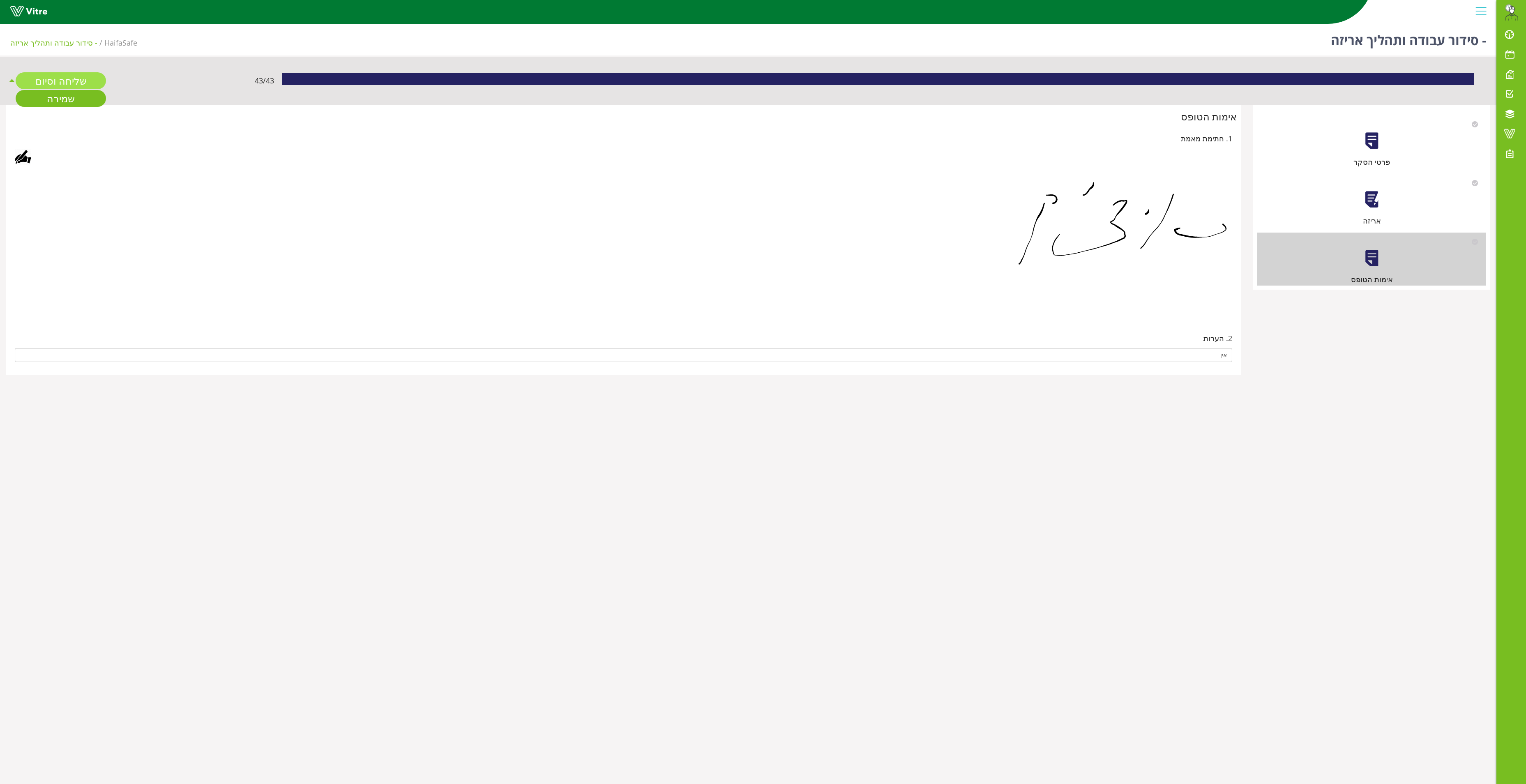
click at [59, 83] on link "שליחה וסיום" at bounding box center [60, 81] width 90 height 17
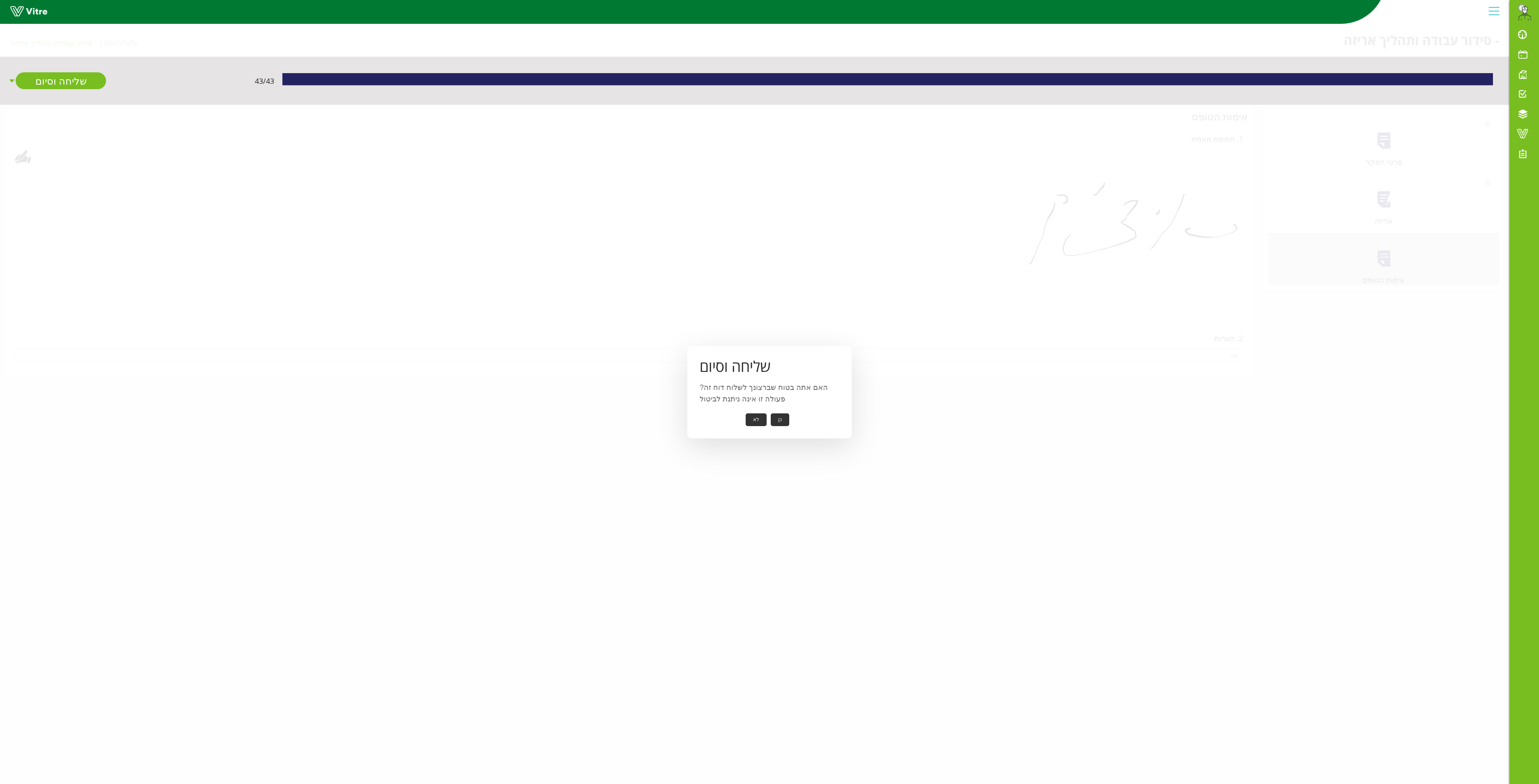
click at [771, 413] on button "כן" at bounding box center [780, 419] width 19 height 13
click at [767, 411] on button "אישור" at bounding box center [767, 414] width 27 height 13
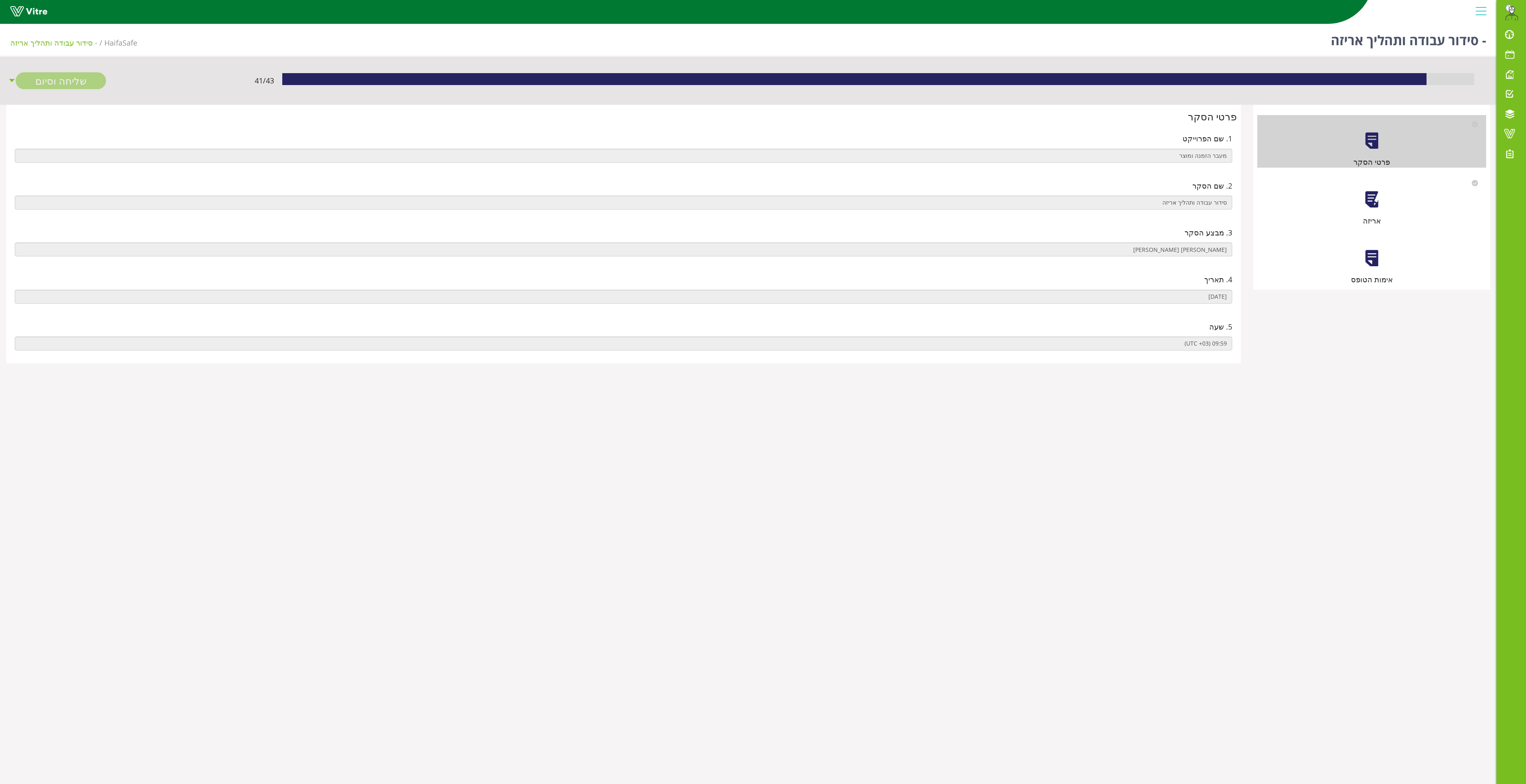
click at [1372, 194] on div at bounding box center [1372, 199] width 19 height 19
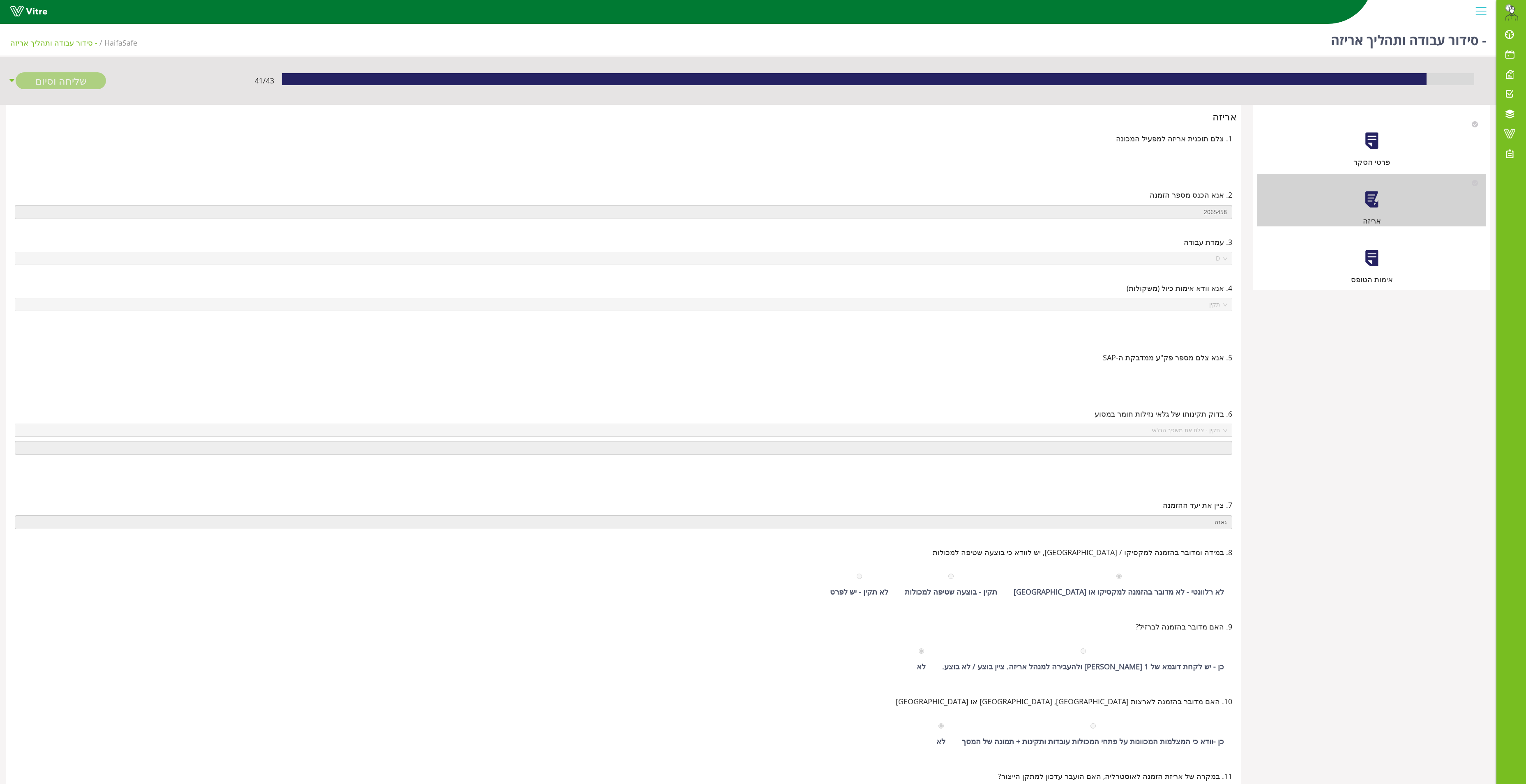
click at [1367, 262] on div at bounding box center [1372, 258] width 19 height 19
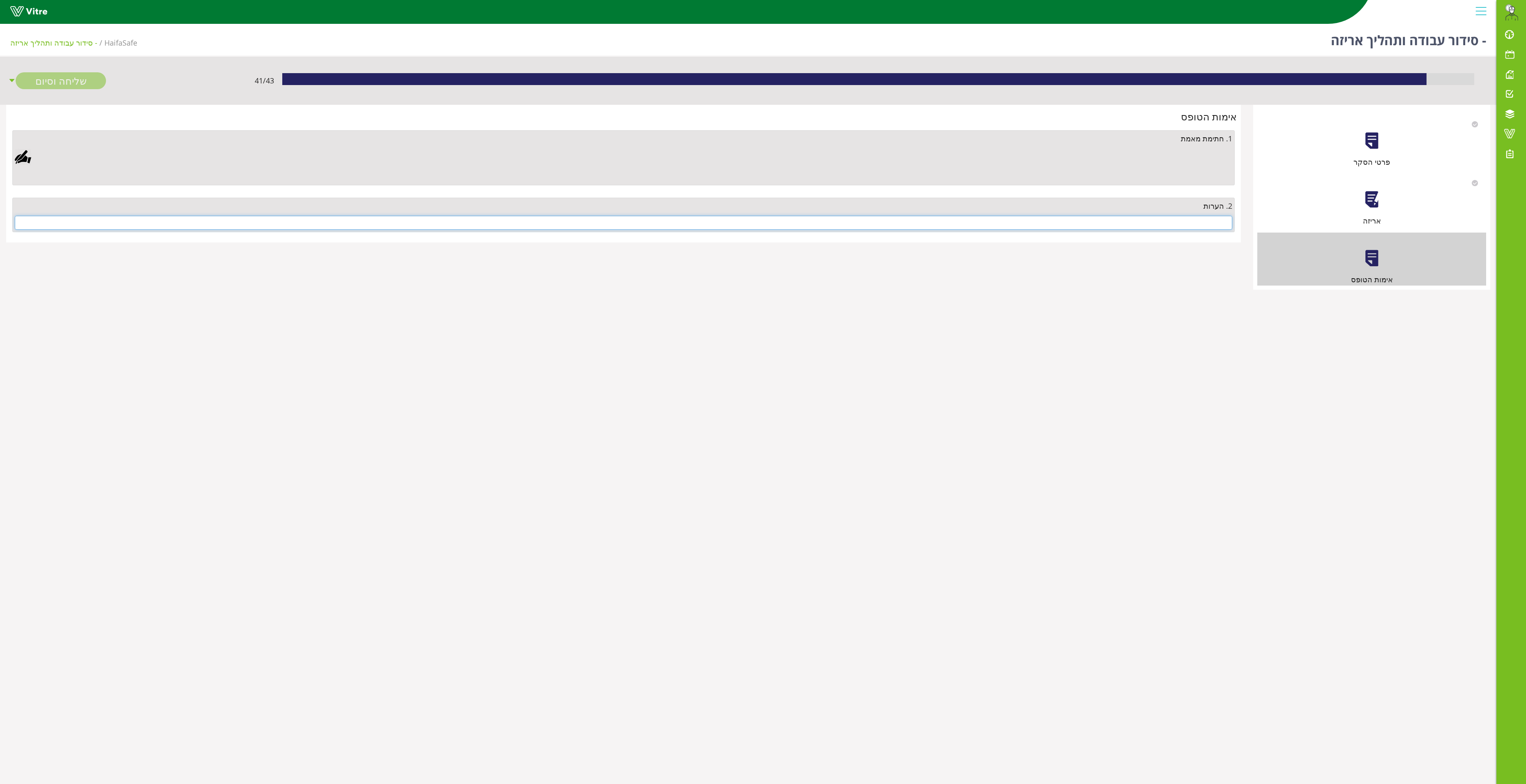
click at [1171, 222] on input "text" at bounding box center [624, 222] width 1218 height 14
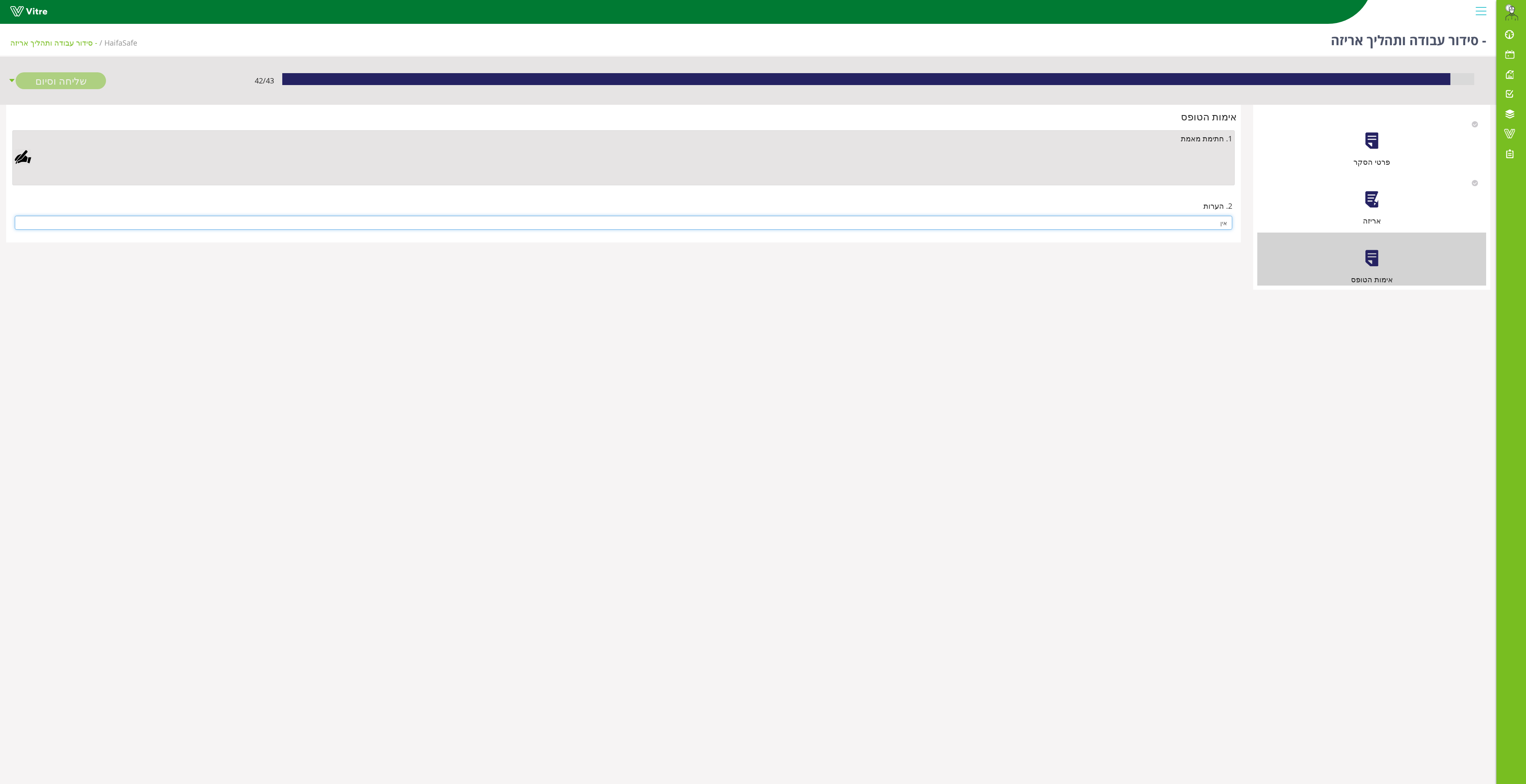
type input "אין"
click at [22, 162] on div at bounding box center [23, 157] width 17 height 17
click at [677, 266] on aside "Clear Save Cancel" at bounding box center [763, 392] width 1526 height 784
click at [439, 362] on div "Clear Save Cancel" at bounding box center [515, 299] width 267 height 205
click at [444, 365] on link "Save" at bounding box center [437, 368] width 23 height 14
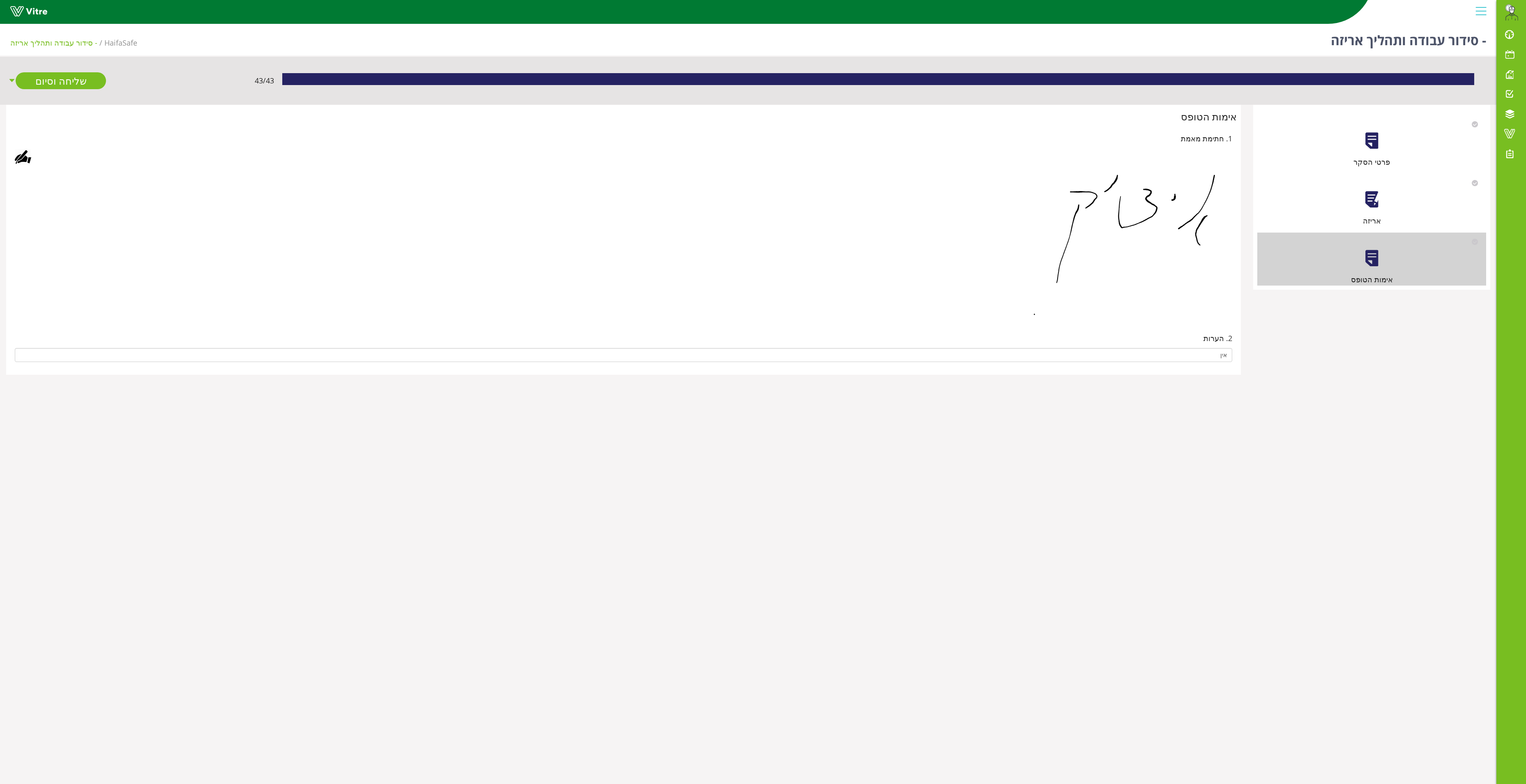
click at [26, 166] on div at bounding box center [624, 232] width 1218 height 167
click at [22, 158] on div at bounding box center [23, 157] width 17 height 17
drag, startPoint x: 440, startPoint y: 362, endPoint x: 522, endPoint y: 351, distance: 82.7
click at [444, 362] on link "Save" at bounding box center [437, 368] width 23 height 14
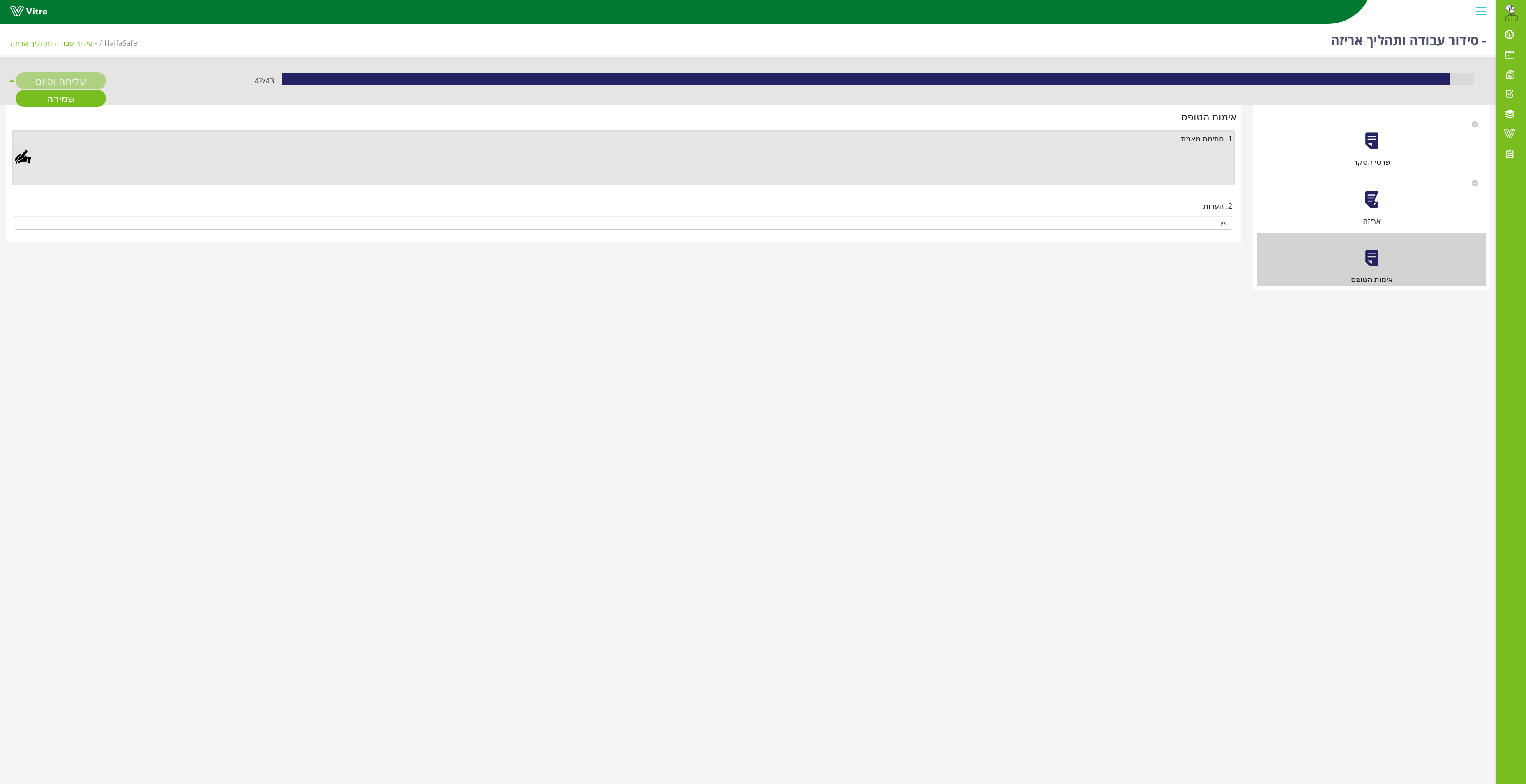
click at [61, 75] on div "שליחה וסיום" at bounding box center [60, 81] width 90 height 17
click at [20, 160] on div at bounding box center [23, 157] width 17 height 17
drag, startPoint x: 428, startPoint y: 369, endPoint x: 420, endPoint y: 361, distance: 11.3
click at [429, 367] on link "Save" at bounding box center [437, 368] width 23 height 14
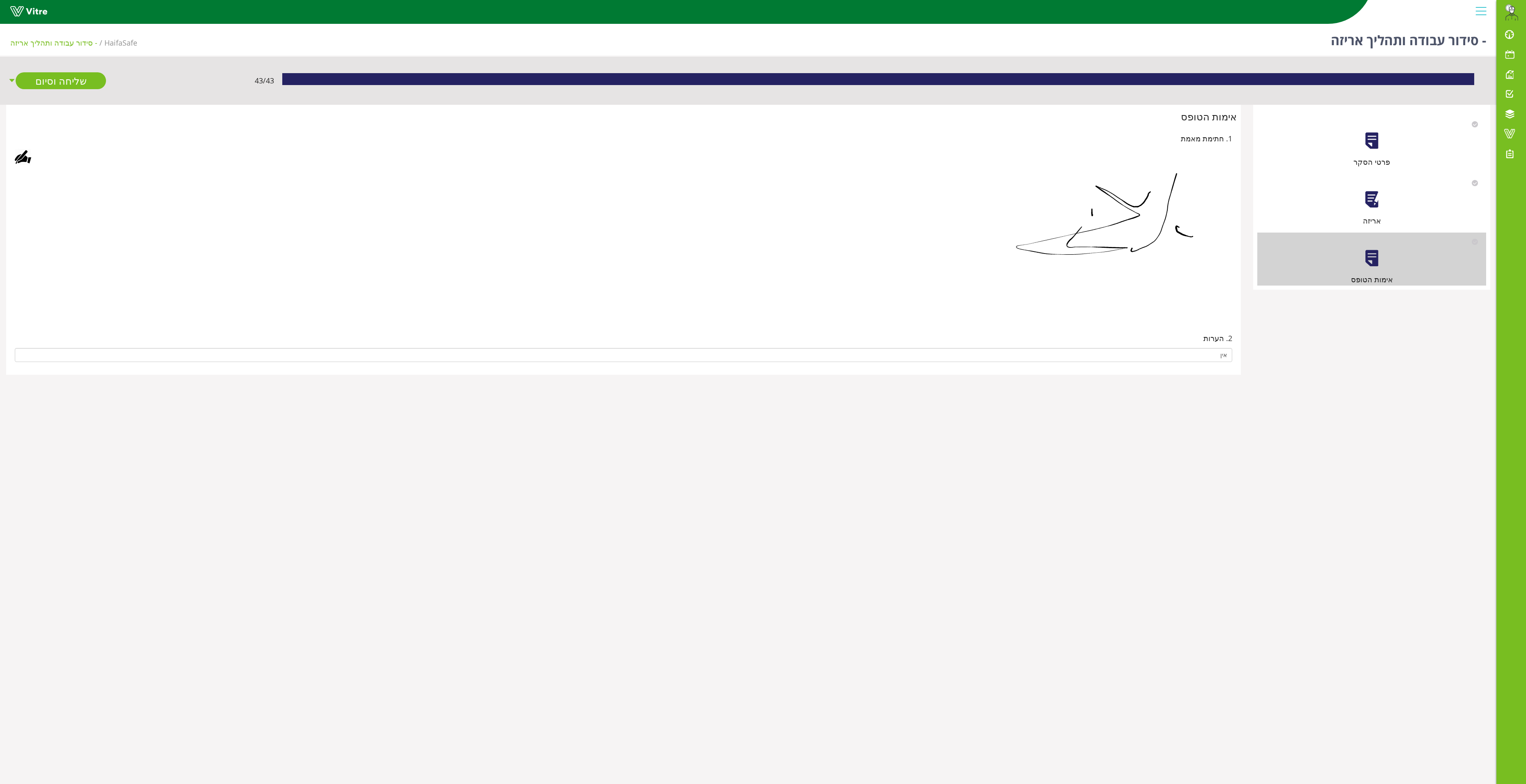
click at [66, 68] on div "43 / 43 שליחה וסיום" at bounding box center [748, 81] width 1497 height 48
click at [62, 81] on link "שליחה וסיום" at bounding box center [60, 81] width 90 height 17
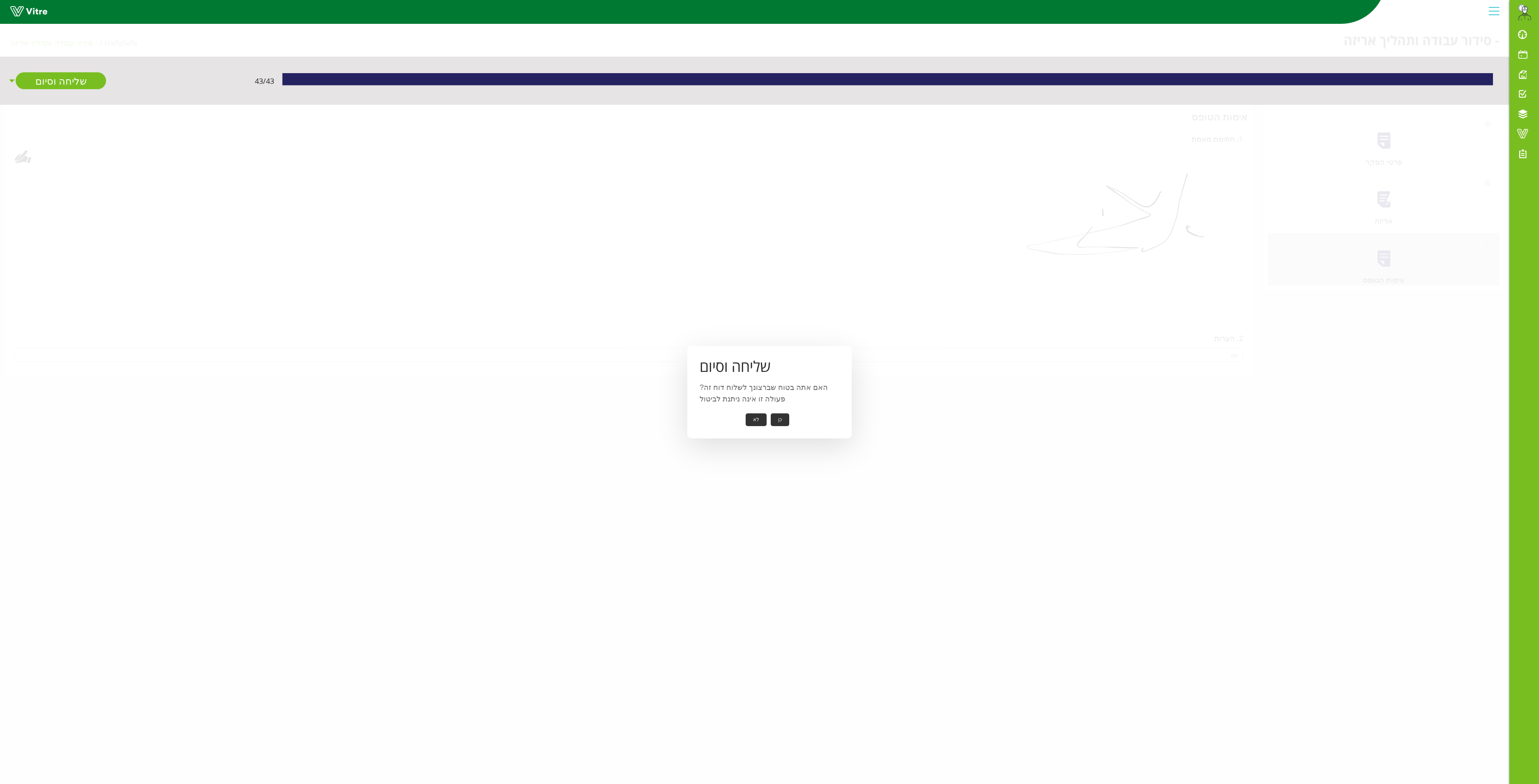
click at [778, 421] on button "כן" at bounding box center [780, 419] width 19 height 13
click at [772, 414] on button "אישור" at bounding box center [767, 414] width 27 height 13
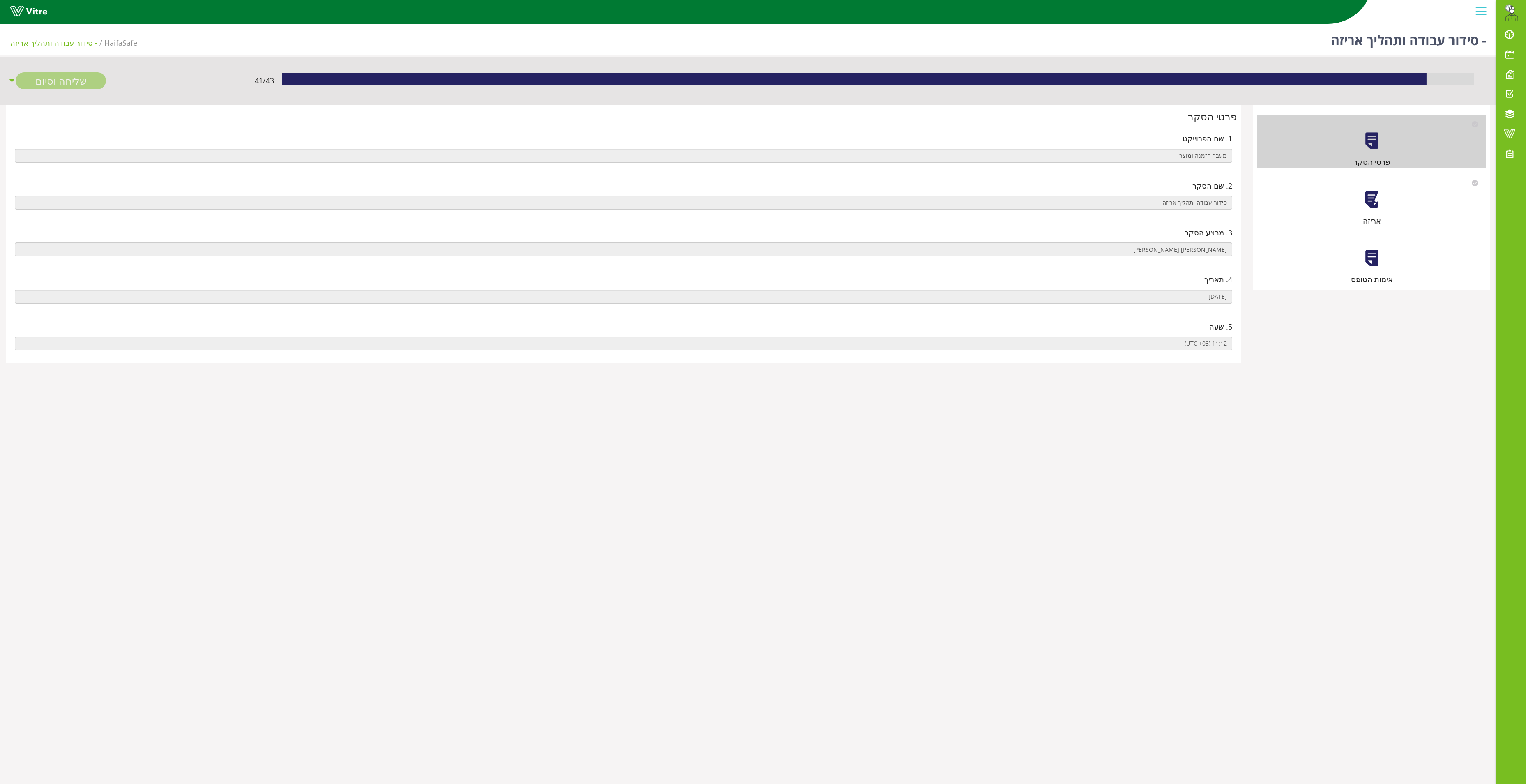
drag, startPoint x: 1368, startPoint y: 195, endPoint x: 1373, endPoint y: 192, distance: 5.8
click at [1371, 194] on div at bounding box center [1372, 199] width 19 height 19
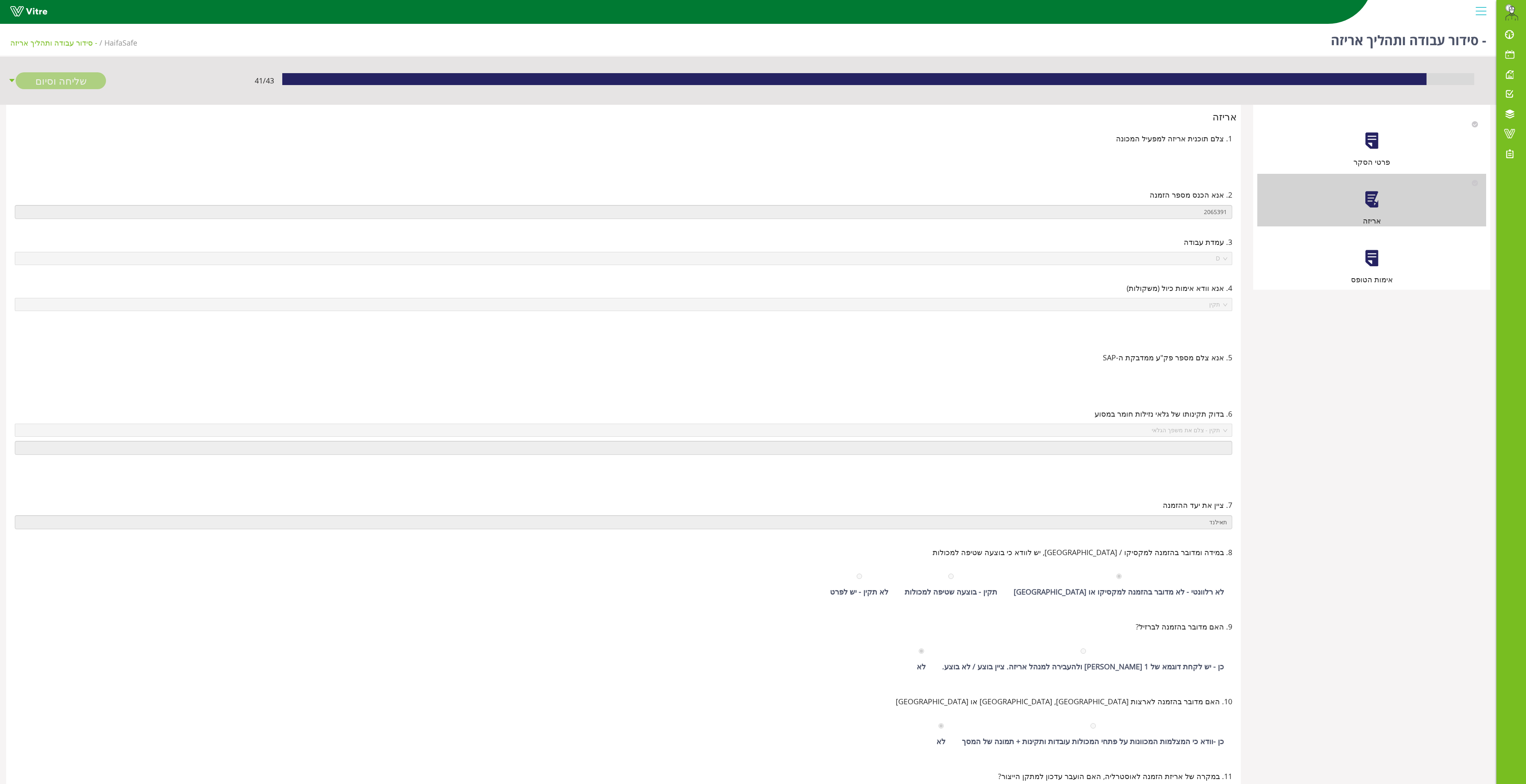
click at [1376, 266] on div at bounding box center [1372, 258] width 19 height 19
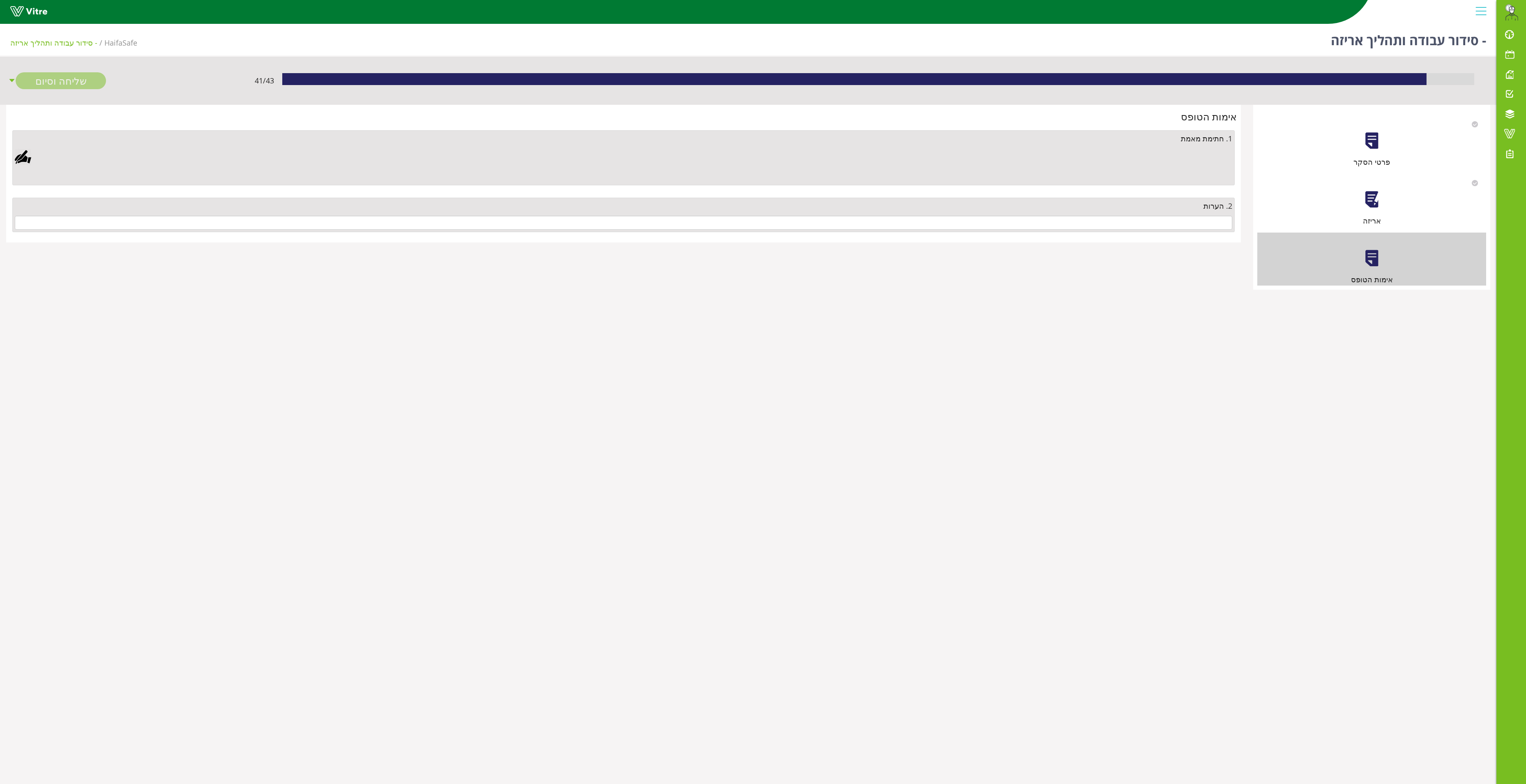
drag, startPoint x: 27, startPoint y: 158, endPoint x: 37, endPoint y: 152, distance: 11.7
click at [31, 153] on div at bounding box center [23, 157] width 17 height 17
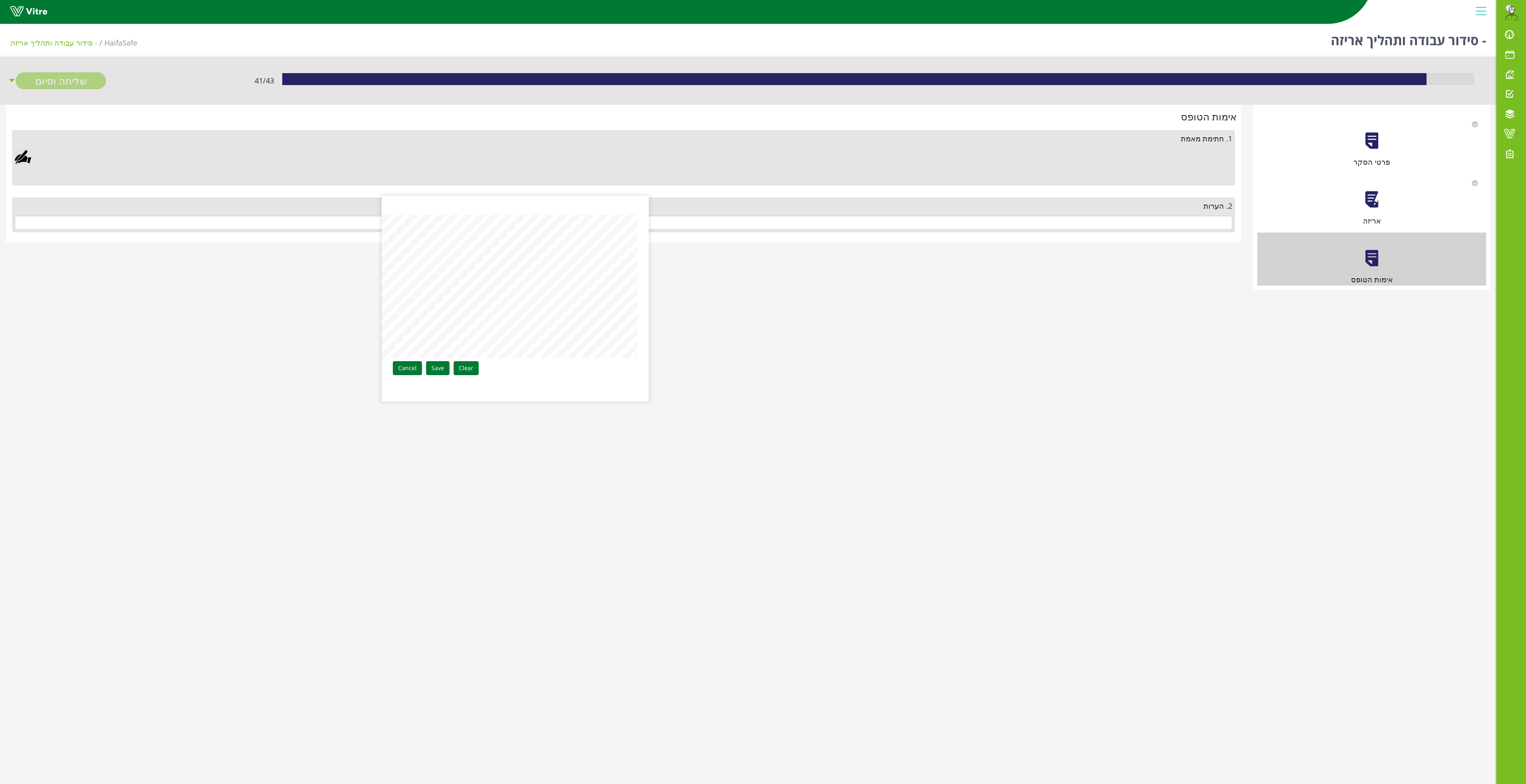
drag, startPoint x: 444, startPoint y: 364, endPoint x: 459, endPoint y: 360, distance: 15.5
click at [449, 361] on link "Save" at bounding box center [437, 368] width 23 height 14
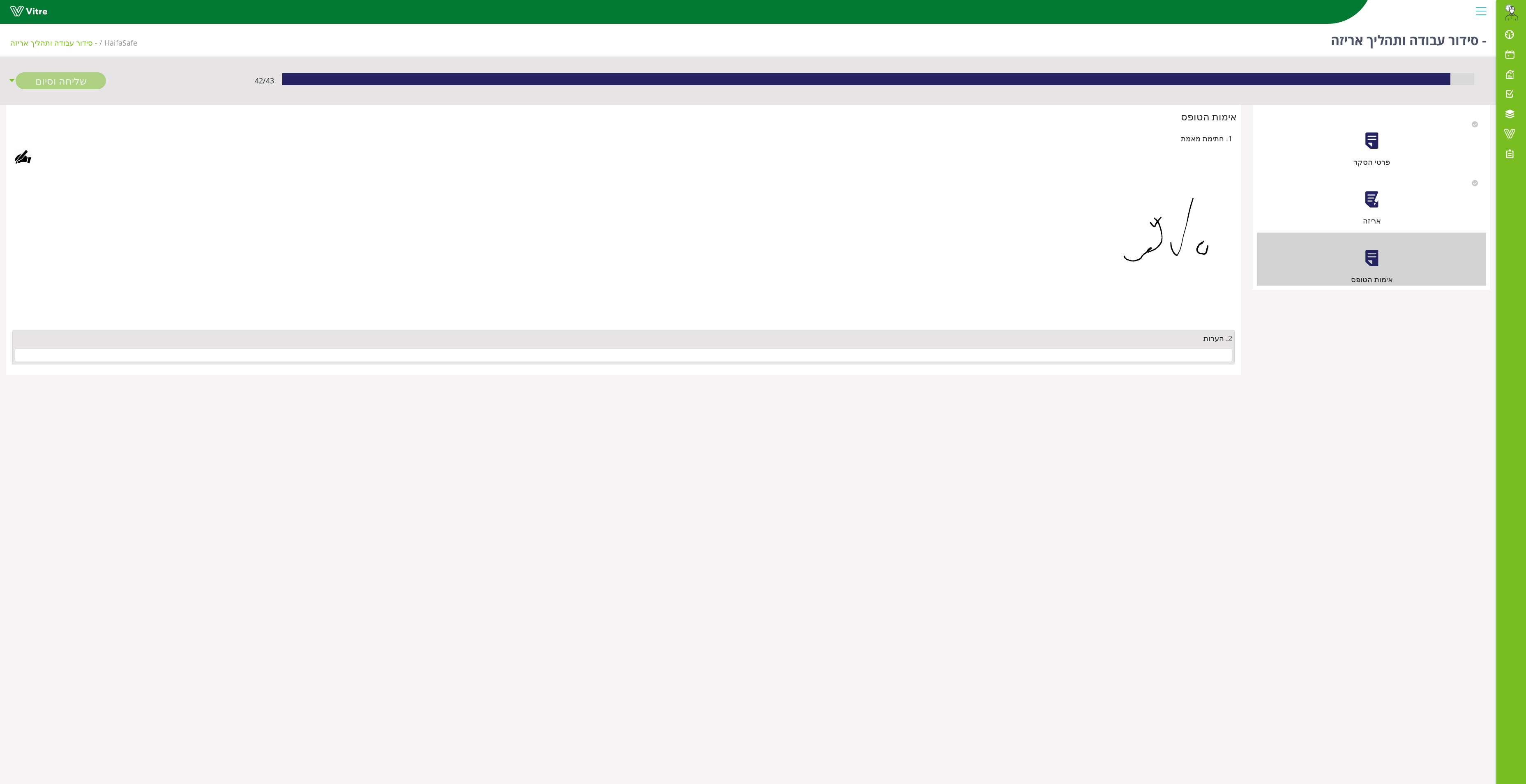
click at [1184, 364] on div "2. הערות" at bounding box center [624, 347] width 1223 height 35
click at [1184, 359] on input "text" at bounding box center [624, 355] width 1218 height 14
type input "ט"
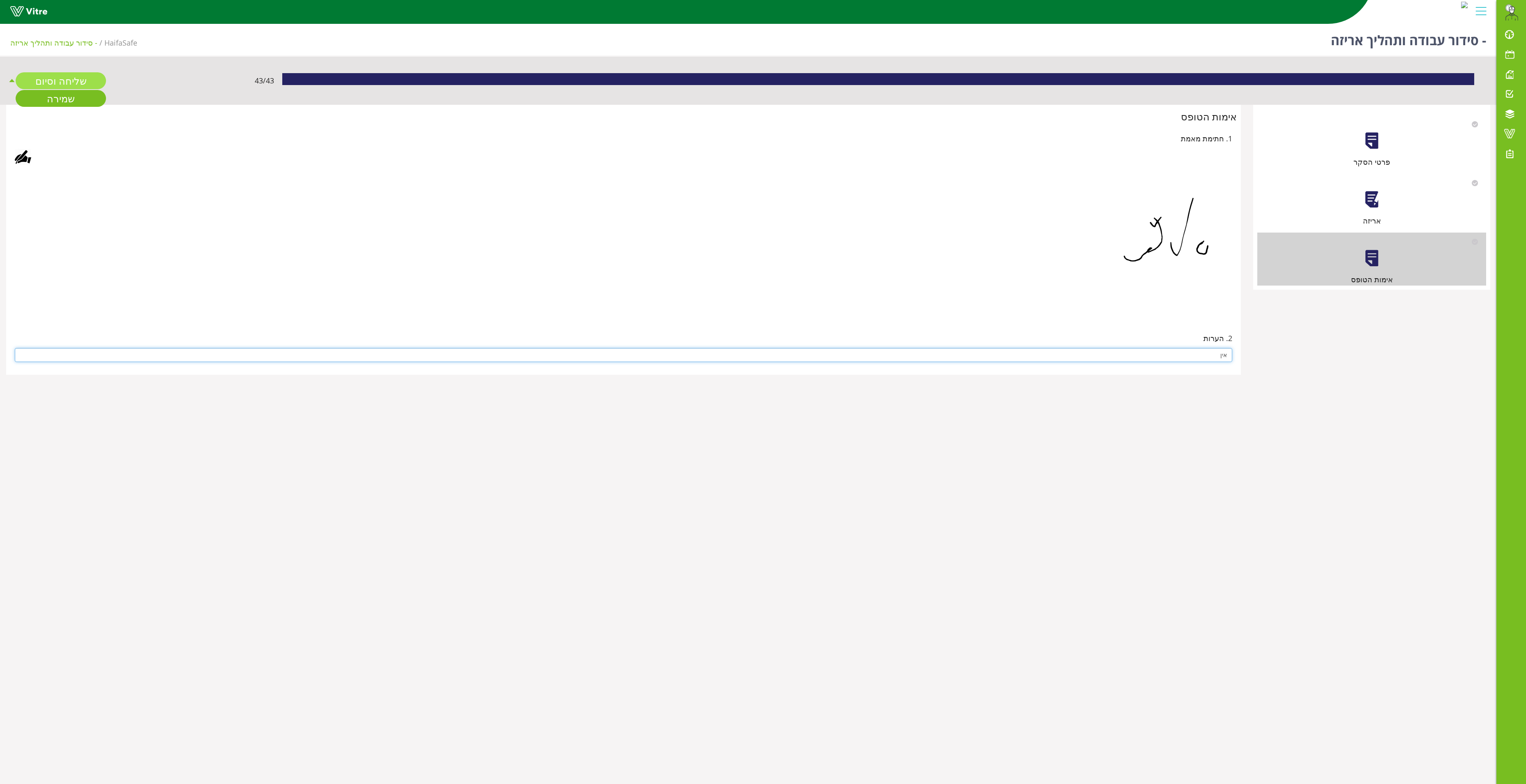
type input "אין"
click at [75, 82] on link "שליחה וסיום" at bounding box center [60, 81] width 90 height 17
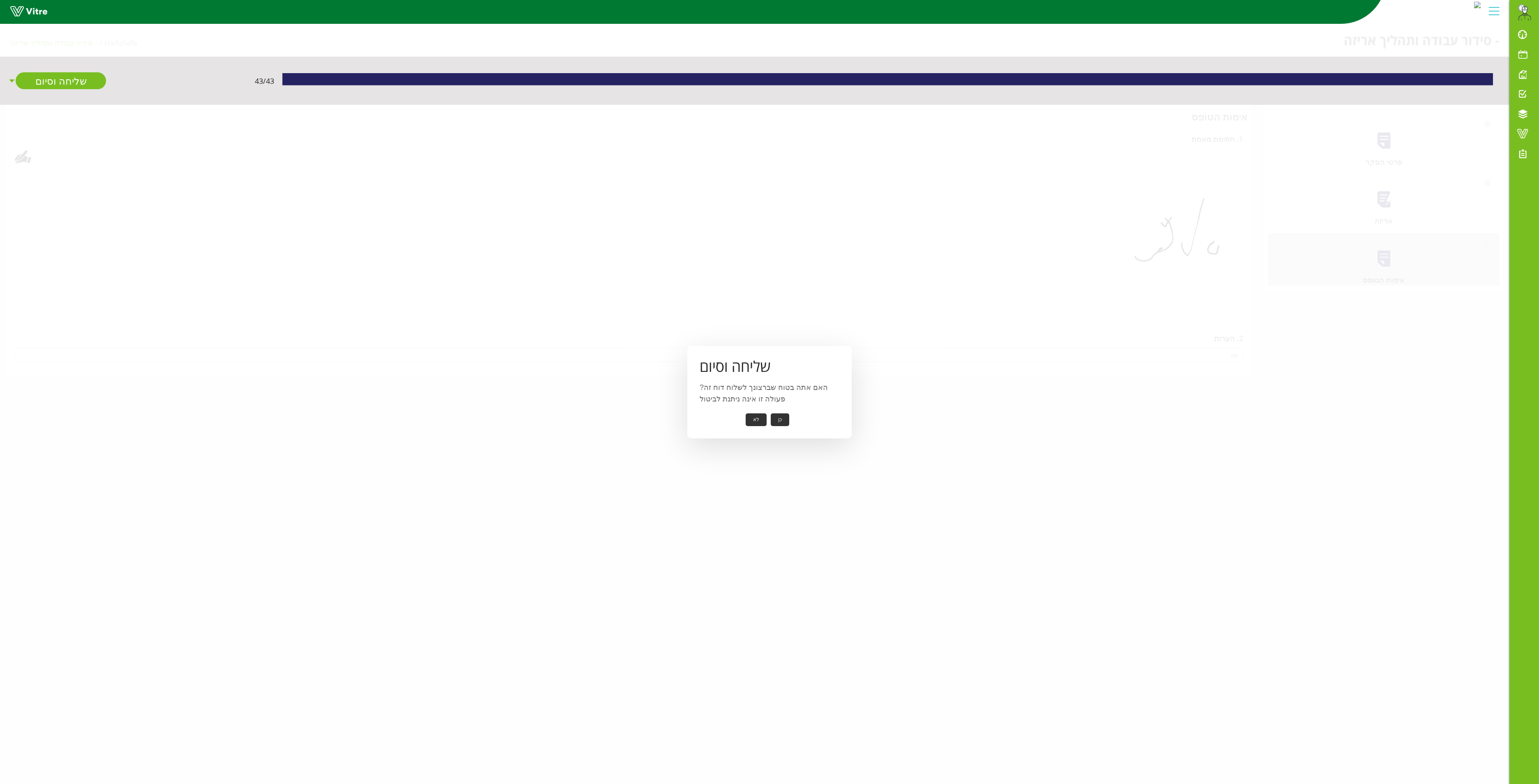
click at [777, 422] on button "כן" at bounding box center [780, 419] width 19 height 13
click at [772, 409] on button "אישור" at bounding box center [767, 414] width 27 height 13
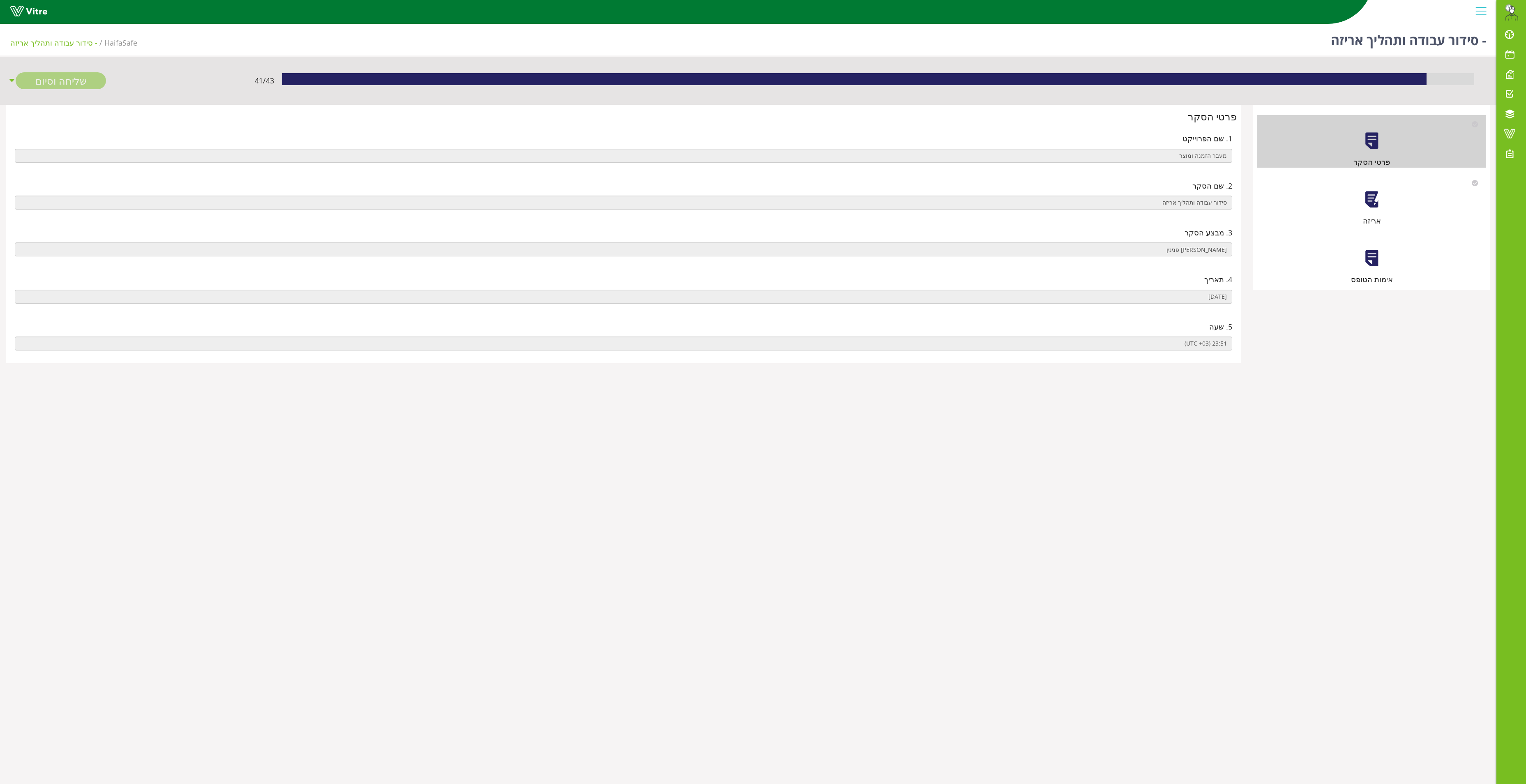
click at [1371, 196] on div at bounding box center [1372, 199] width 19 height 19
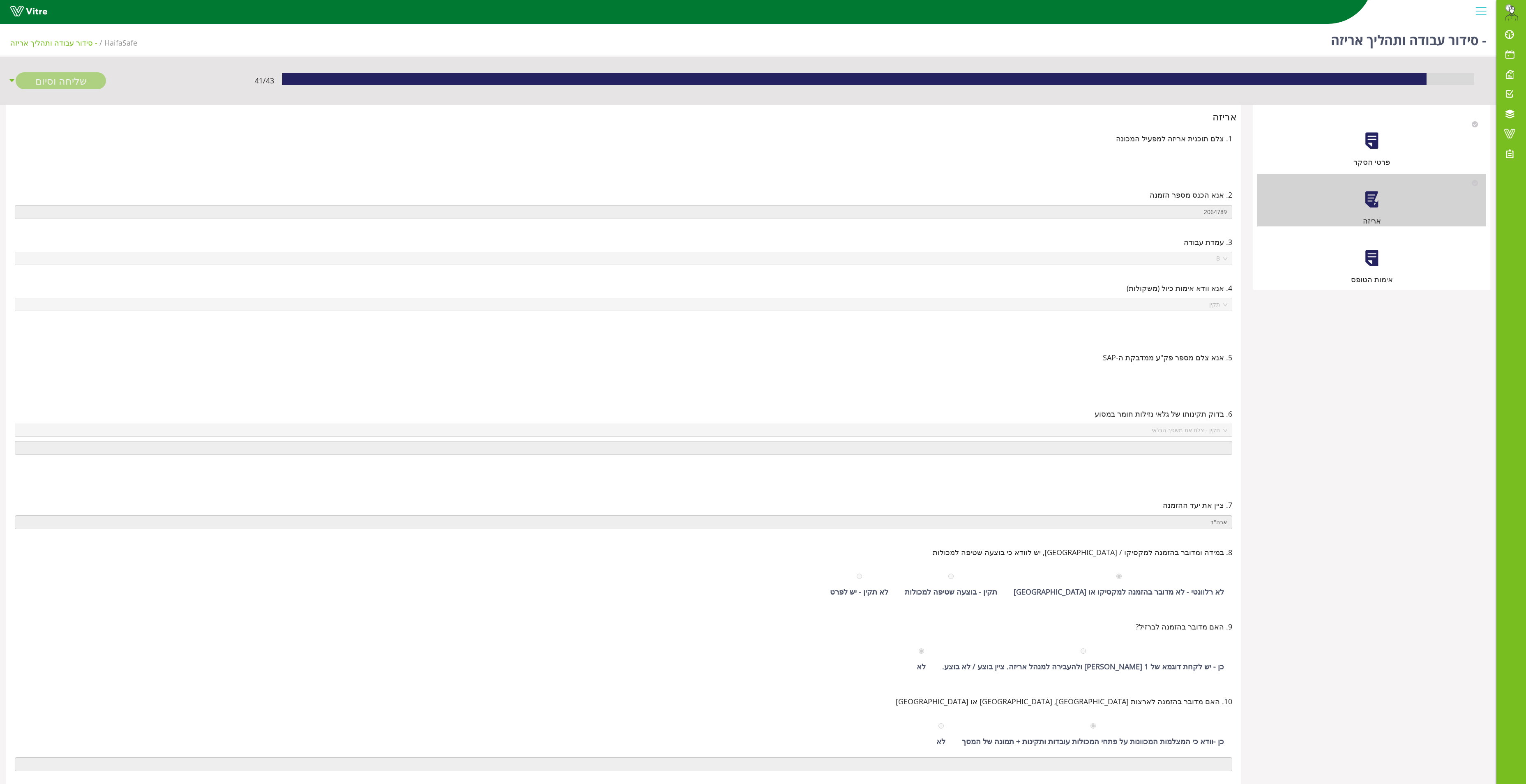
click at [1374, 267] on div at bounding box center [1372, 258] width 19 height 19
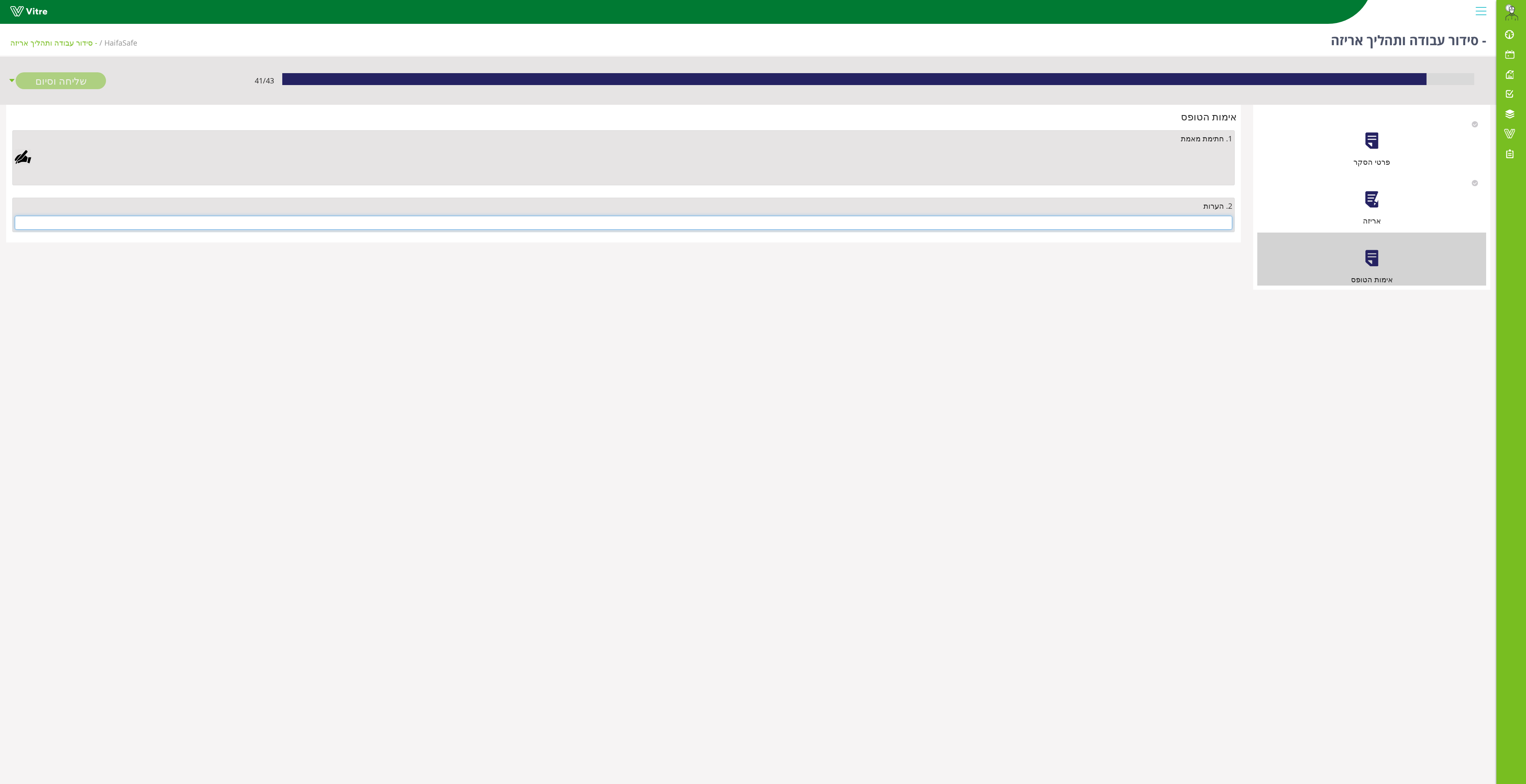
click at [1185, 225] on input "text" at bounding box center [624, 222] width 1218 height 14
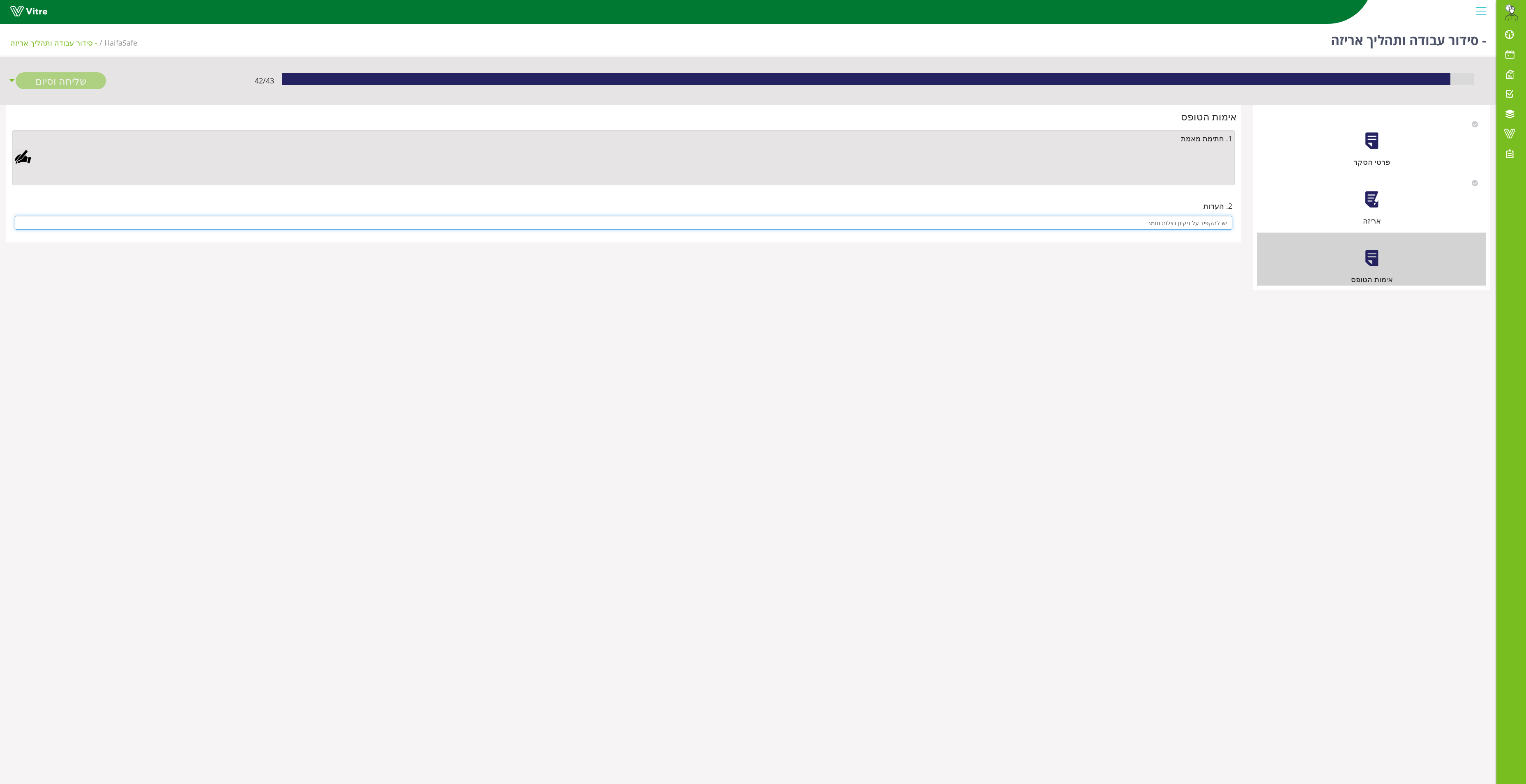
drag, startPoint x: 1184, startPoint y: 226, endPoint x: 1196, endPoint y: 273, distance: 48.5
click at [1187, 238] on div "2. הערות יש להקפיד על ניקיון נזילות חומר" at bounding box center [624, 215] width 1227 height 47
drag, startPoint x: 1180, startPoint y: 225, endPoint x: 1202, endPoint y: 269, distance: 49.2
click at [1186, 238] on div "2. הערות יש להקפיד על ניקיון נזילות חומר" at bounding box center [624, 215] width 1227 height 47
click at [1180, 225] on input "יש להקפיד על ניקיון נזילות חומר" at bounding box center [624, 222] width 1218 height 14
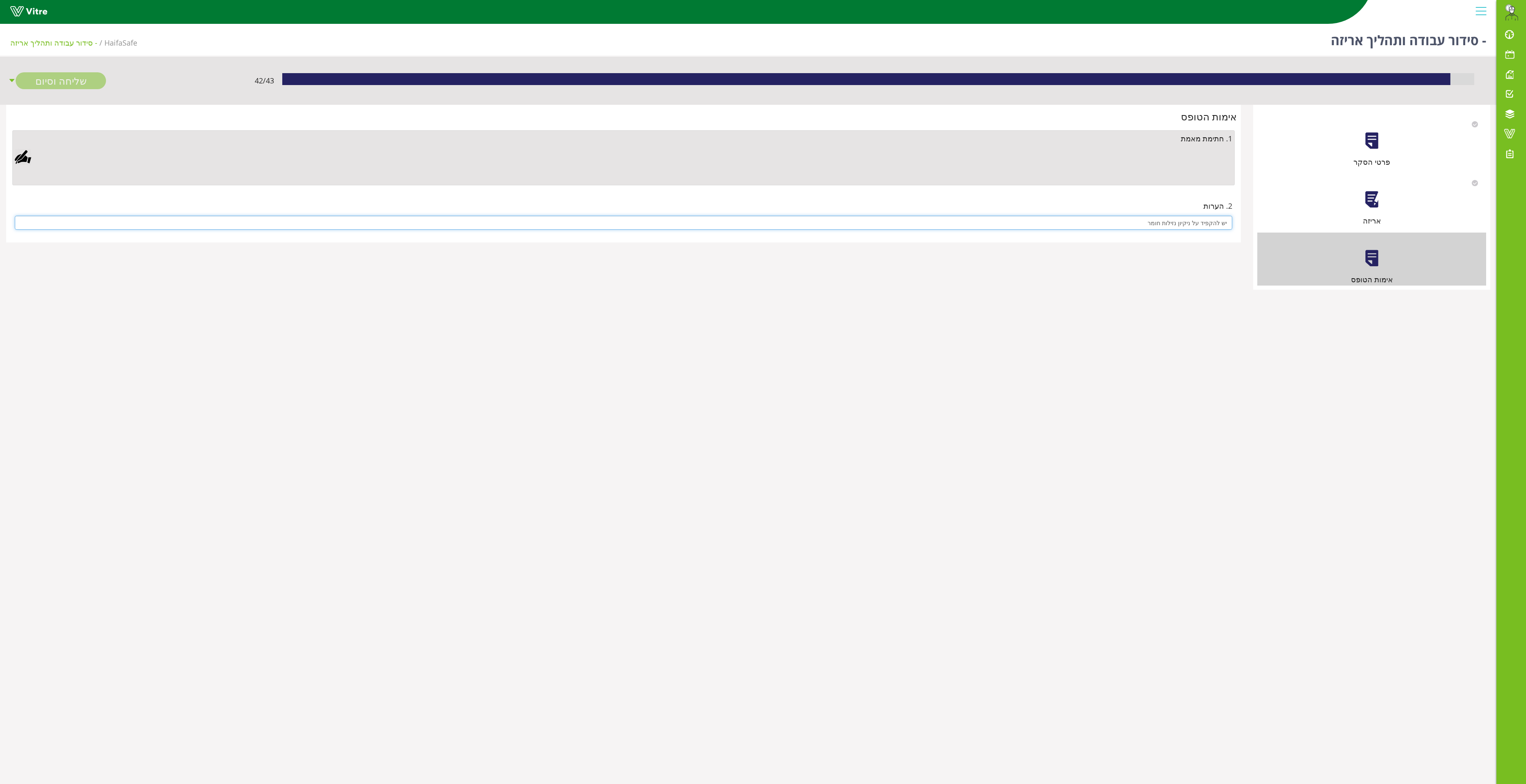
click at [1182, 225] on input "יש להקפיד על ניקיון נזילות חומר" at bounding box center [624, 222] width 1218 height 14
type input "יש להקפיד על ניקיון משפך נזילות חומר"
click at [50, 76] on div "שליחה וסיום" at bounding box center [60, 81] width 90 height 17
click at [29, 158] on div at bounding box center [23, 157] width 17 height 17
click at [437, 365] on link "Save" at bounding box center [437, 368] width 23 height 14
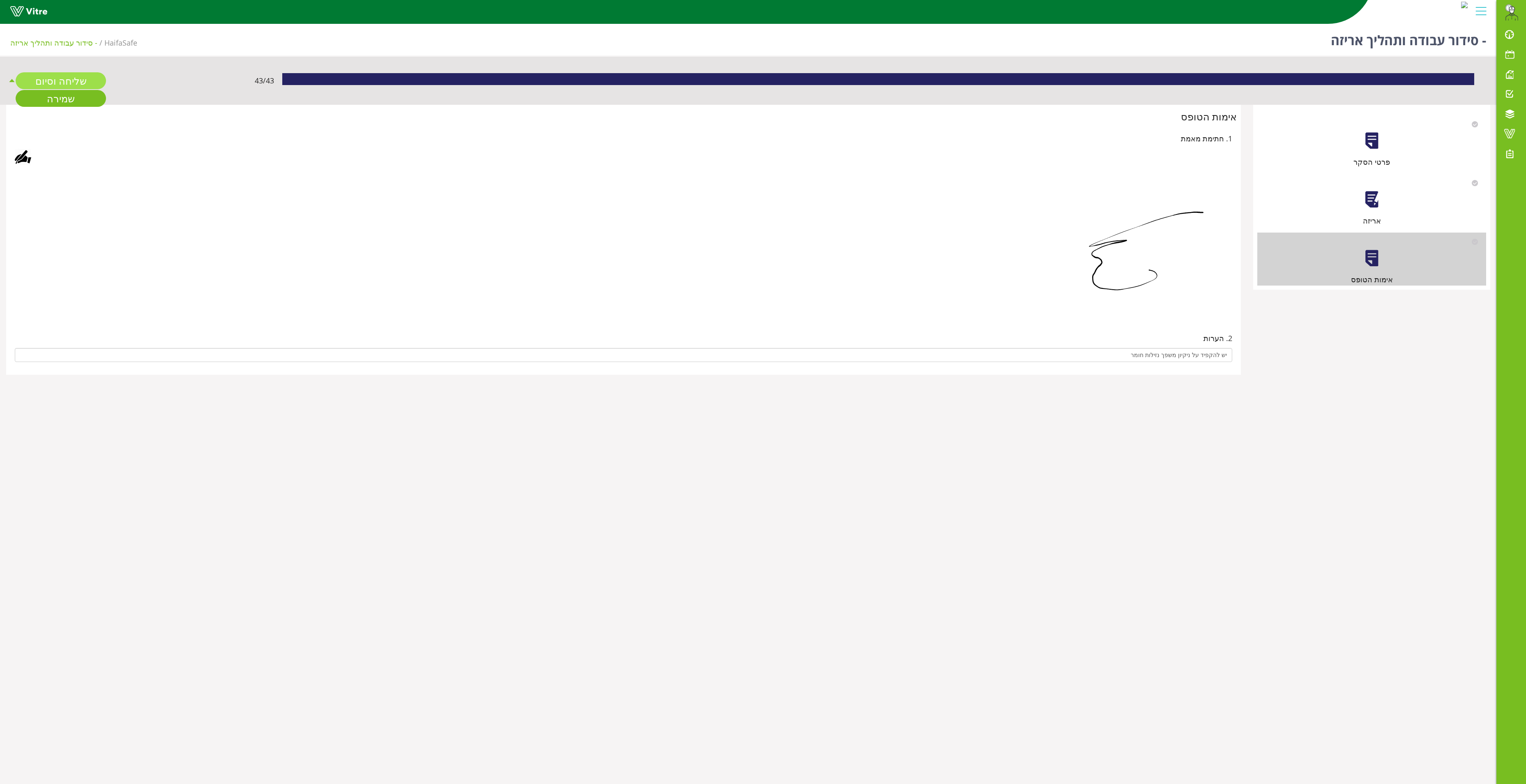
click at [57, 76] on link "שליחה וסיום" at bounding box center [60, 81] width 90 height 17
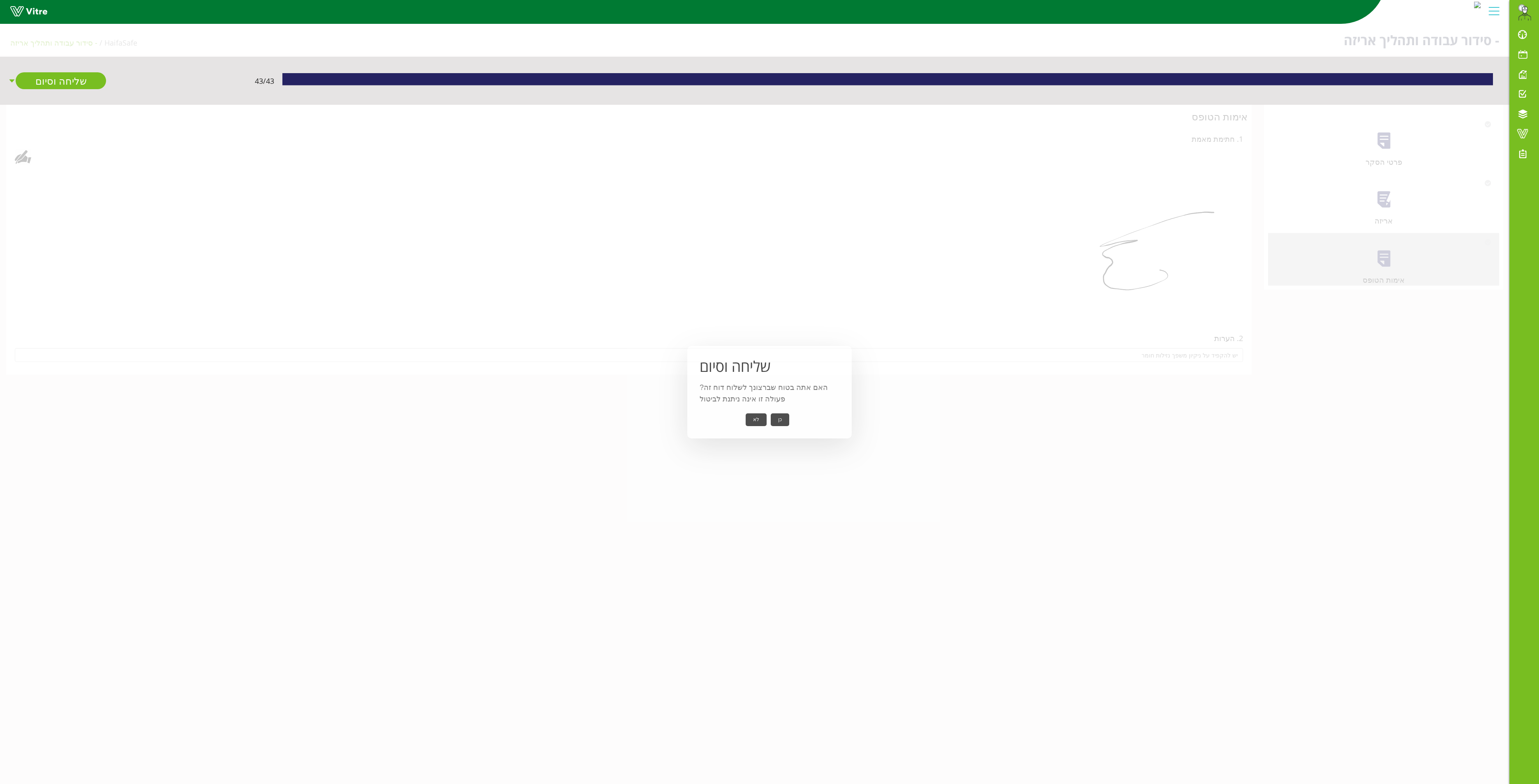
click at [783, 420] on button "כן" at bounding box center [780, 419] width 19 height 13
click at [778, 408] on button "אישור" at bounding box center [767, 414] width 27 height 13
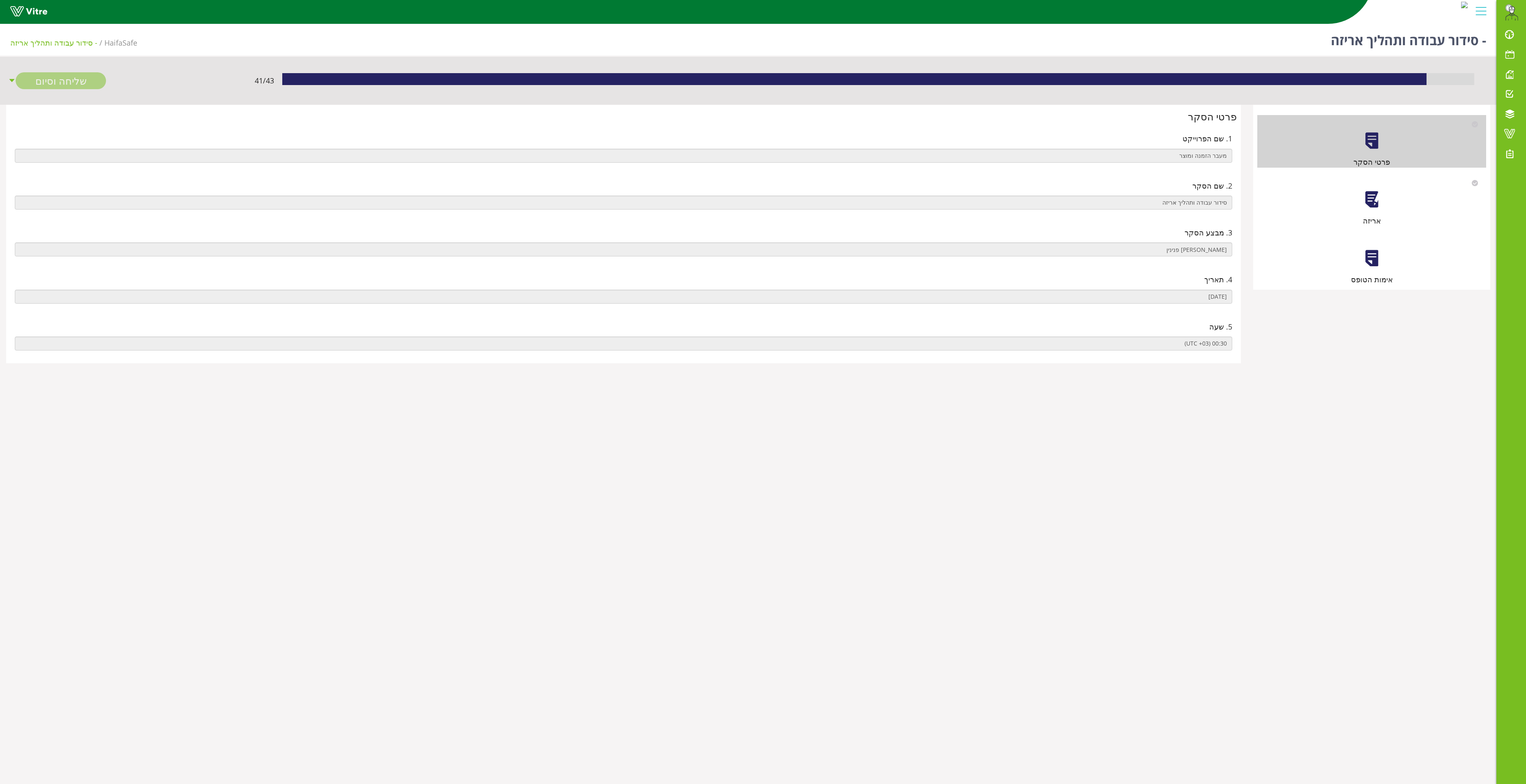
drag, startPoint x: 1373, startPoint y: 205, endPoint x: 1377, endPoint y: 205, distance: 4.0
click at [1376, 205] on div at bounding box center [1372, 199] width 19 height 19
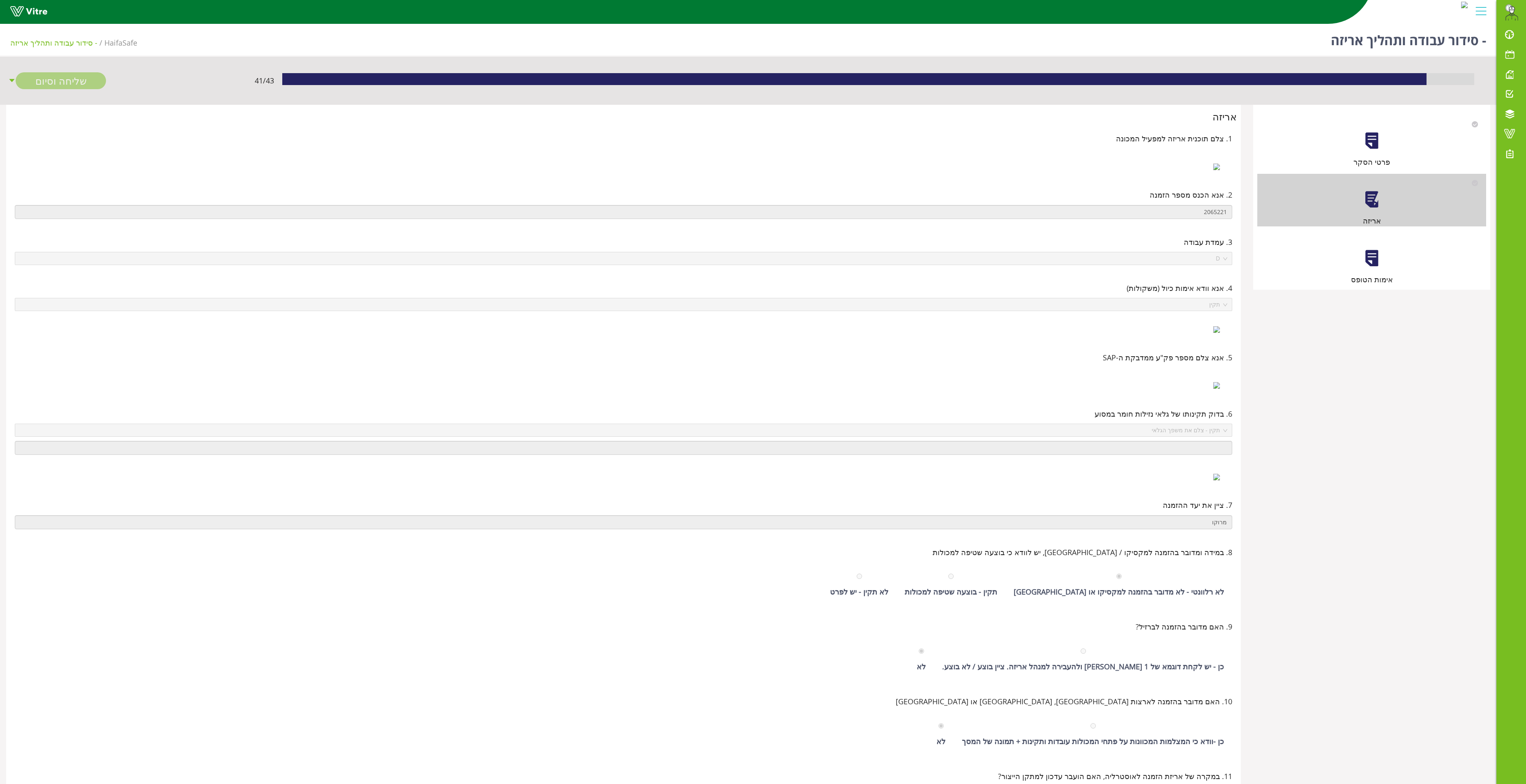
click at [1365, 270] on div "אימות הטופס" at bounding box center [1371, 259] width 229 height 53
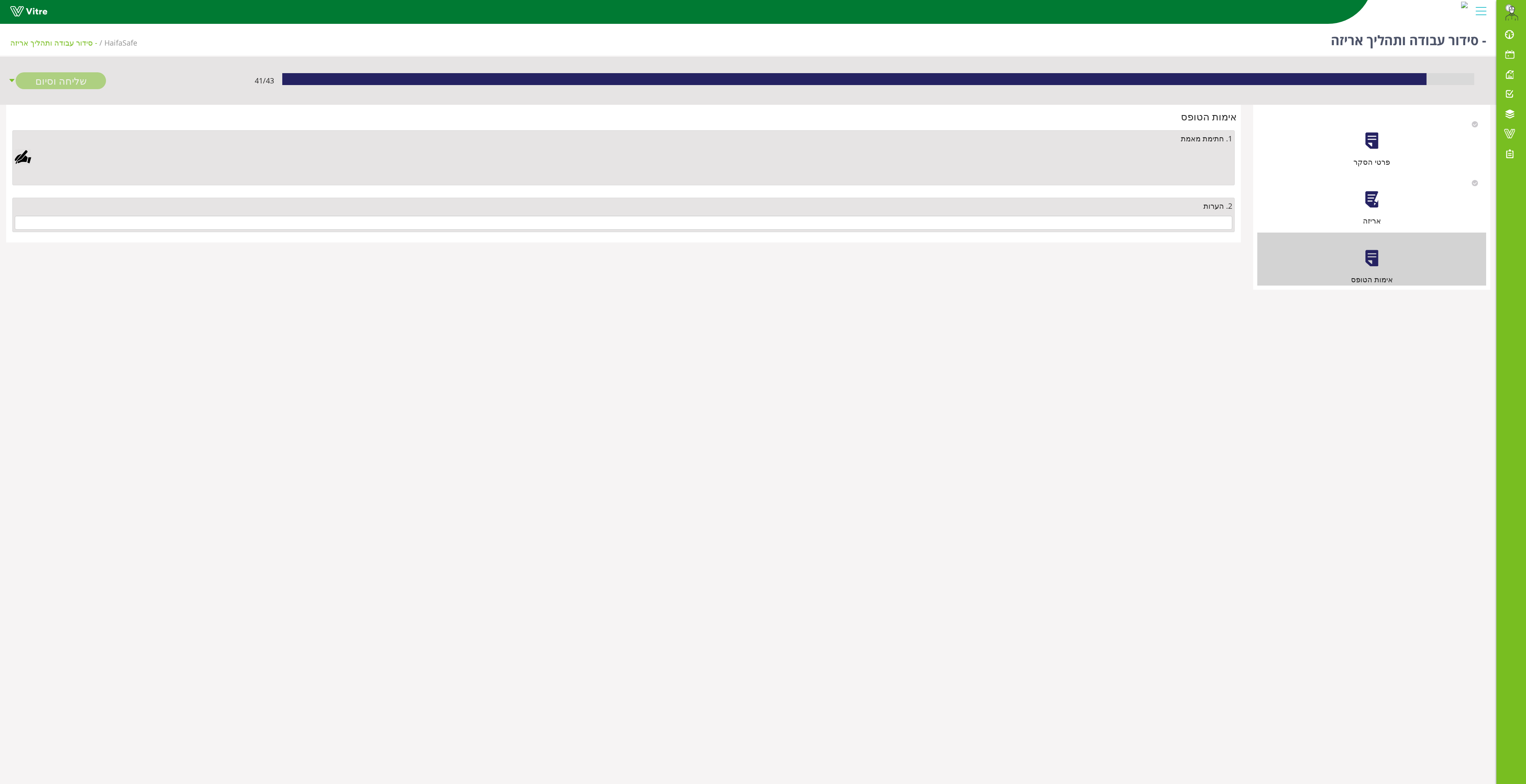
drag, startPoint x: 1068, startPoint y: 232, endPoint x: 1077, endPoint y: 223, distance: 12.7
click at [1075, 225] on div "2. הערות" at bounding box center [624, 215] width 1223 height 35
click at [1077, 223] on input "text" at bounding box center [624, 222] width 1218 height 14
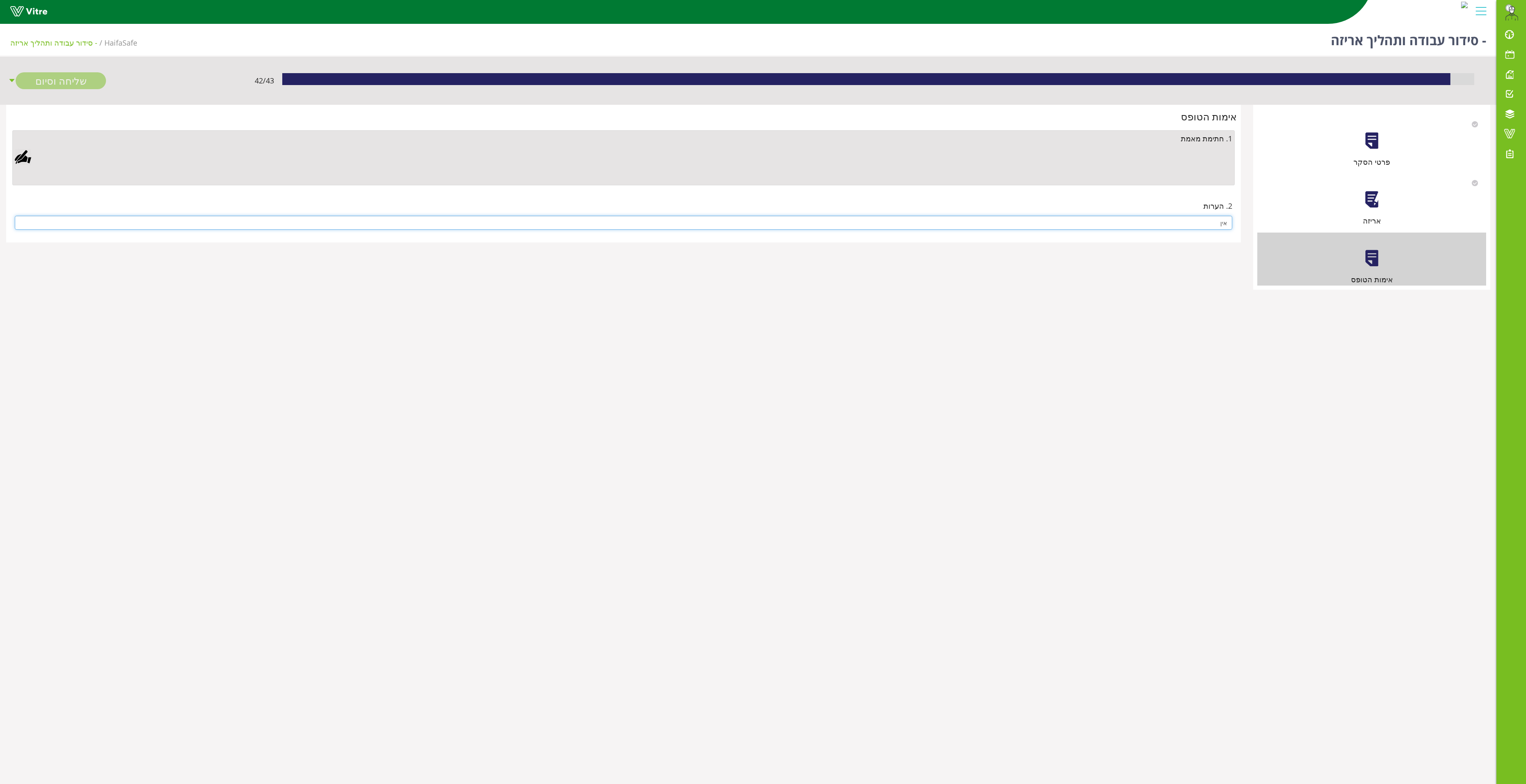
type input "אין"
click at [26, 159] on div at bounding box center [23, 157] width 17 height 17
drag, startPoint x: 432, startPoint y: 376, endPoint x: 431, endPoint y: 369, distance: 7.1
click at [430, 372] on link "Save" at bounding box center [437, 368] width 23 height 14
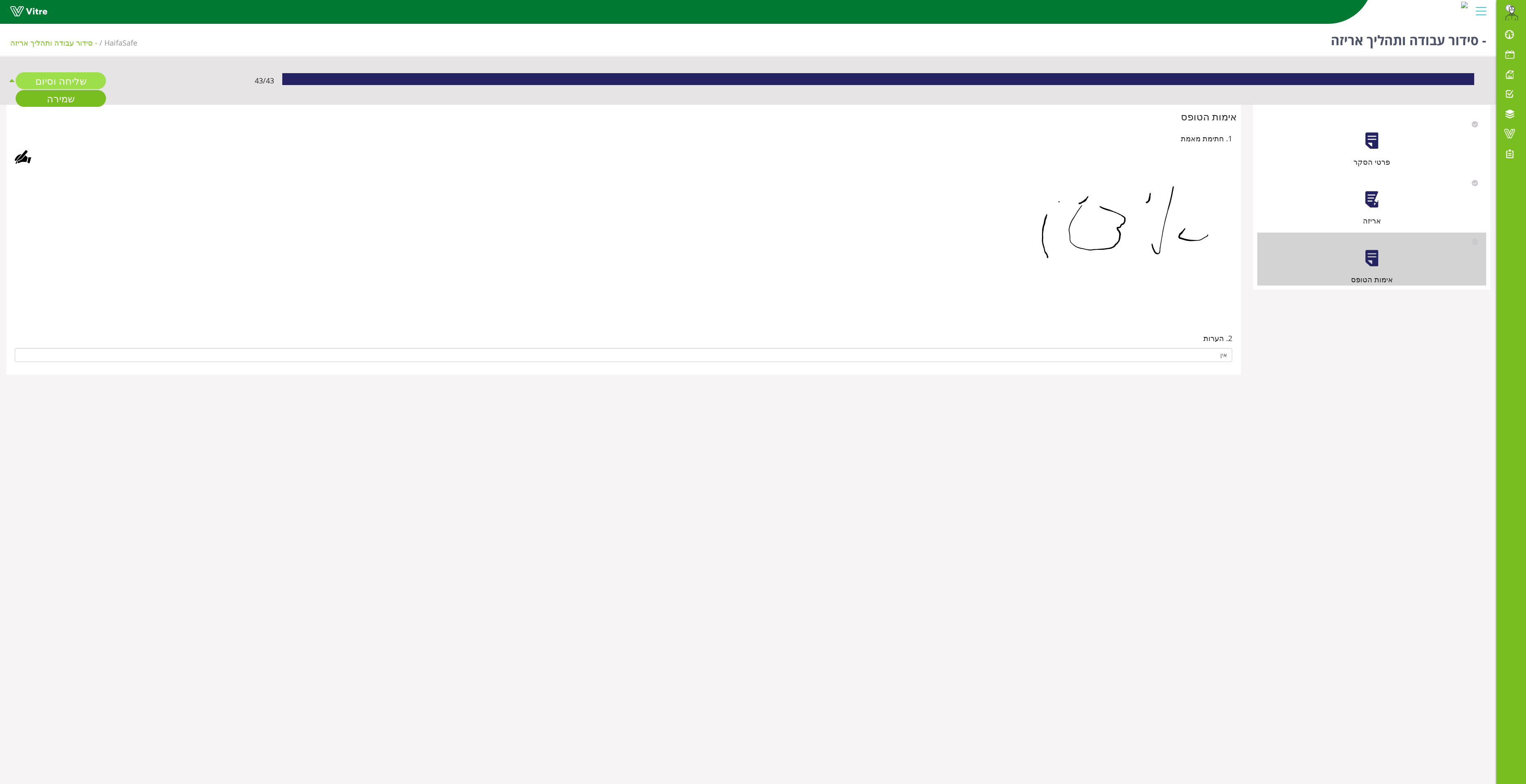
click at [63, 79] on link "שליחה וסיום" at bounding box center [60, 81] width 90 height 17
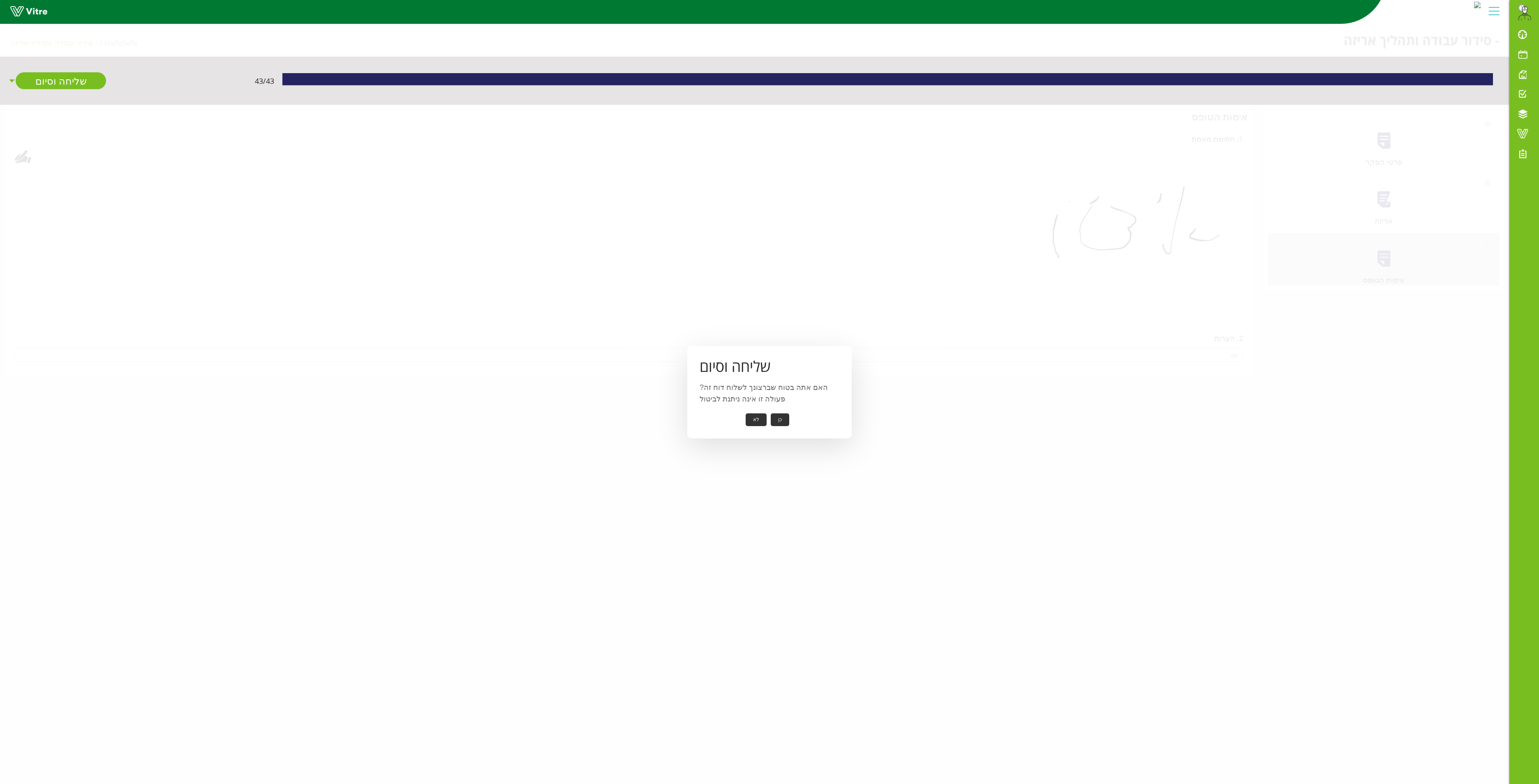
click at [771, 417] on button "כן" at bounding box center [780, 419] width 19 height 13
drag, startPoint x: 769, startPoint y: 411, endPoint x: 764, endPoint y: 411, distance: 5.0
click at [767, 411] on button "אישור" at bounding box center [767, 414] width 27 height 13
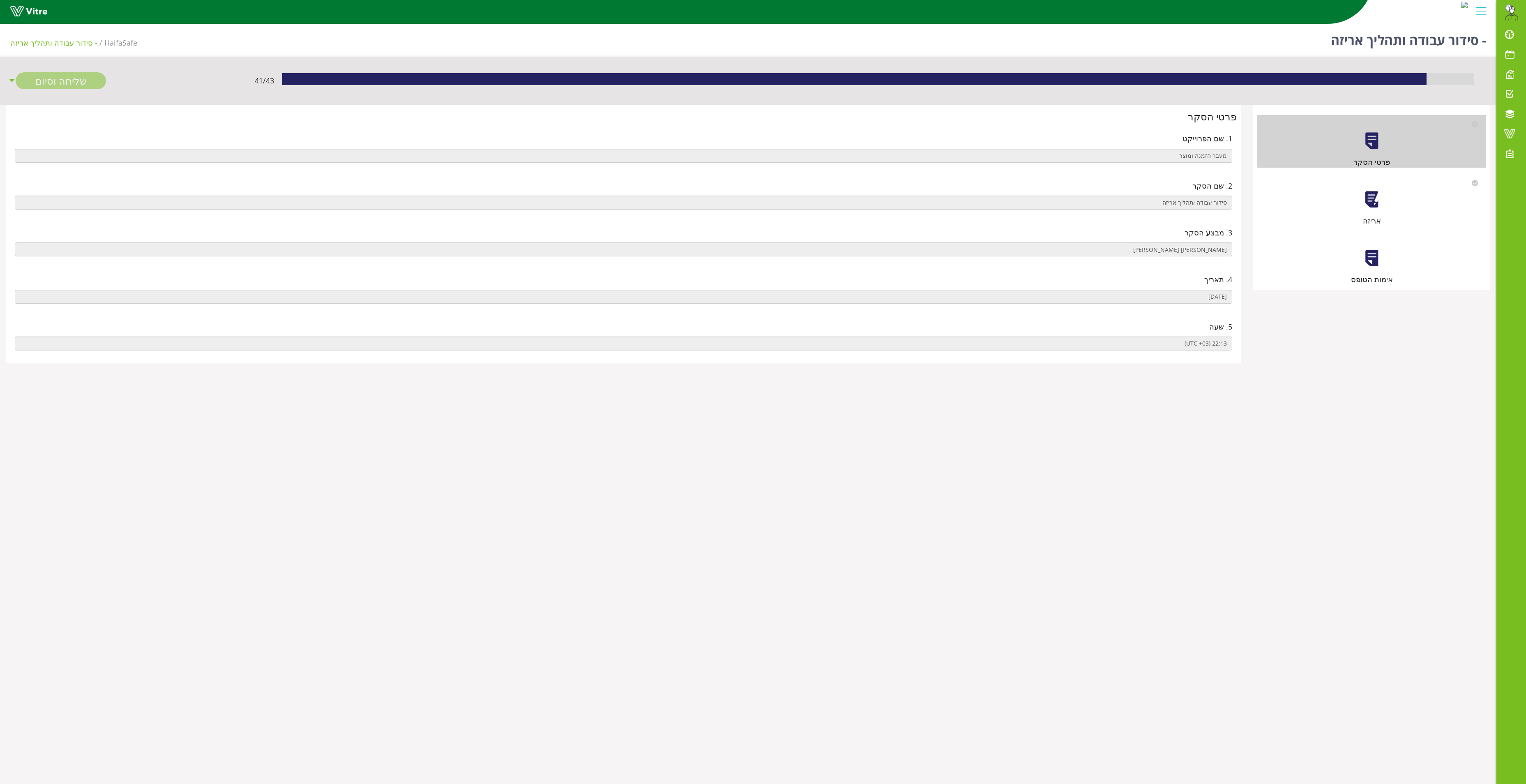
click at [1373, 196] on div at bounding box center [1372, 199] width 19 height 19
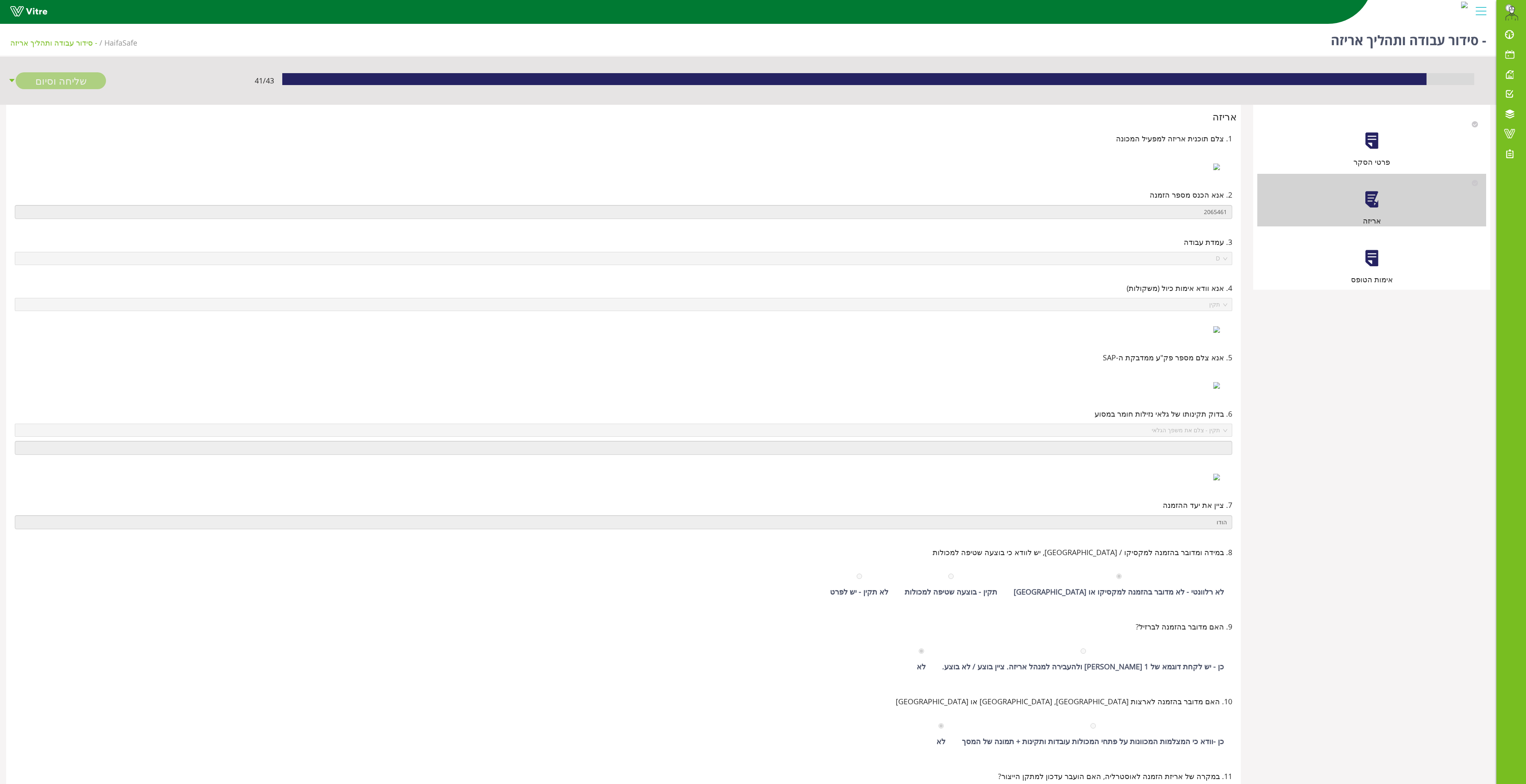
click at [1373, 260] on div at bounding box center [1372, 258] width 19 height 19
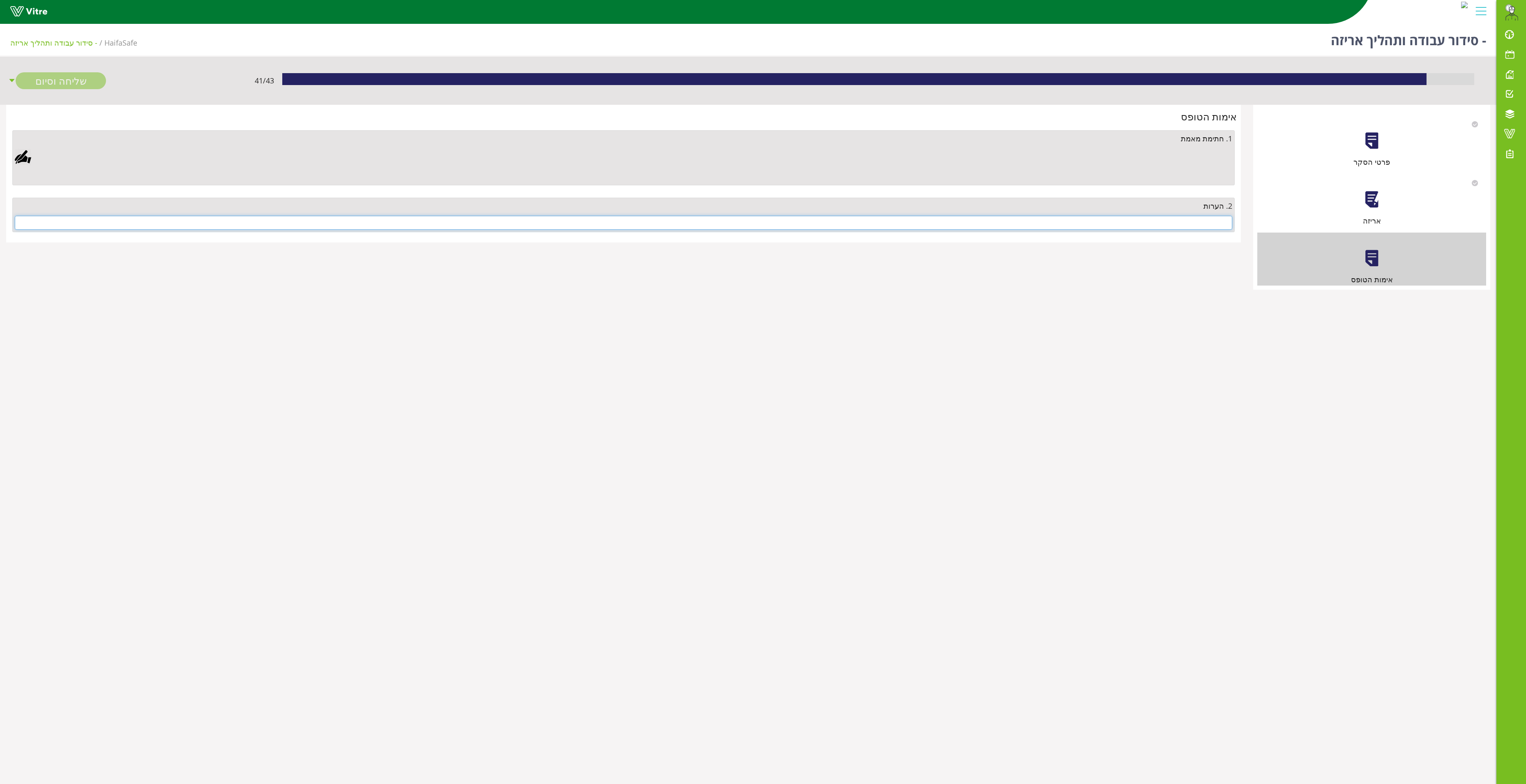
click at [1212, 226] on input "text" at bounding box center [624, 222] width 1218 height 14
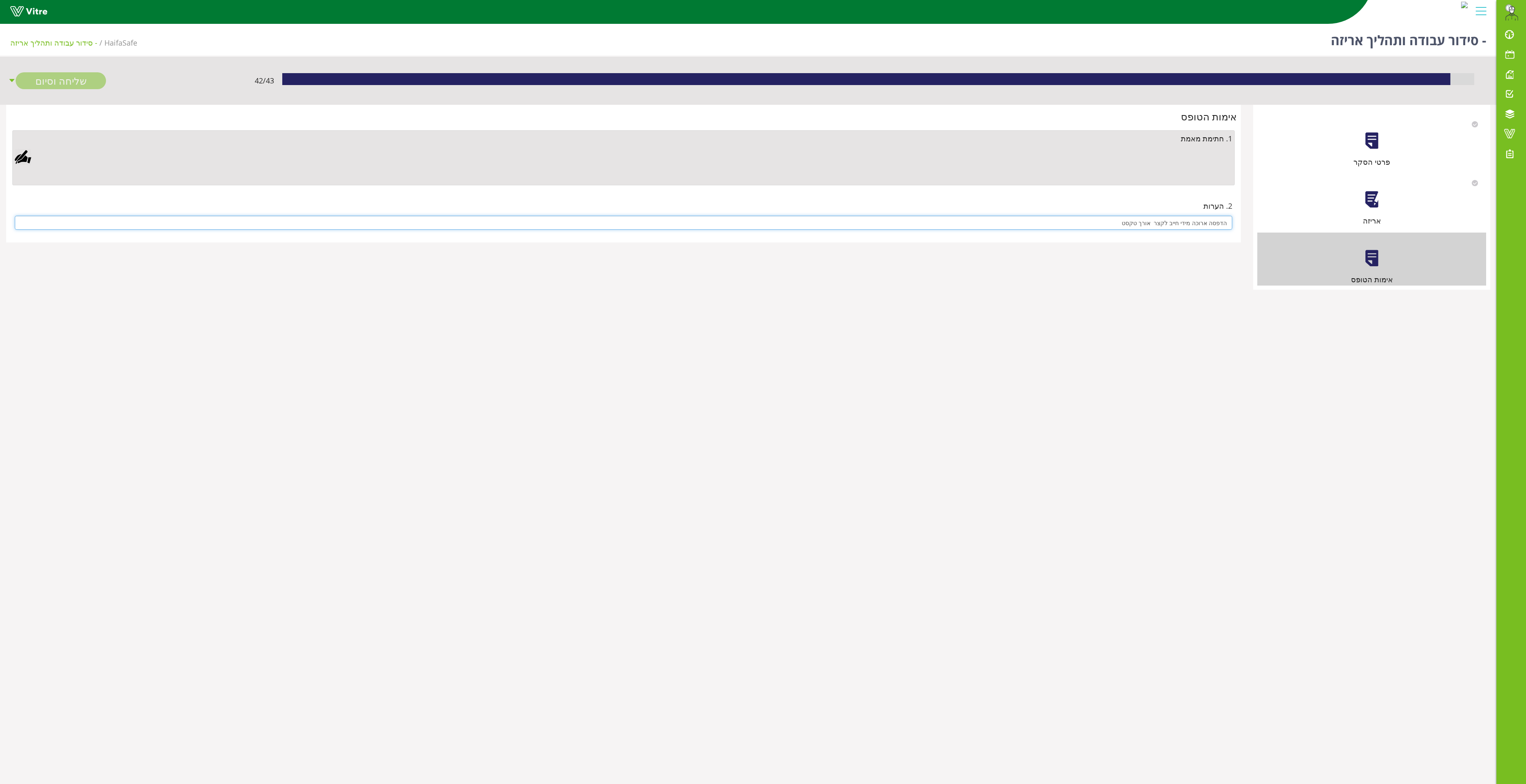
type input "הדפסה ארוכה מידי חייב לקצר אורך טקסט"
click at [24, 157] on div at bounding box center [23, 157] width 17 height 17
click at [431, 367] on link "Save" at bounding box center [437, 368] width 23 height 14
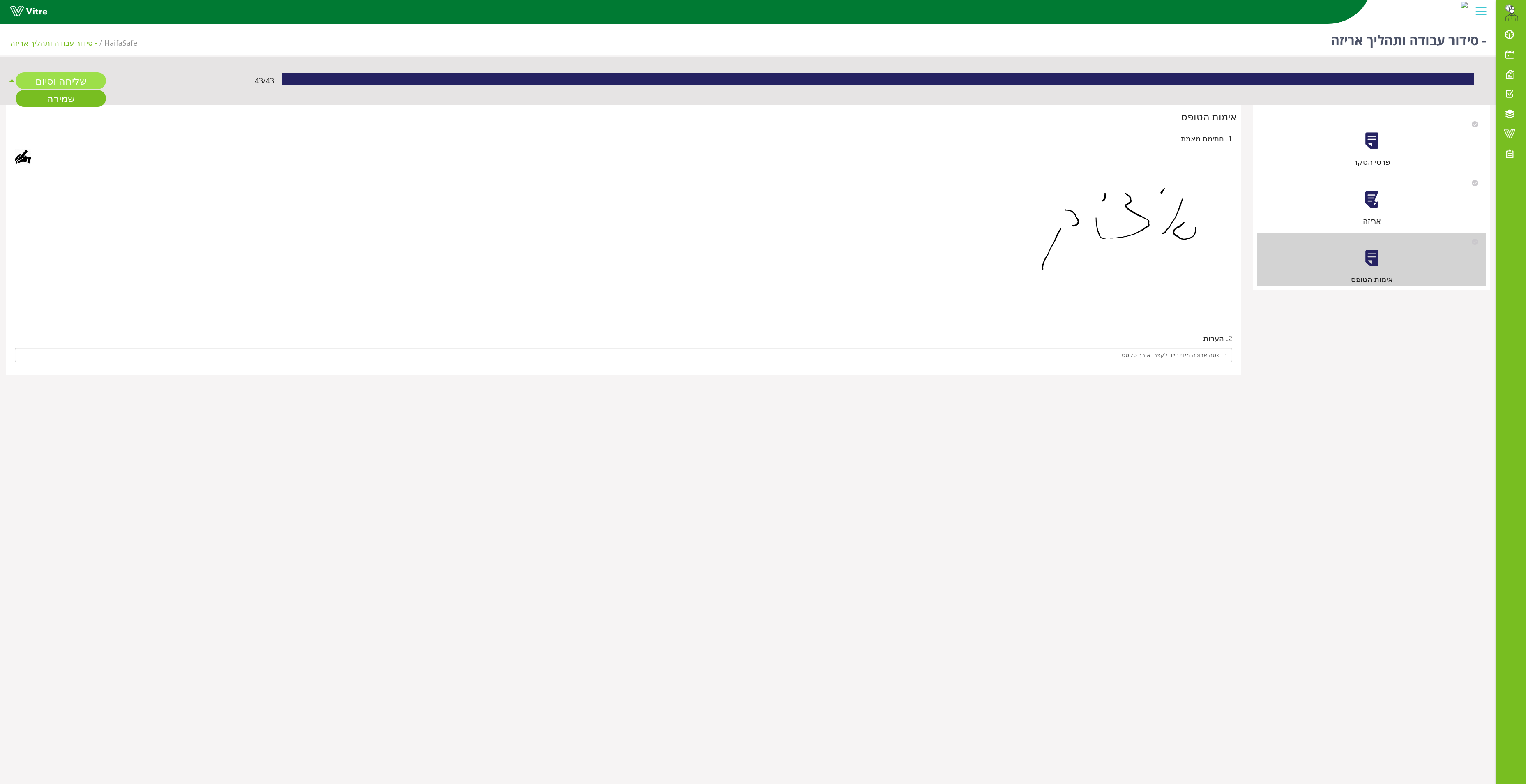
click at [57, 76] on link "שליחה וסיום" at bounding box center [60, 81] width 90 height 17
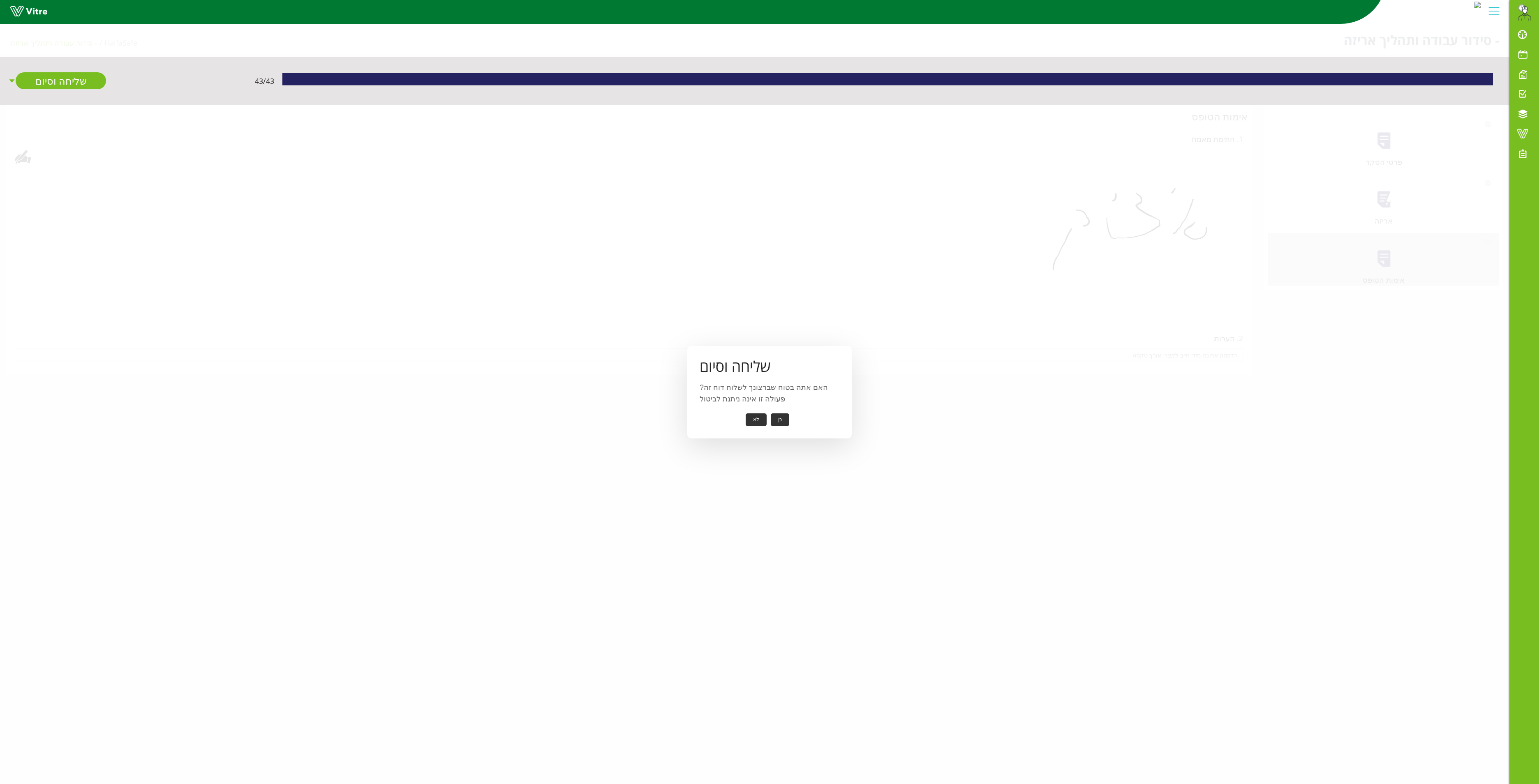
click at [787, 415] on button "כן" at bounding box center [780, 419] width 19 height 13
click at [764, 411] on button "אישור" at bounding box center [767, 414] width 27 height 13
